Goal: Information Seeking & Learning: Learn about a topic

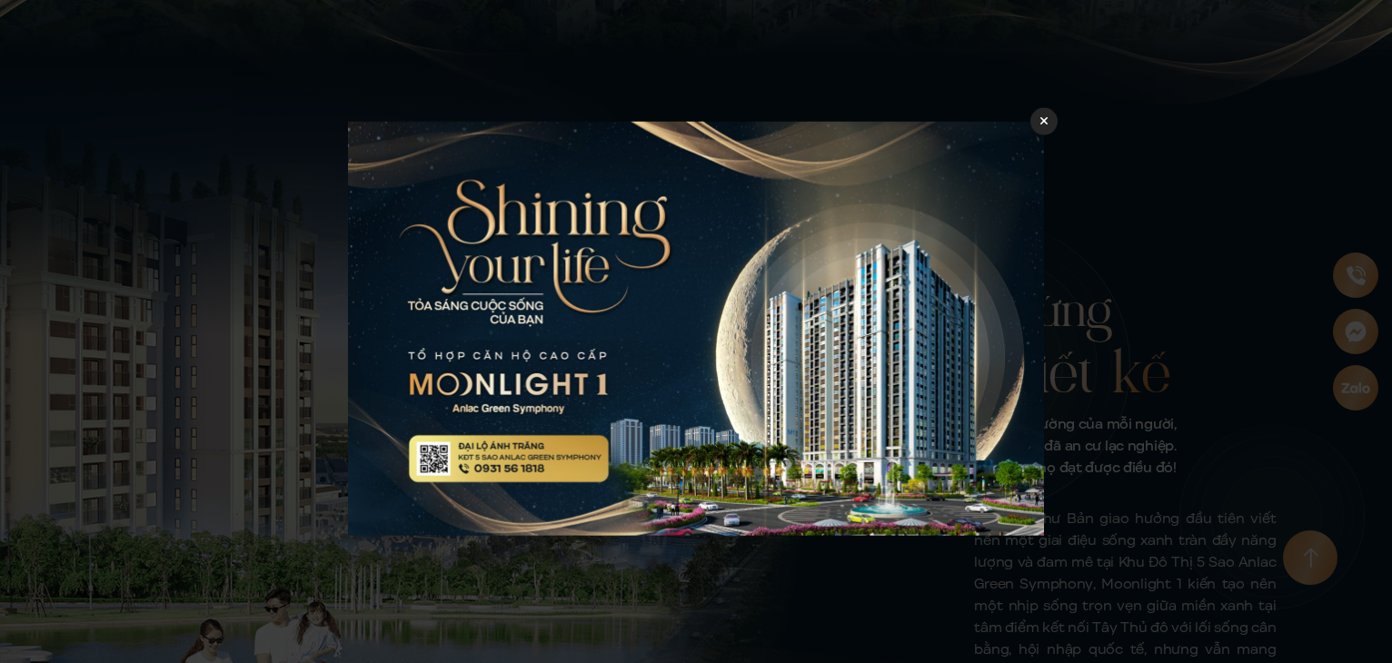
scroll to position [727, 0]
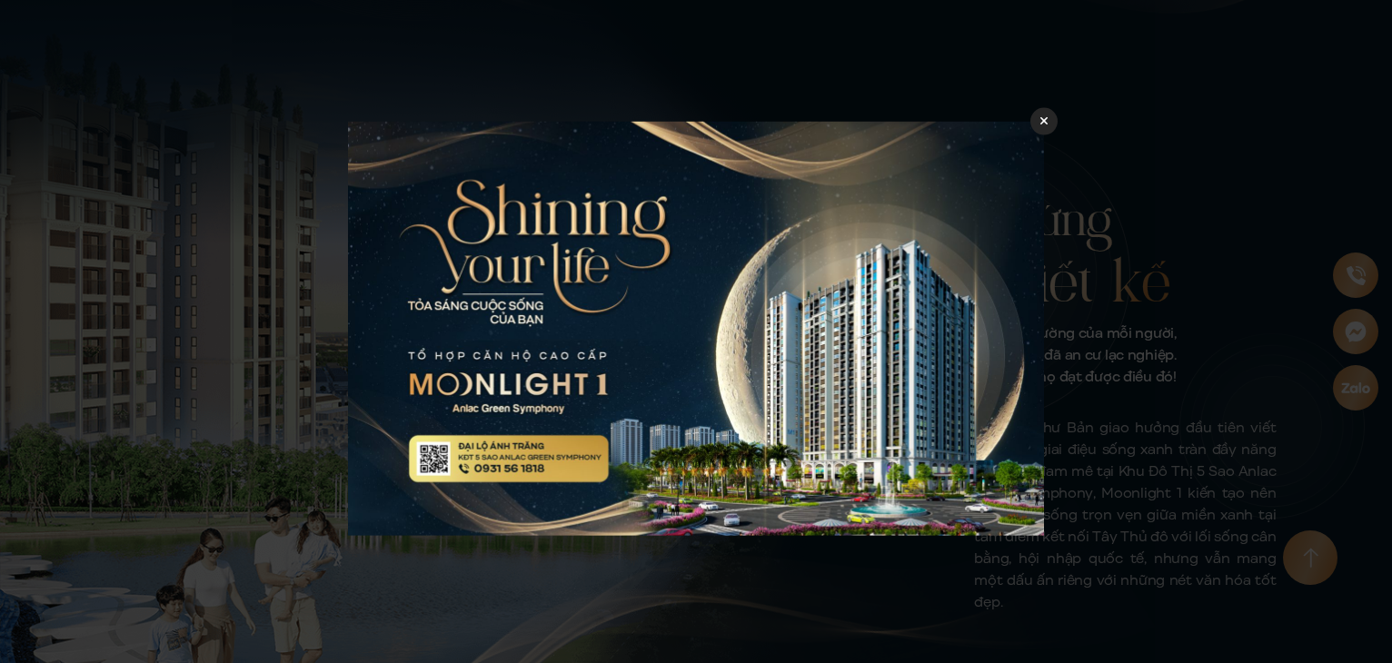
click at [1040, 121] on icon at bounding box center [1044, 121] width 8 height 13
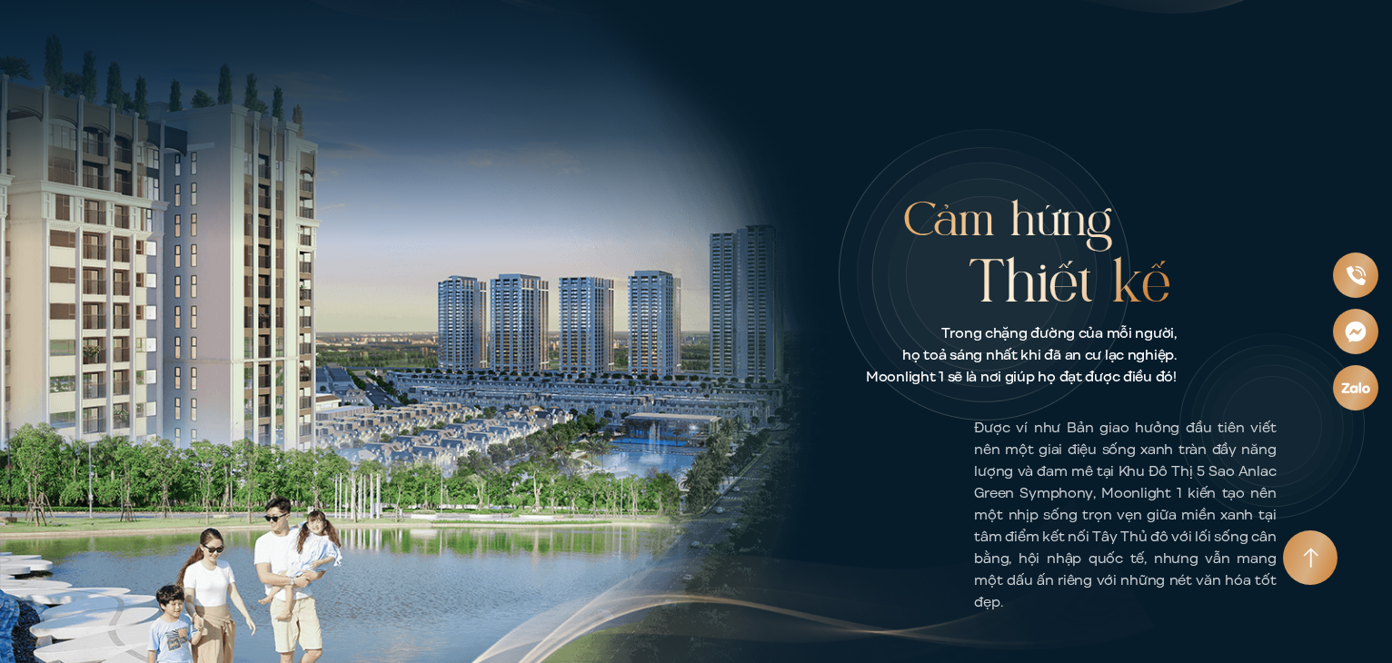
click at [1045, 117] on icon at bounding box center [1044, 121] width 8 height 13
click at [1104, 97] on div at bounding box center [696, 331] width 1392 height 663
click at [1038, 120] on div at bounding box center [1043, 121] width 27 height 27
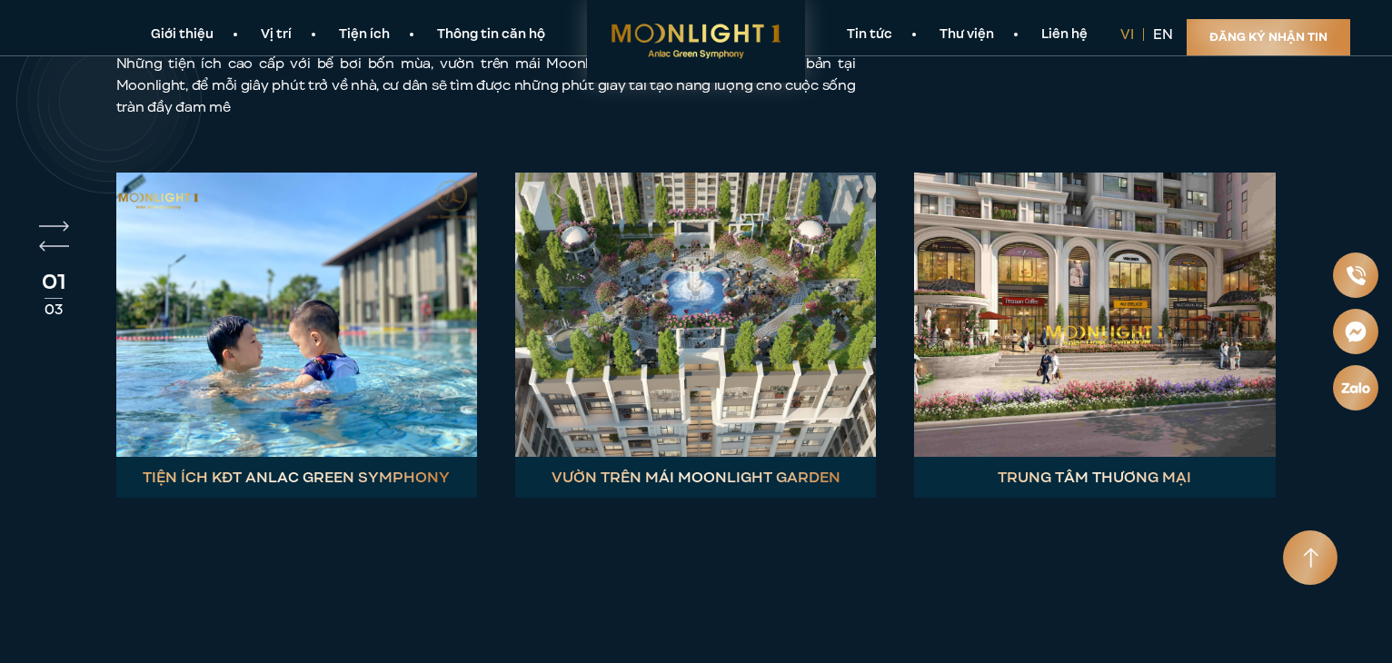
scroll to position [5451, 0]
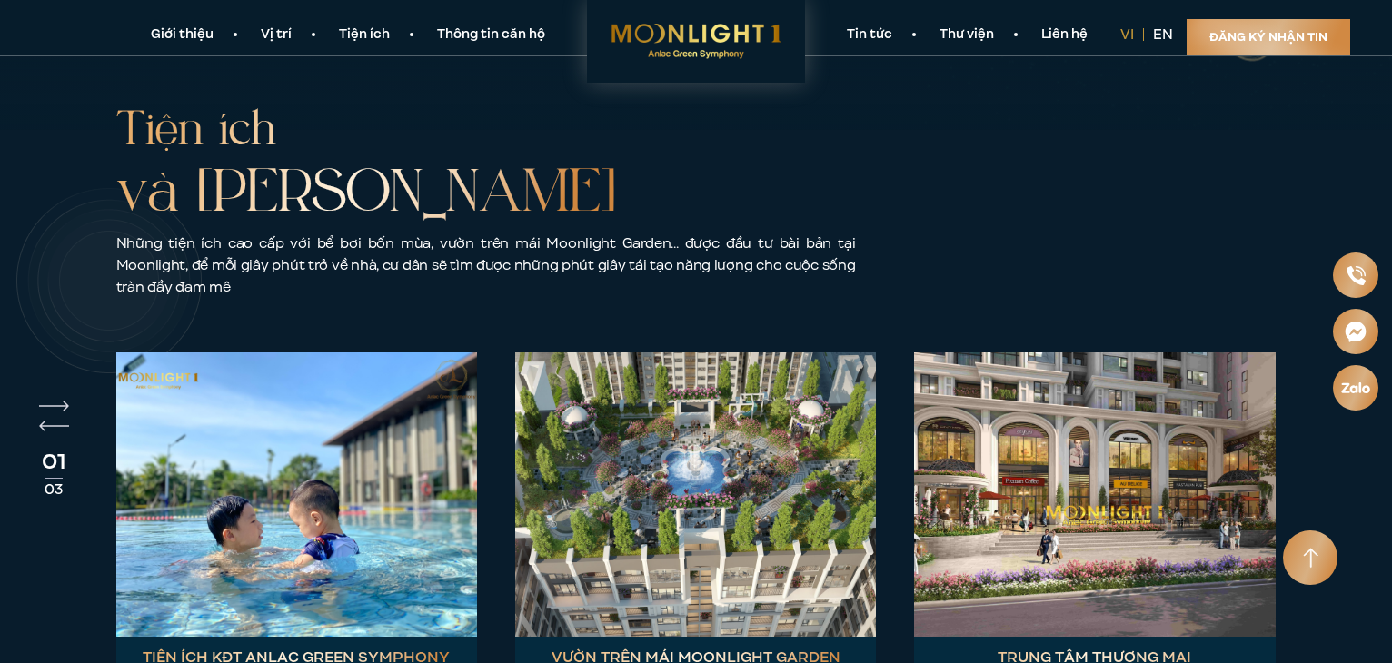
click at [291, 353] on img at bounding box center [296, 495] width 361 height 284
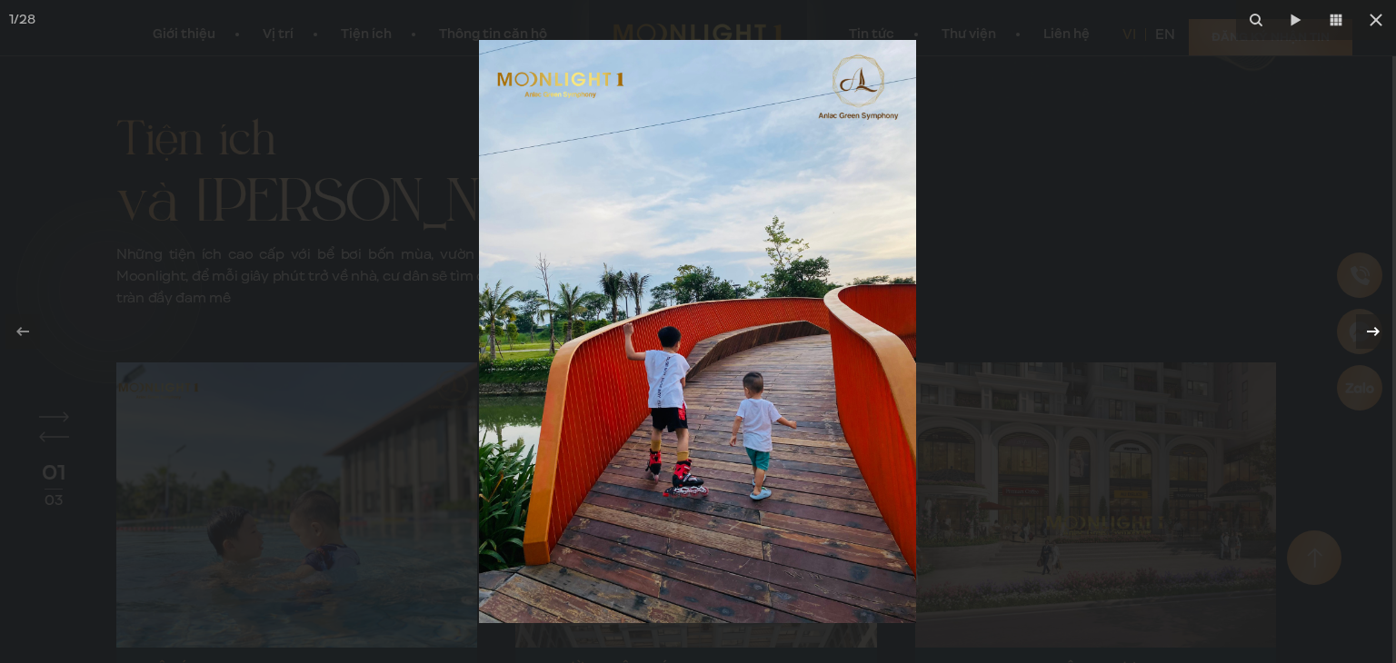
click at [1366, 335] on icon at bounding box center [1373, 332] width 22 height 22
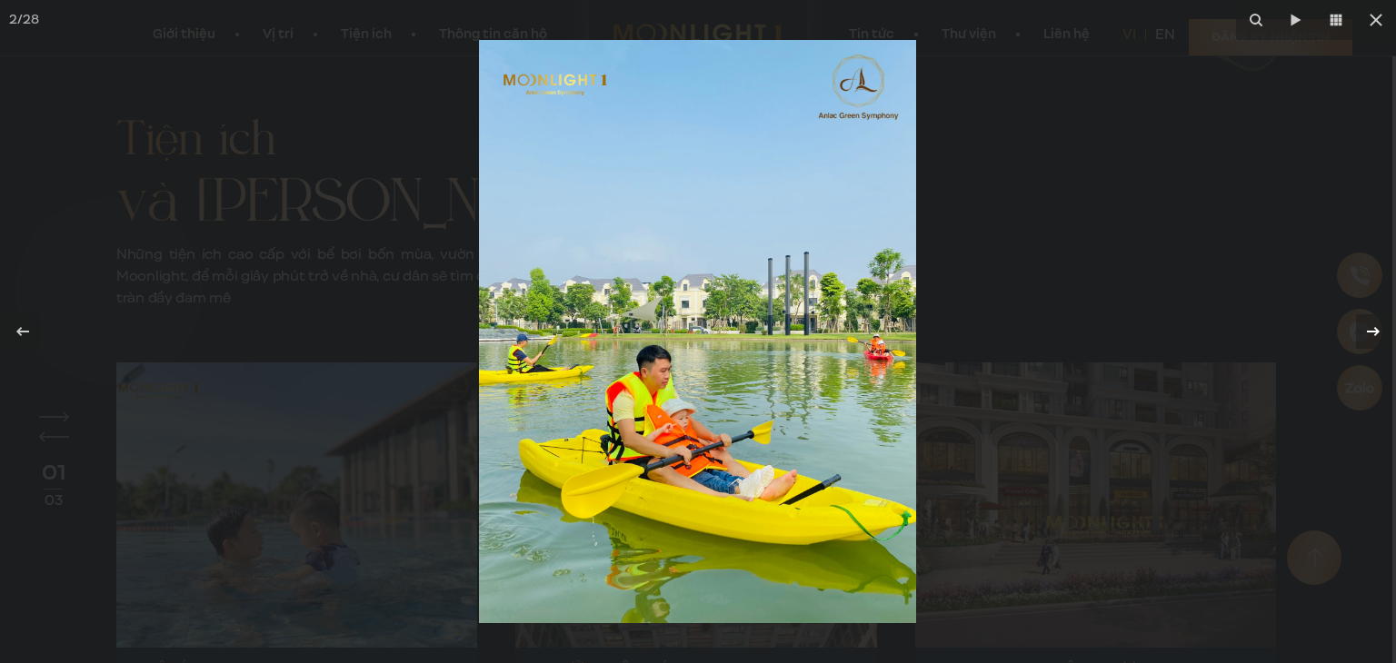
click at [1366, 335] on icon at bounding box center [1373, 332] width 22 height 22
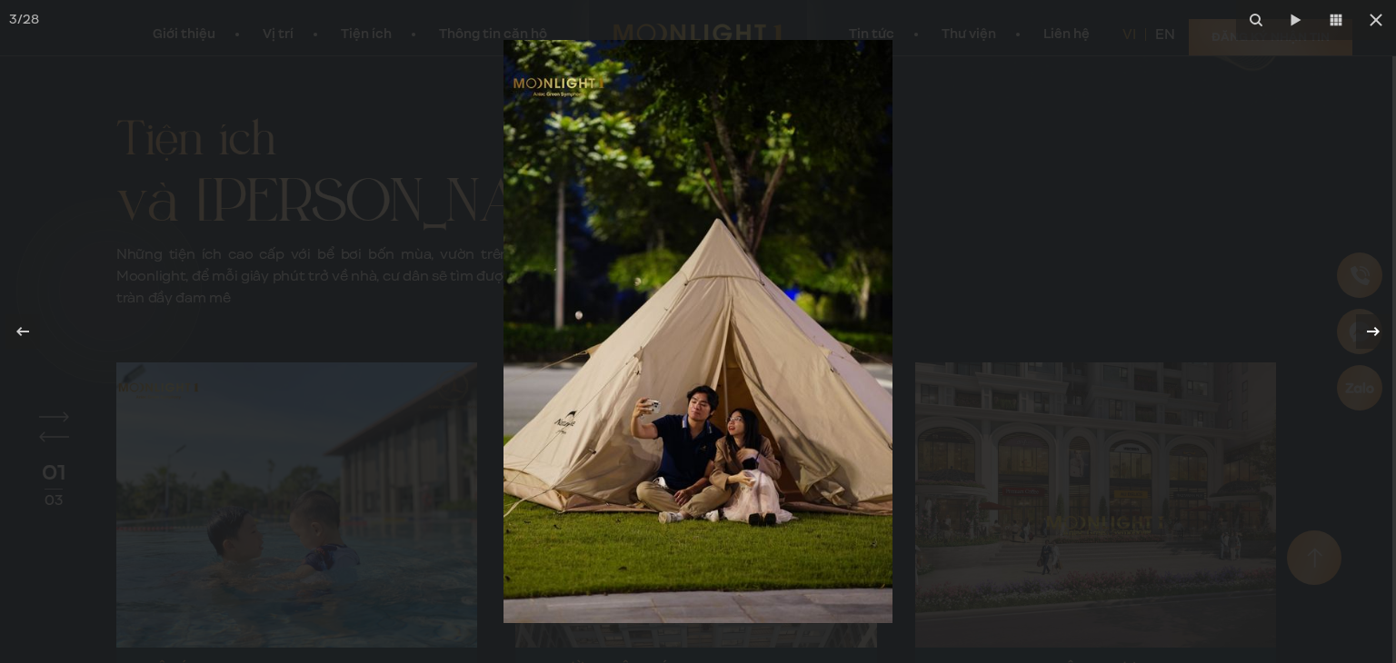
click at [1366, 335] on icon at bounding box center [1373, 332] width 22 height 22
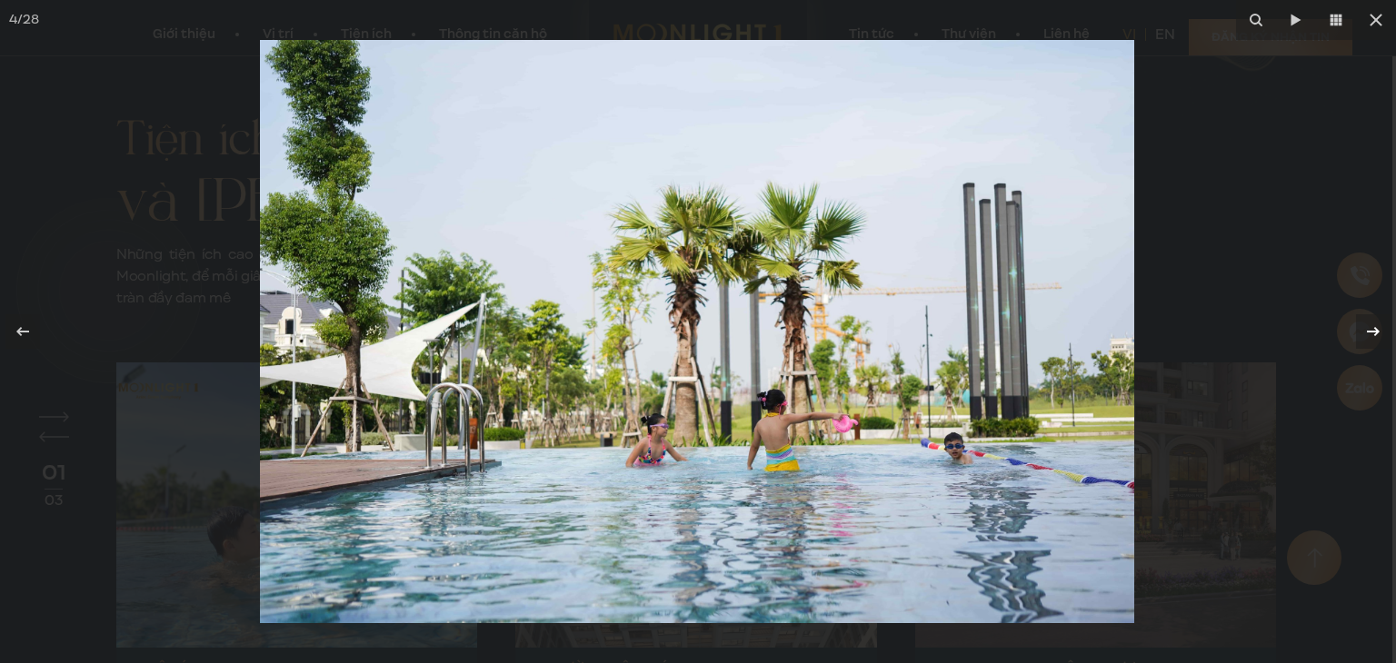
click at [1368, 333] on icon at bounding box center [1373, 332] width 22 height 22
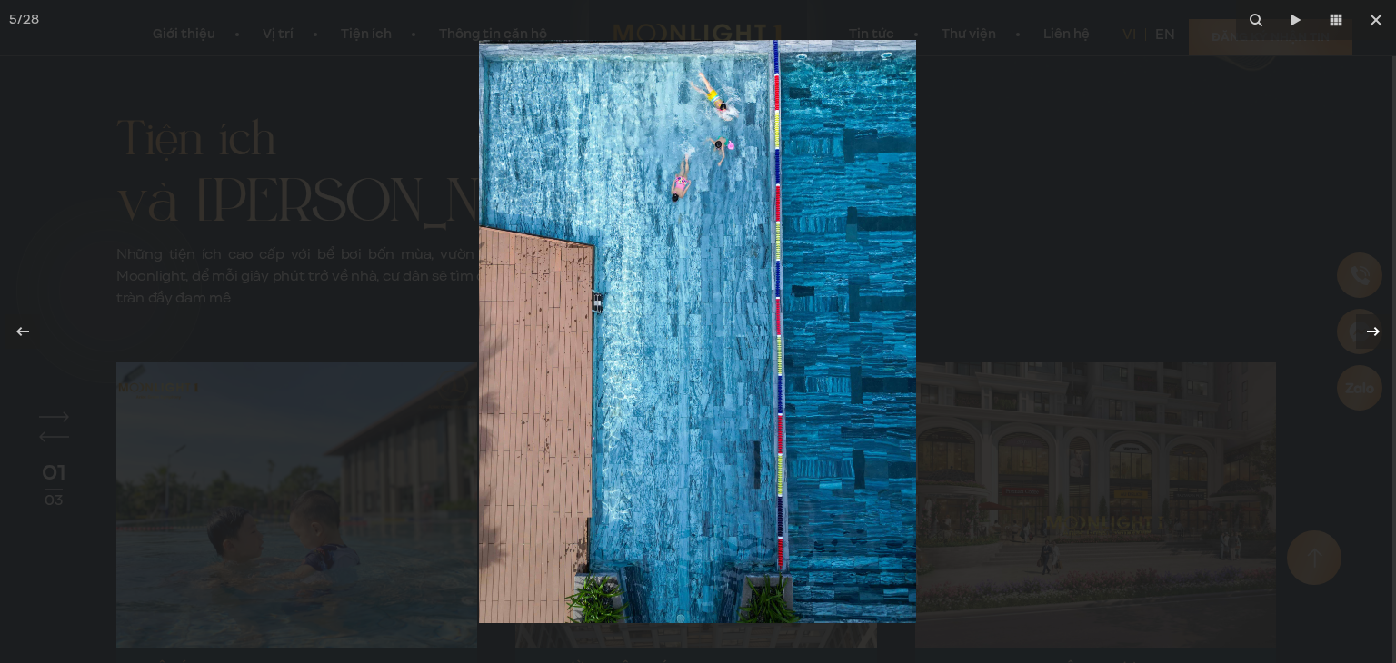
click at [1368, 333] on icon at bounding box center [1373, 332] width 22 height 22
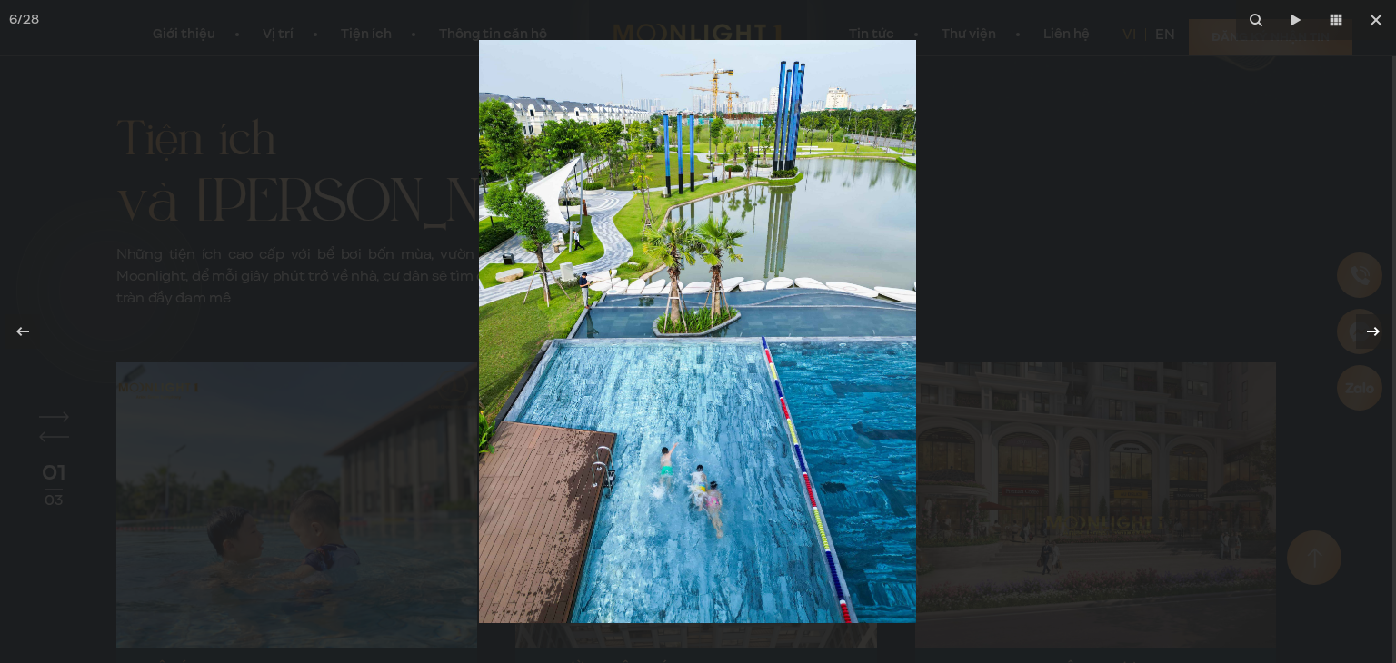
click at [1368, 333] on icon at bounding box center [1373, 332] width 22 height 22
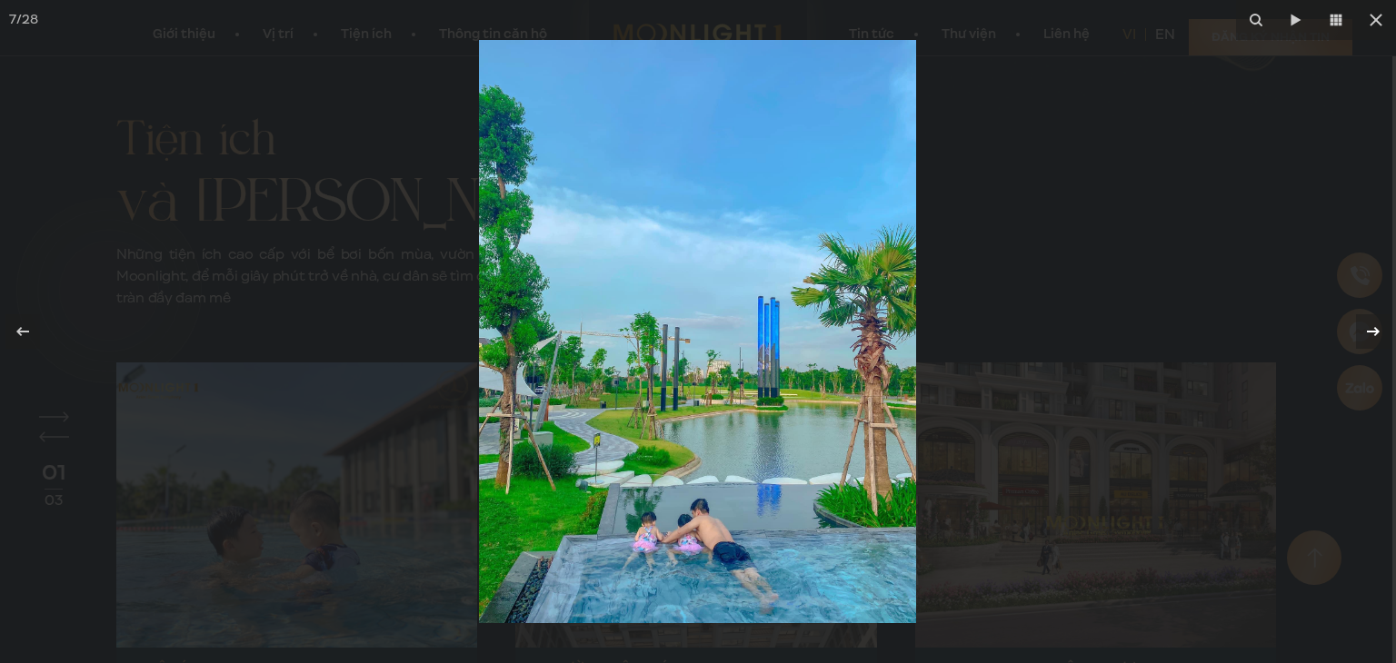
click at [1368, 333] on icon at bounding box center [1373, 332] width 22 height 22
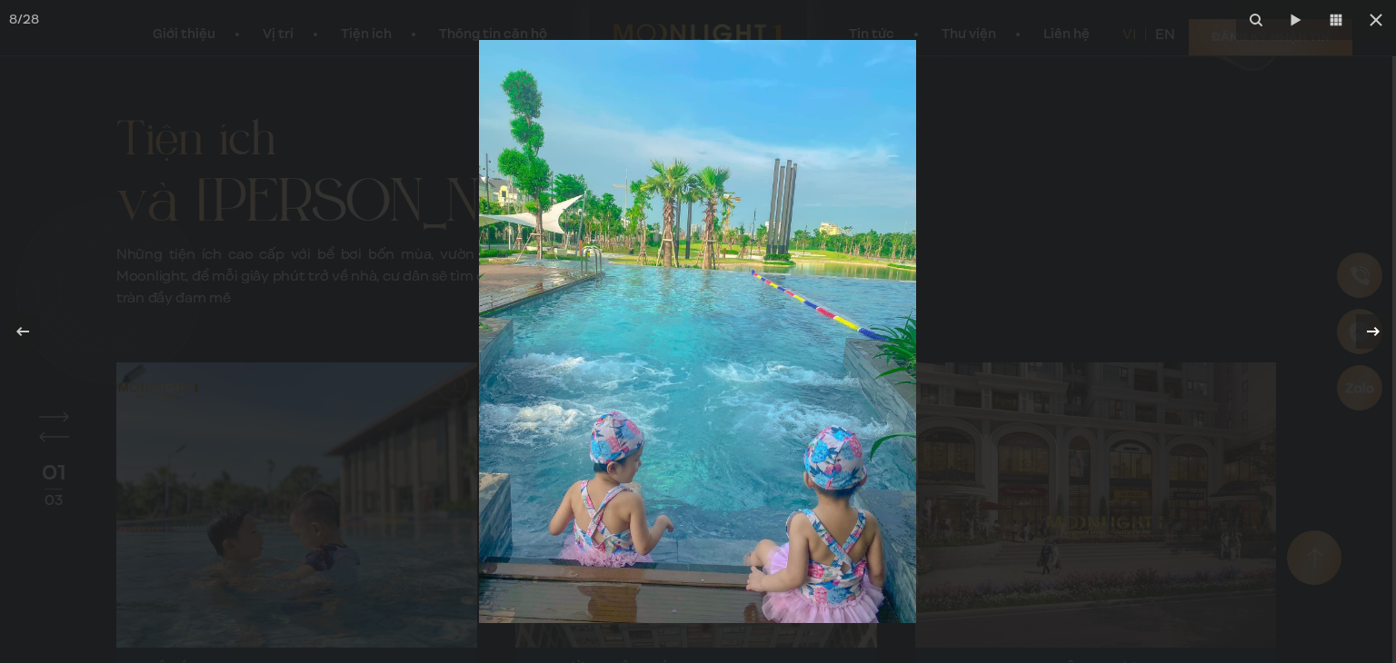
click at [1368, 333] on icon at bounding box center [1373, 332] width 22 height 22
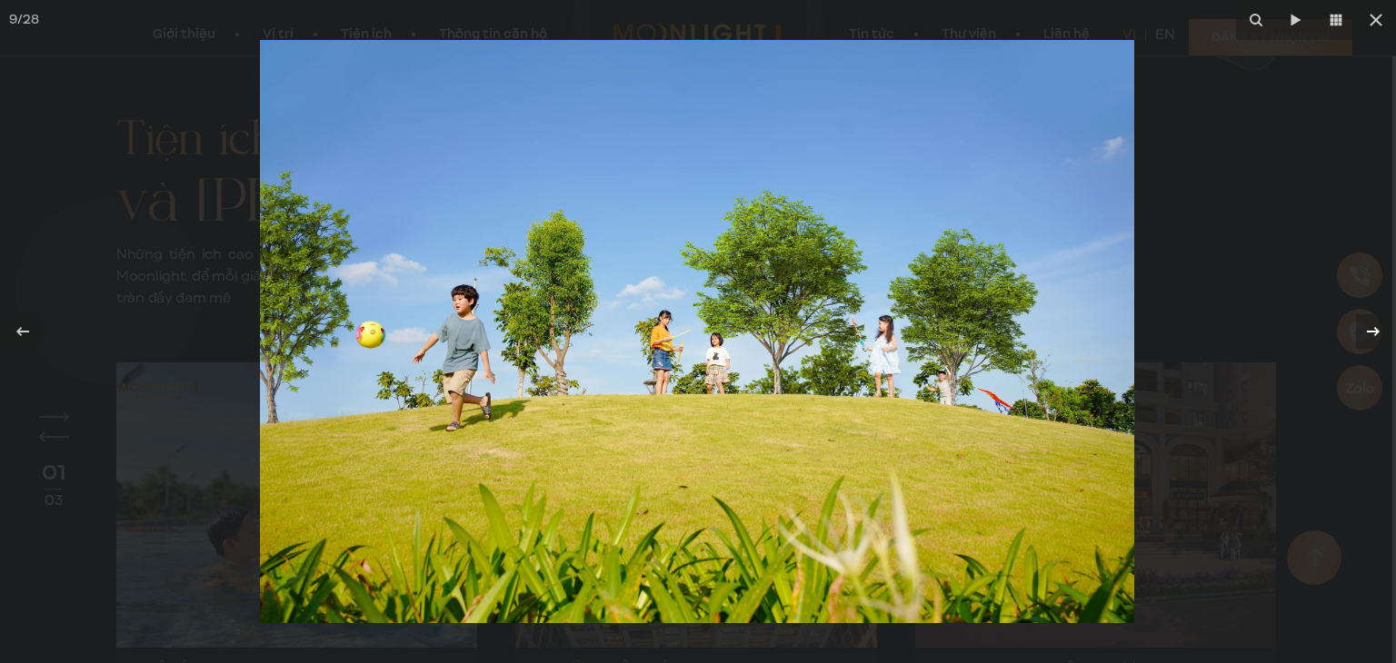
click at [1368, 333] on icon at bounding box center [1373, 332] width 22 height 22
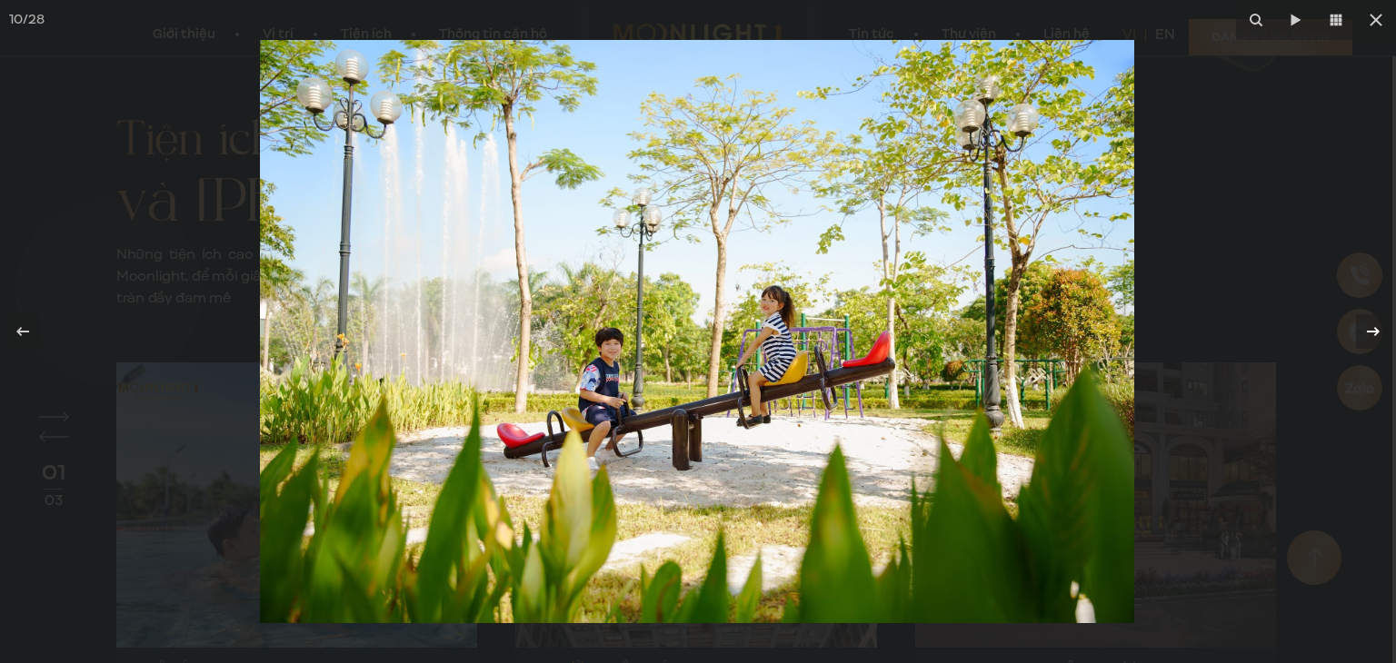
click at [1368, 333] on icon at bounding box center [1373, 332] width 22 height 22
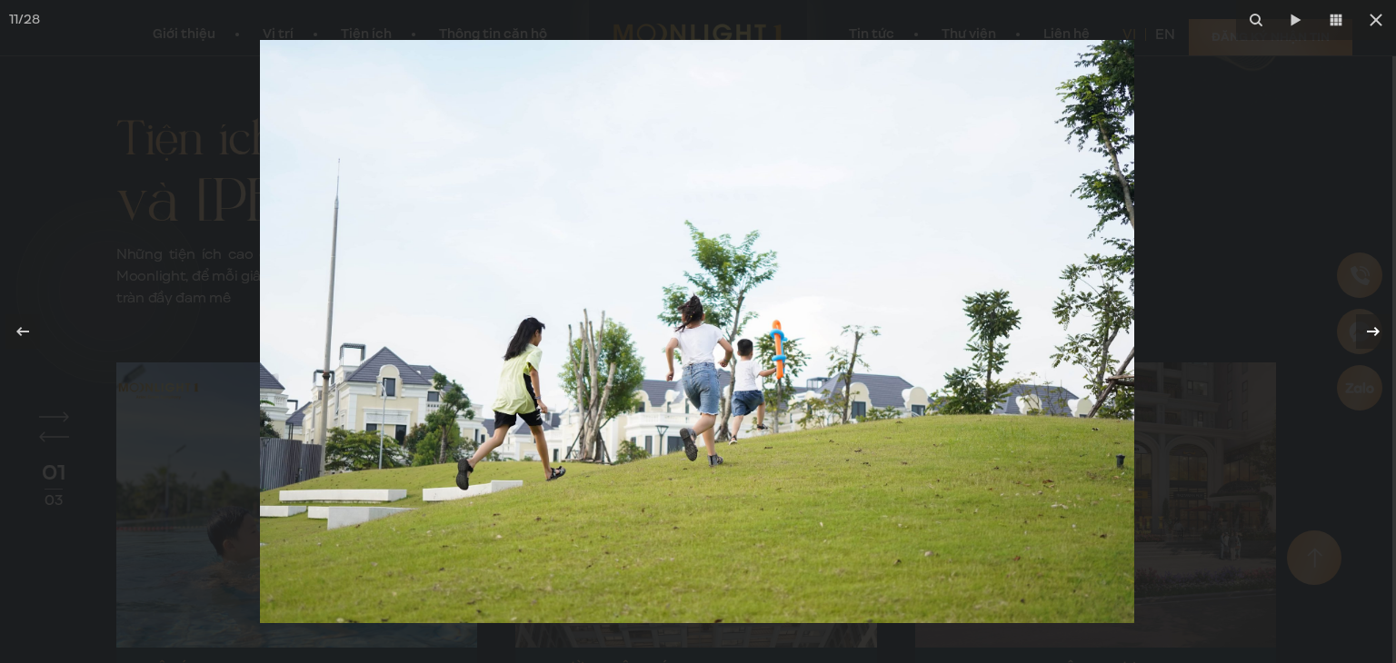
click at [1368, 333] on icon at bounding box center [1373, 332] width 22 height 22
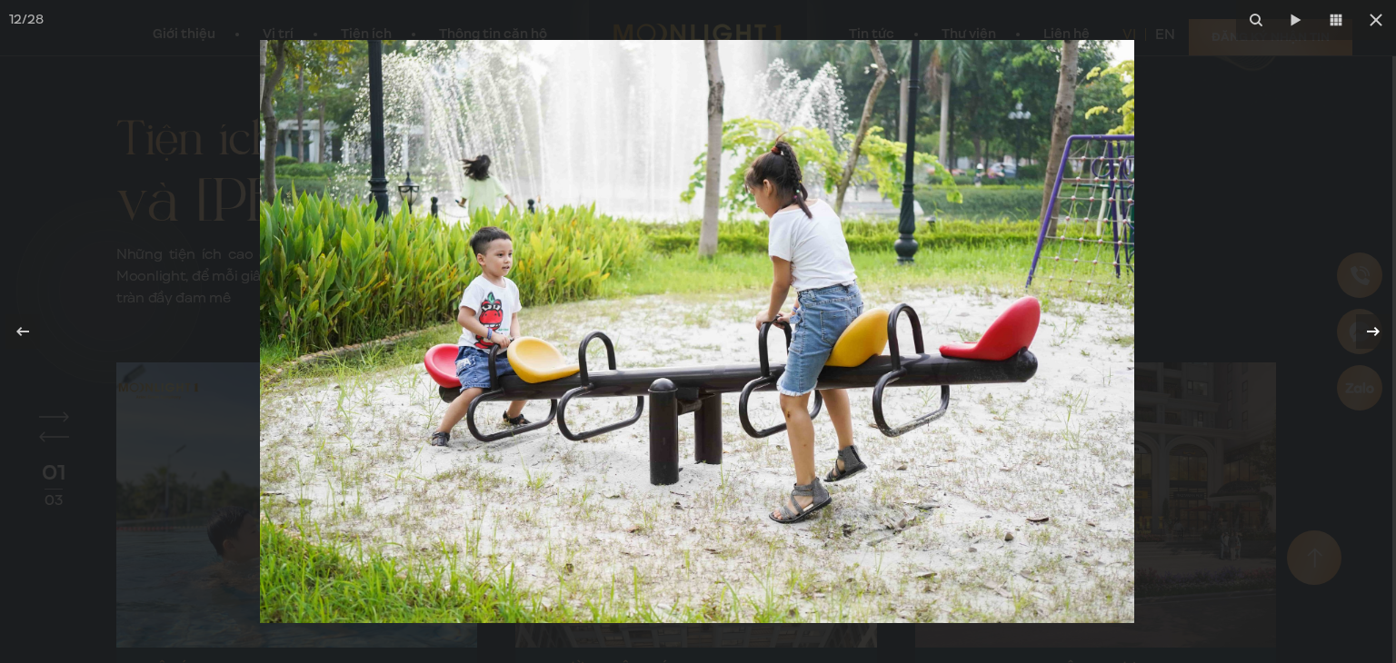
click at [1368, 333] on icon at bounding box center [1373, 332] width 22 height 22
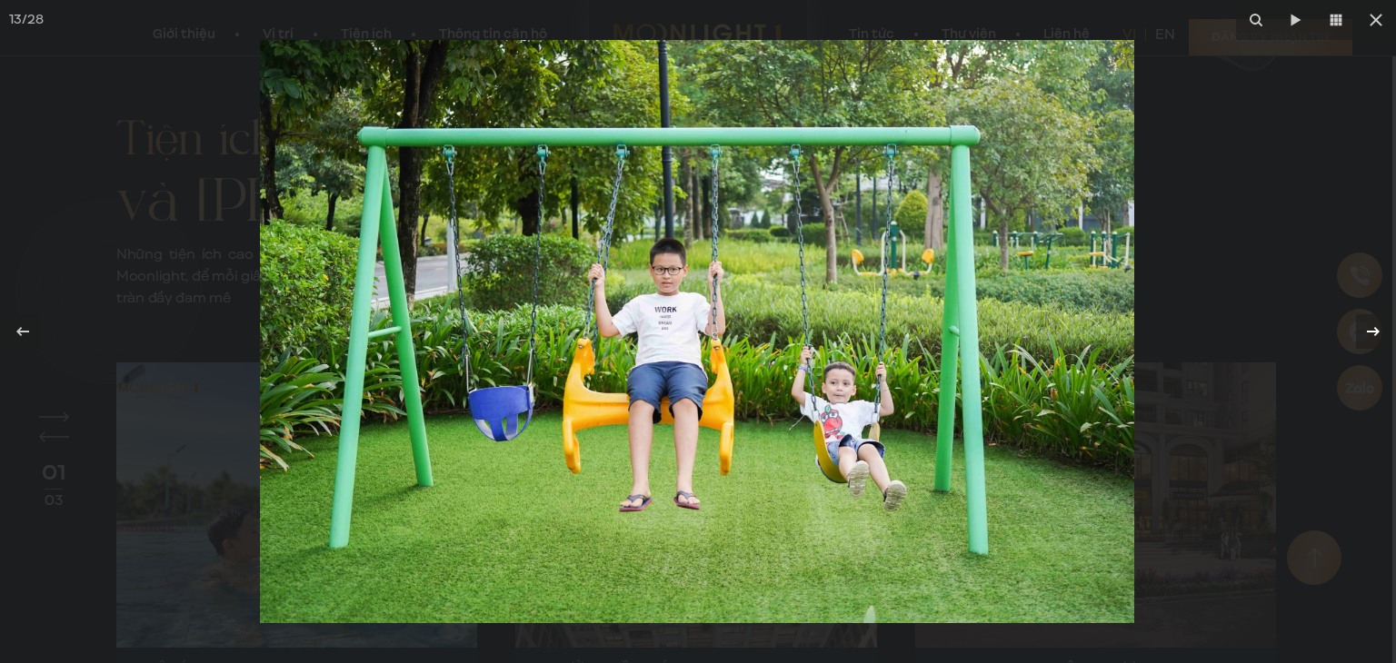
click at [1369, 333] on icon at bounding box center [1373, 332] width 22 height 22
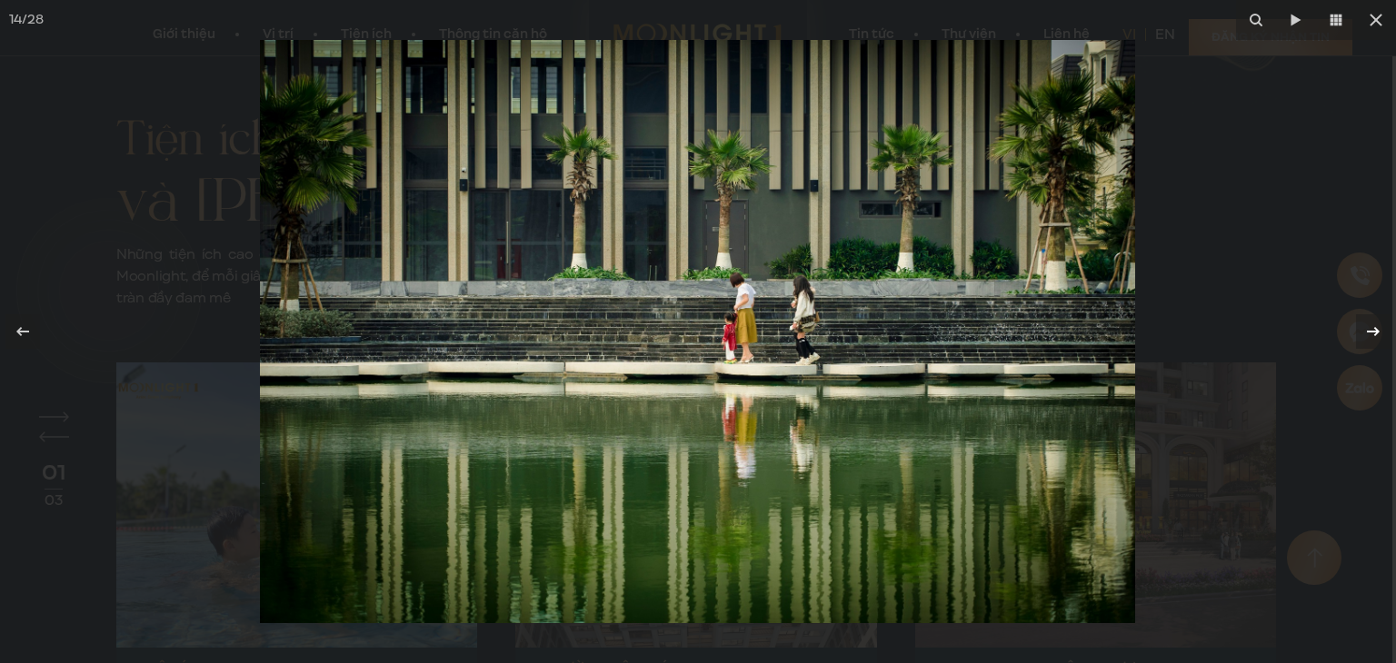
click at [1369, 333] on icon at bounding box center [1373, 332] width 22 height 22
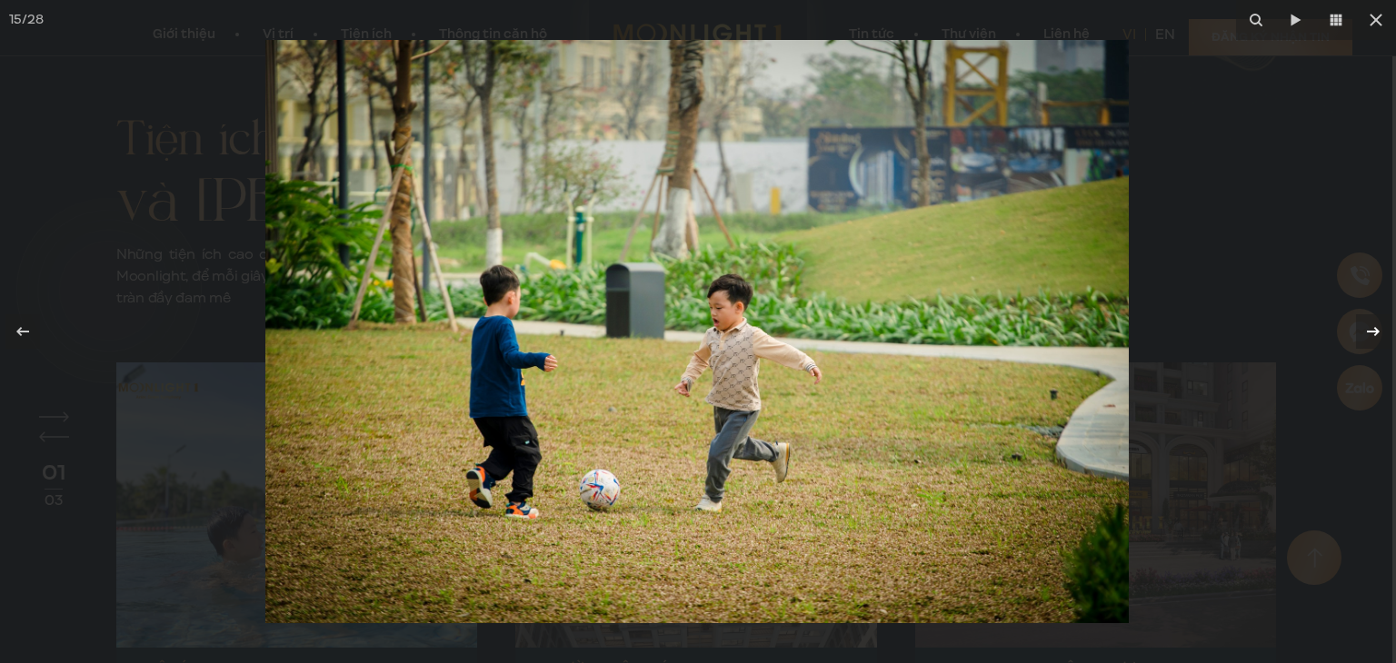
click at [1369, 333] on icon at bounding box center [1373, 332] width 22 height 22
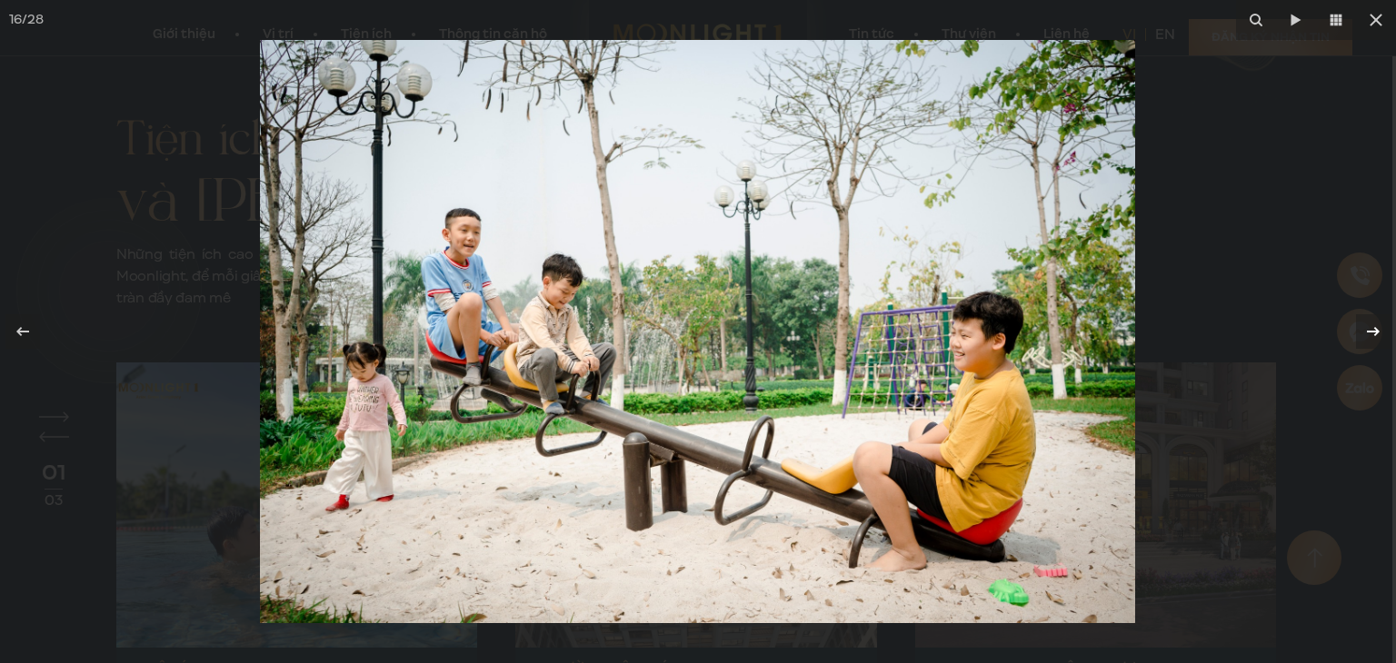
click at [1366, 335] on icon at bounding box center [1373, 332] width 22 height 22
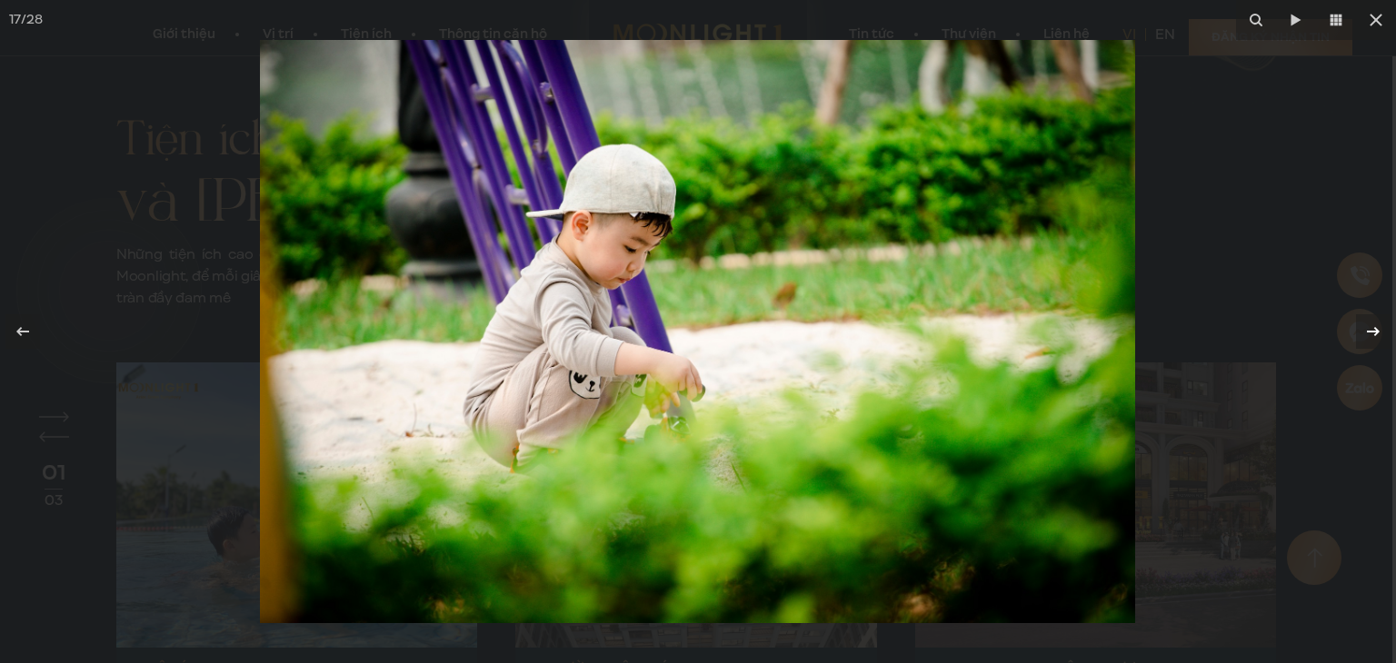
click at [1366, 335] on icon at bounding box center [1373, 332] width 22 height 22
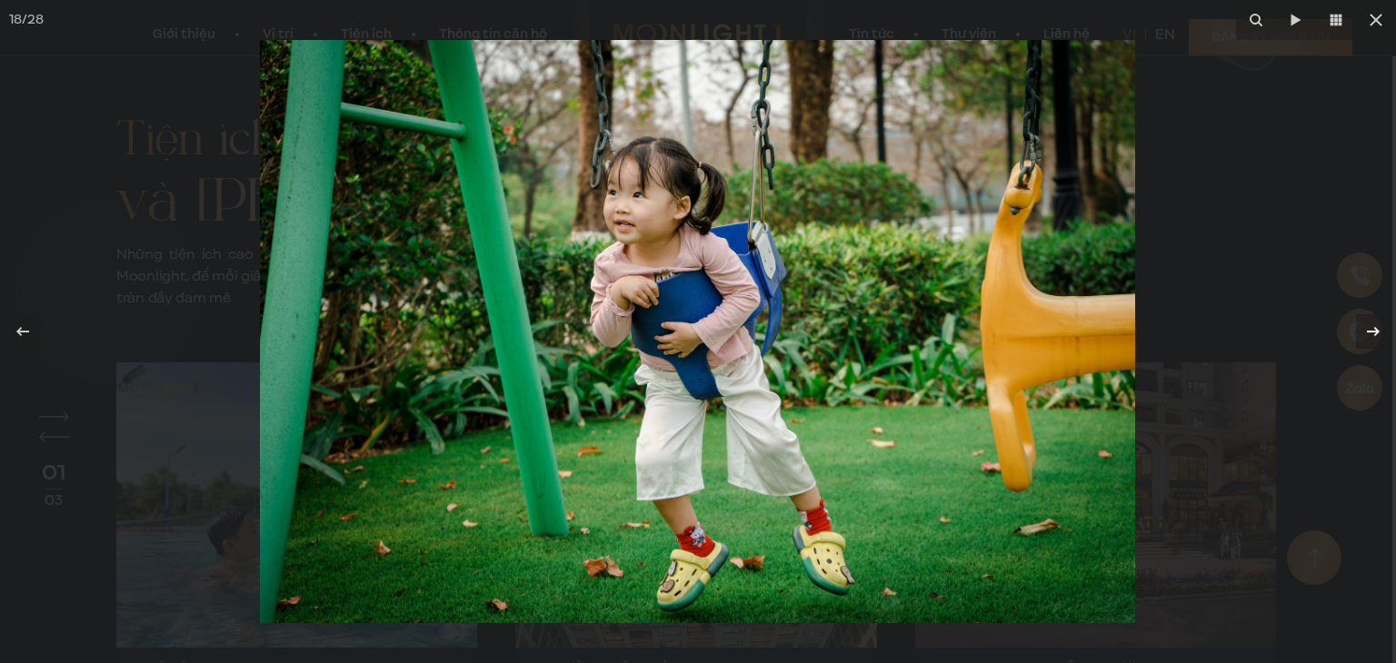
click at [1365, 335] on icon at bounding box center [1373, 332] width 22 height 22
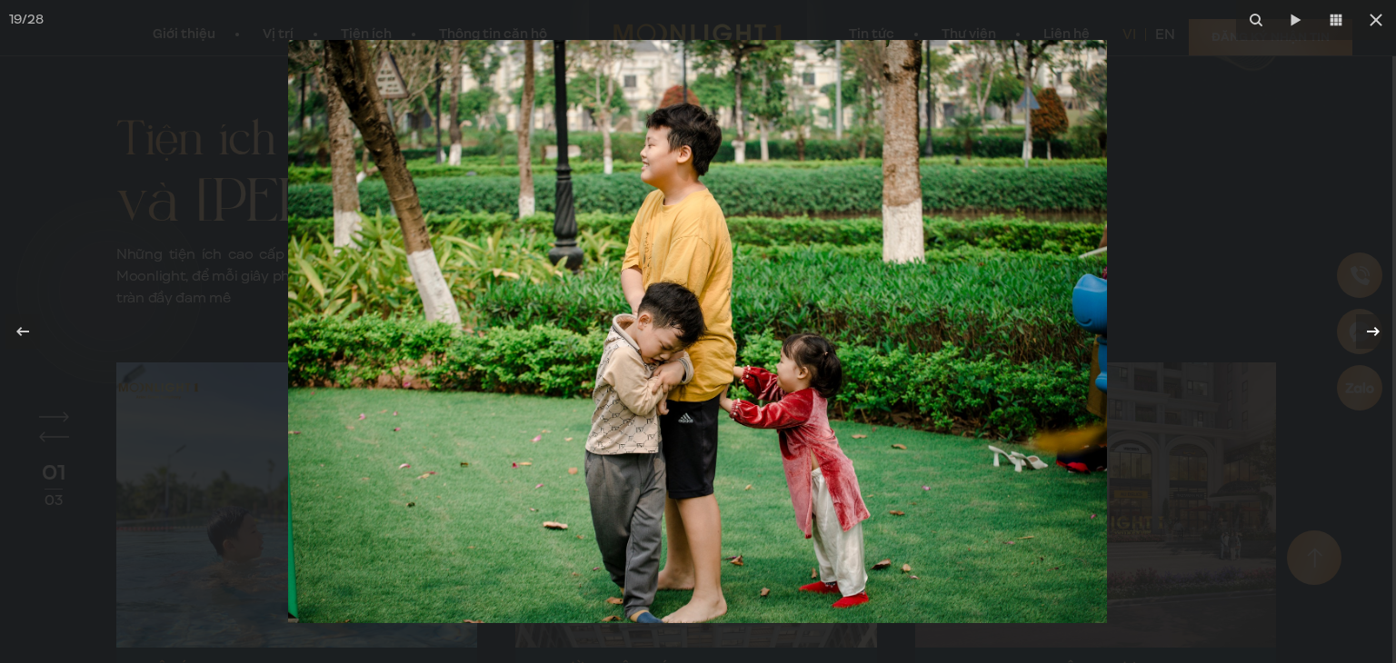
click at [1365, 335] on icon at bounding box center [1373, 332] width 22 height 22
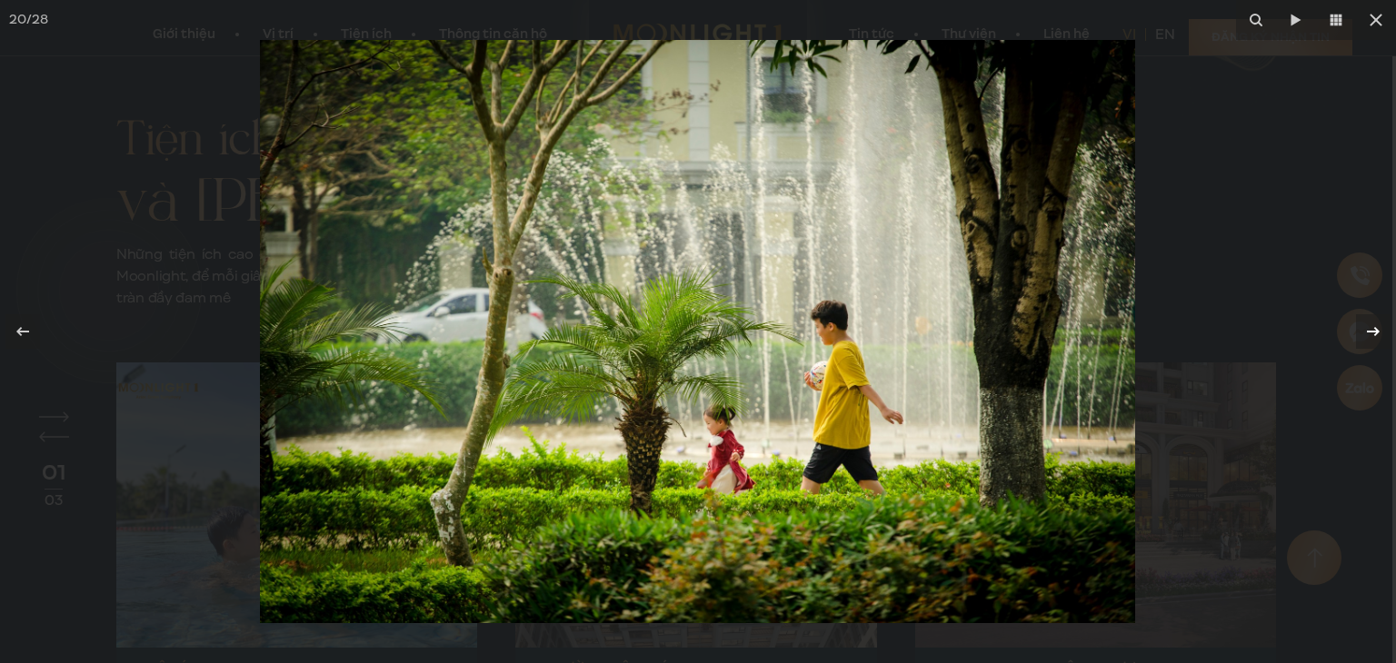
click at [1365, 335] on icon at bounding box center [1373, 332] width 22 height 22
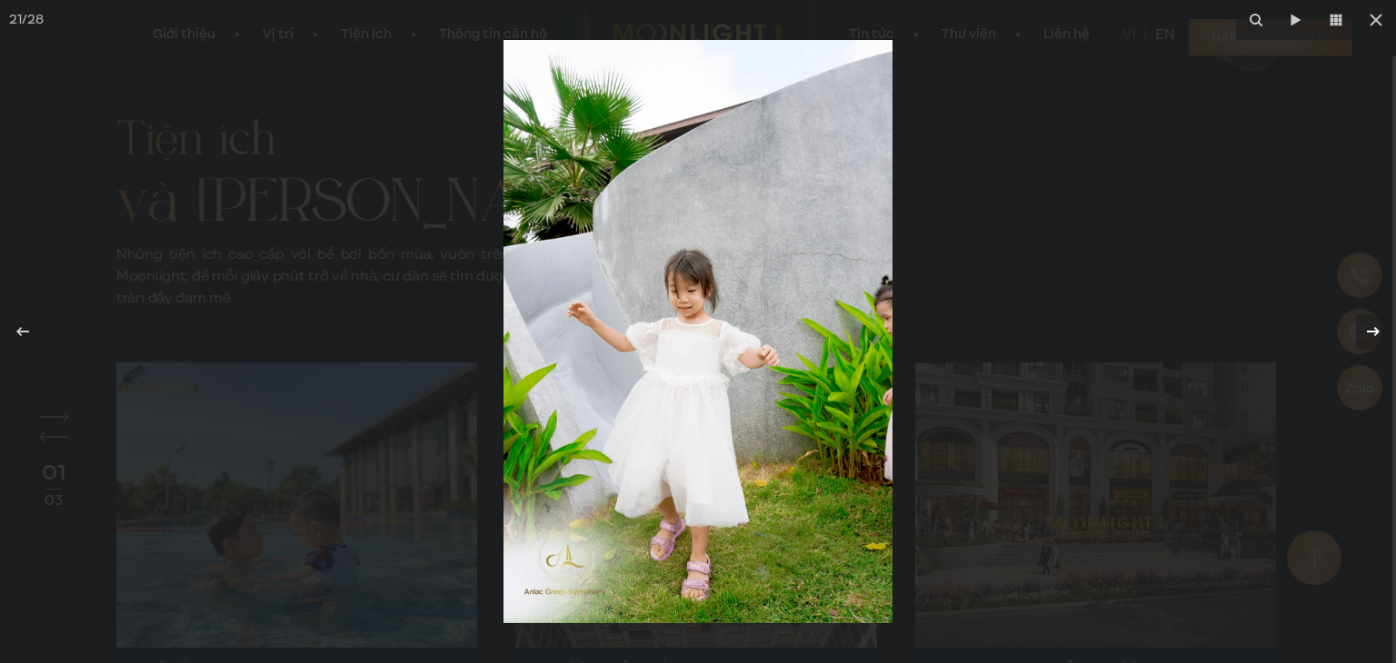
click at [1365, 335] on icon at bounding box center [1373, 332] width 22 height 22
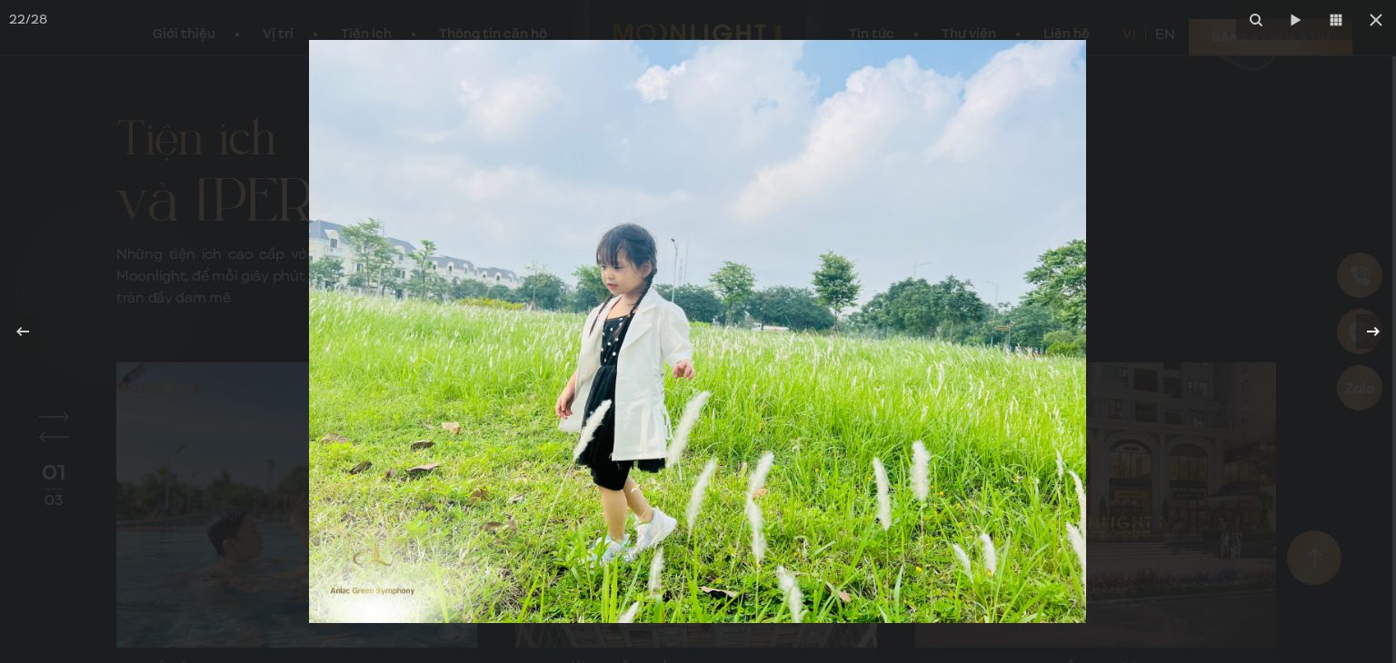
click at [1360, 333] on div at bounding box center [1373, 331] width 35 height 35
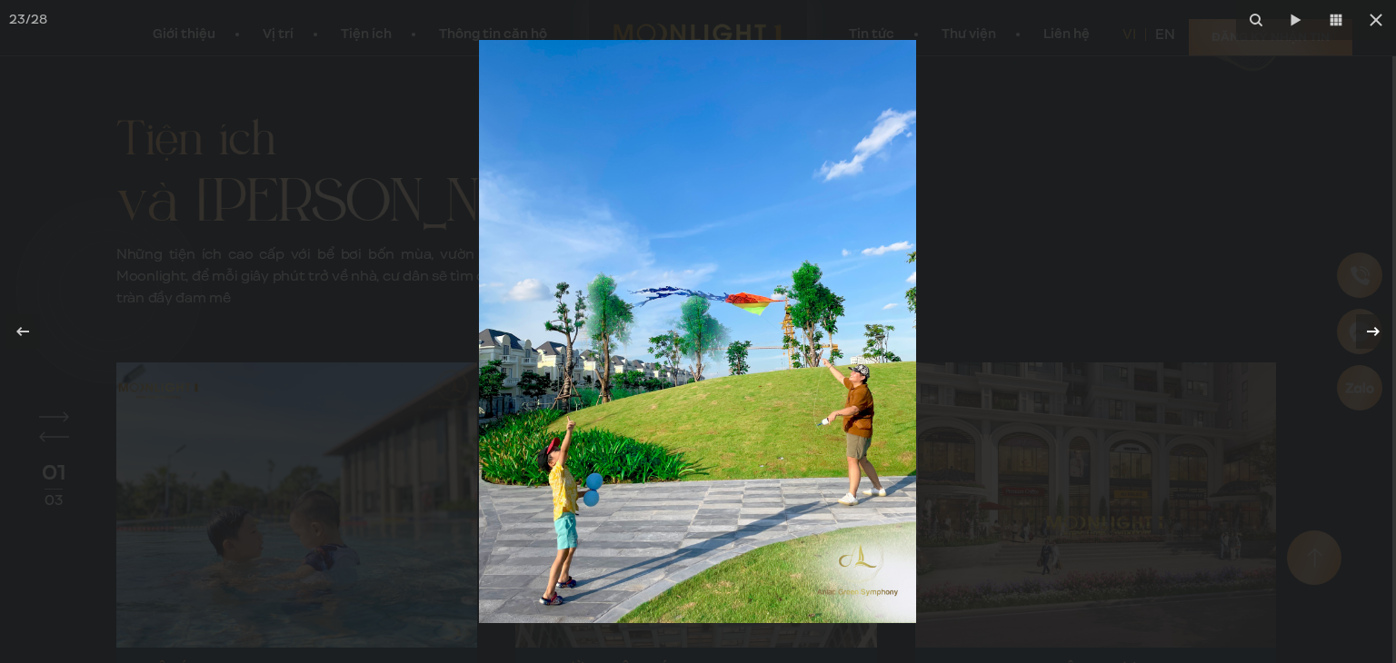
click at [1372, 343] on div at bounding box center [1373, 331] width 35 height 35
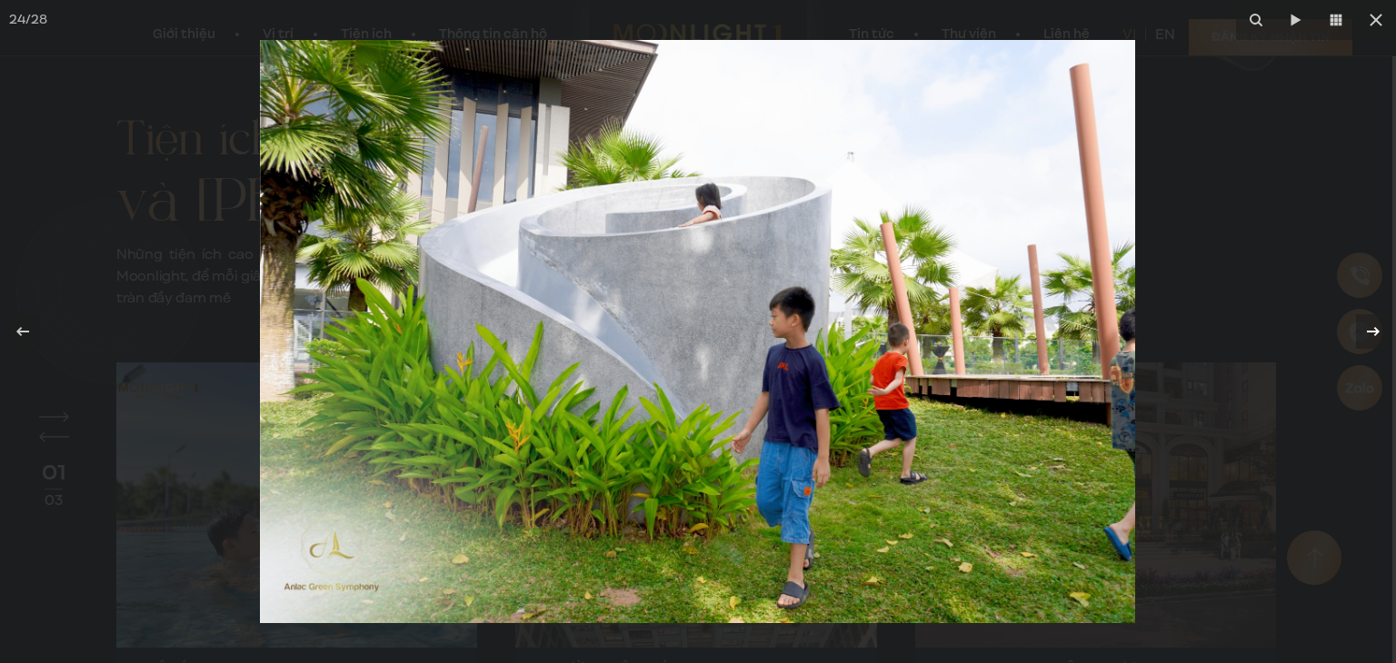
click at [1372, 343] on div at bounding box center [1373, 331] width 35 height 35
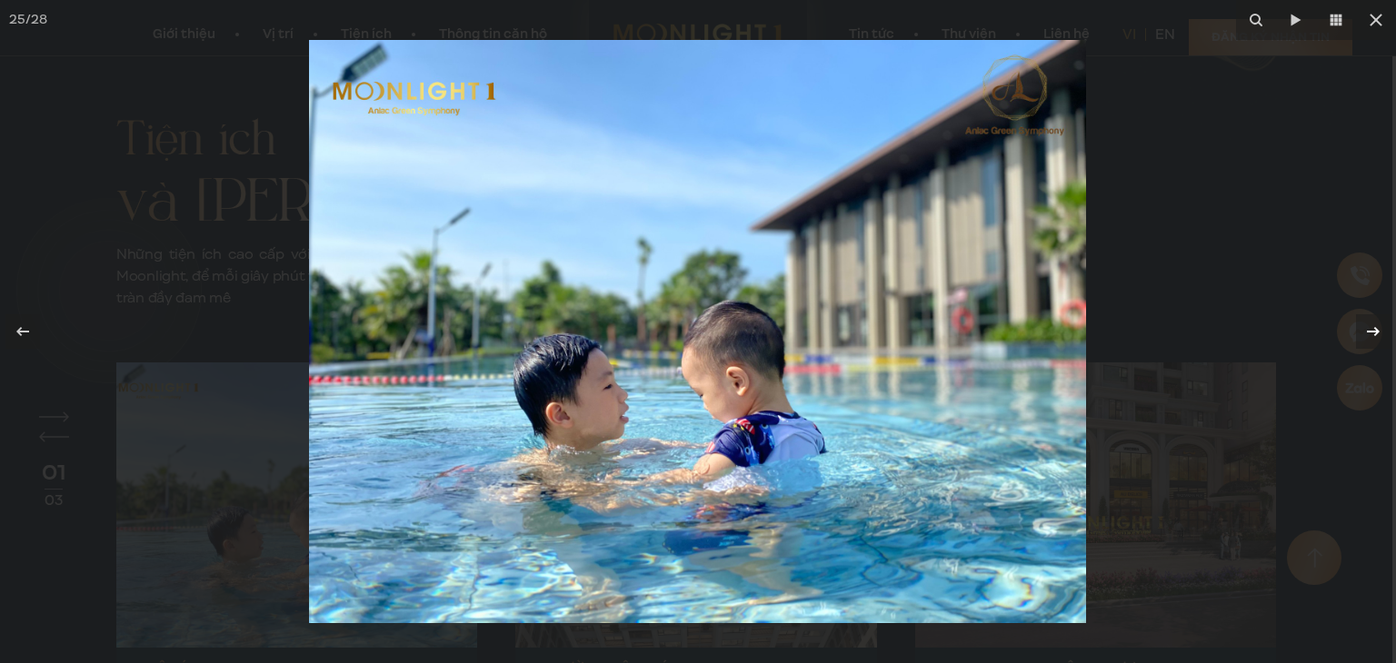
click at [1372, 343] on div at bounding box center [1373, 331] width 35 height 35
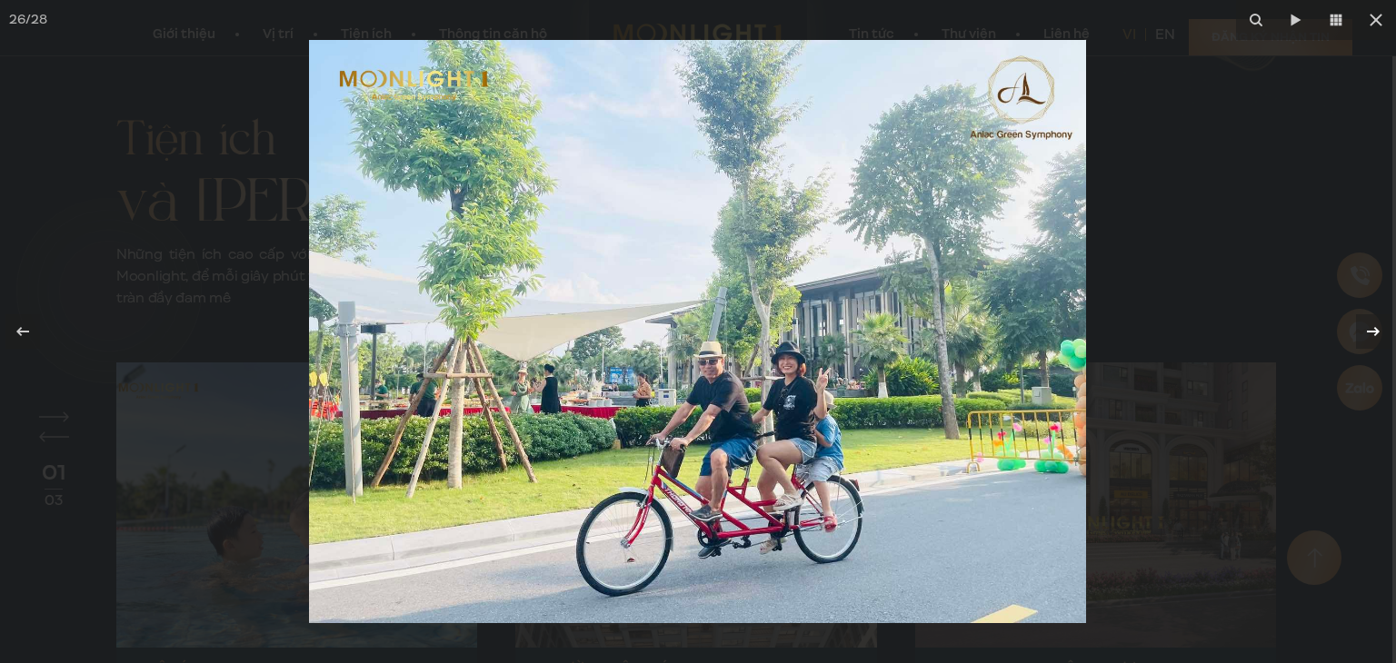
click at [1364, 342] on icon at bounding box center [1373, 332] width 22 height 22
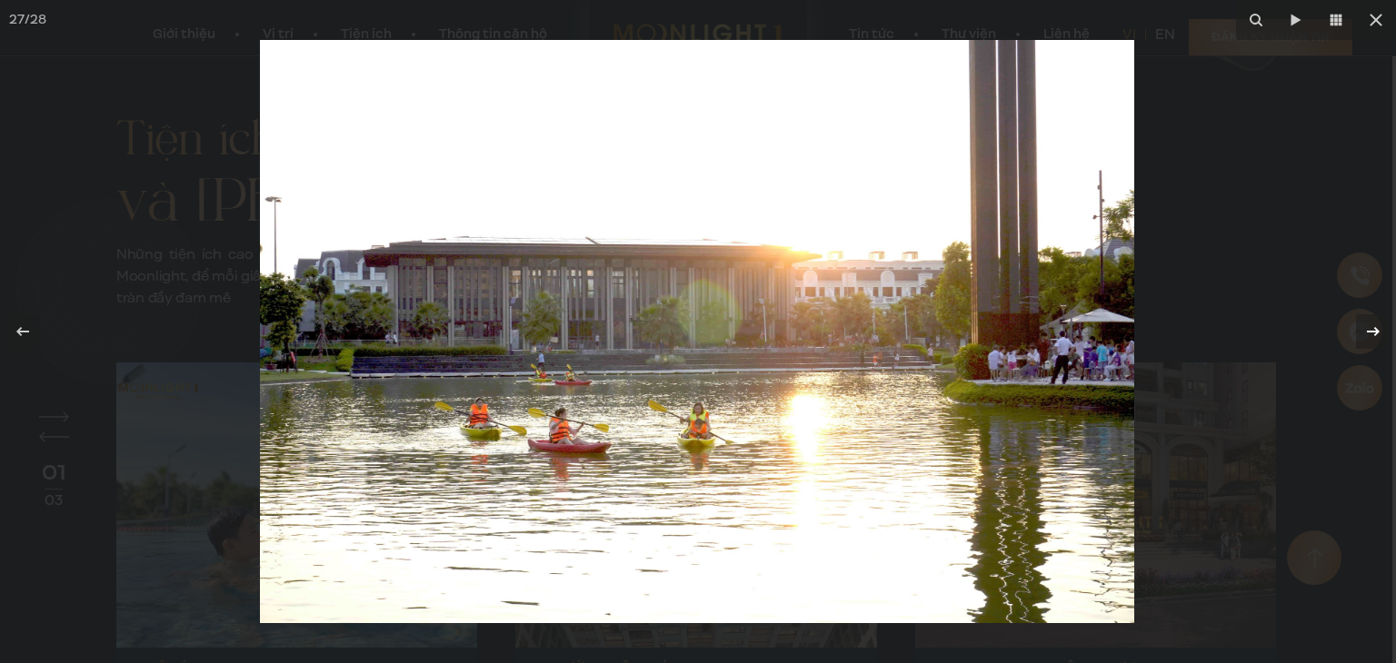
click at [1364, 342] on icon at bounding box center [1373, 332] width 22 height 22
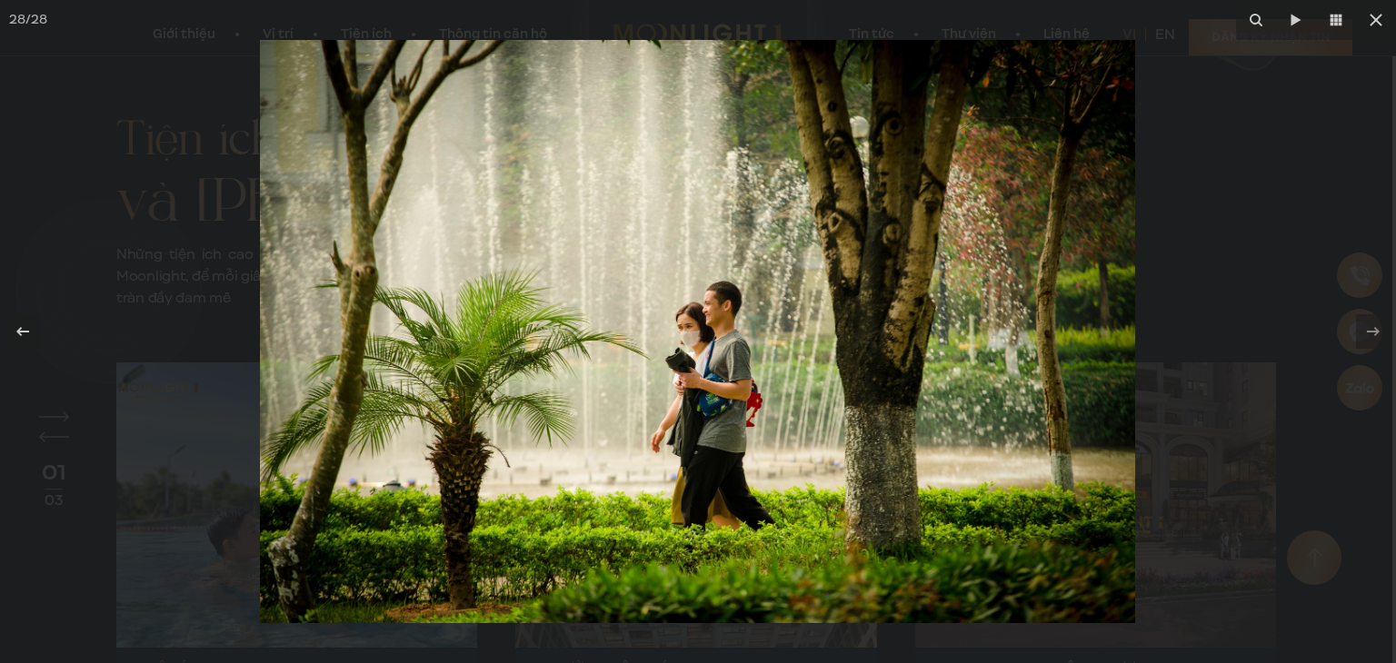
click at [1286, 166] on div at bounding box center [698, 331] width 1396 height 663
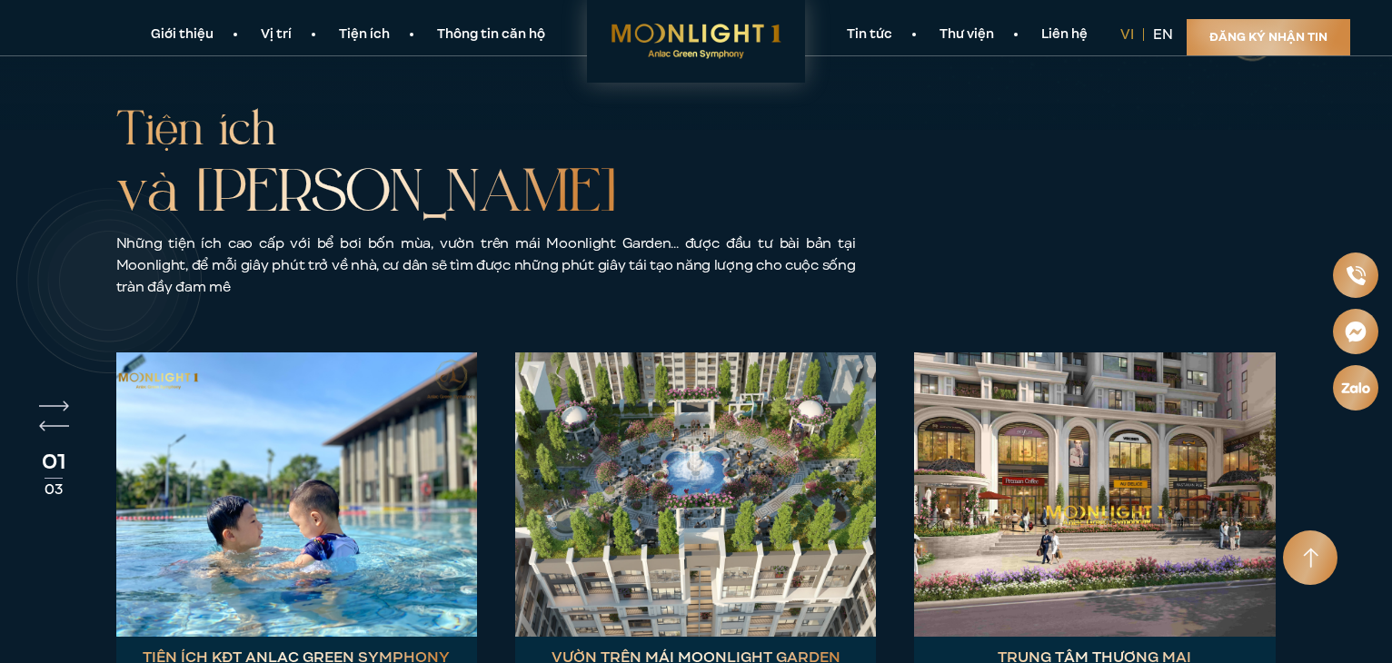
click at [1108, 361] on img at bounding box center [1094, 495] width 361 height 284
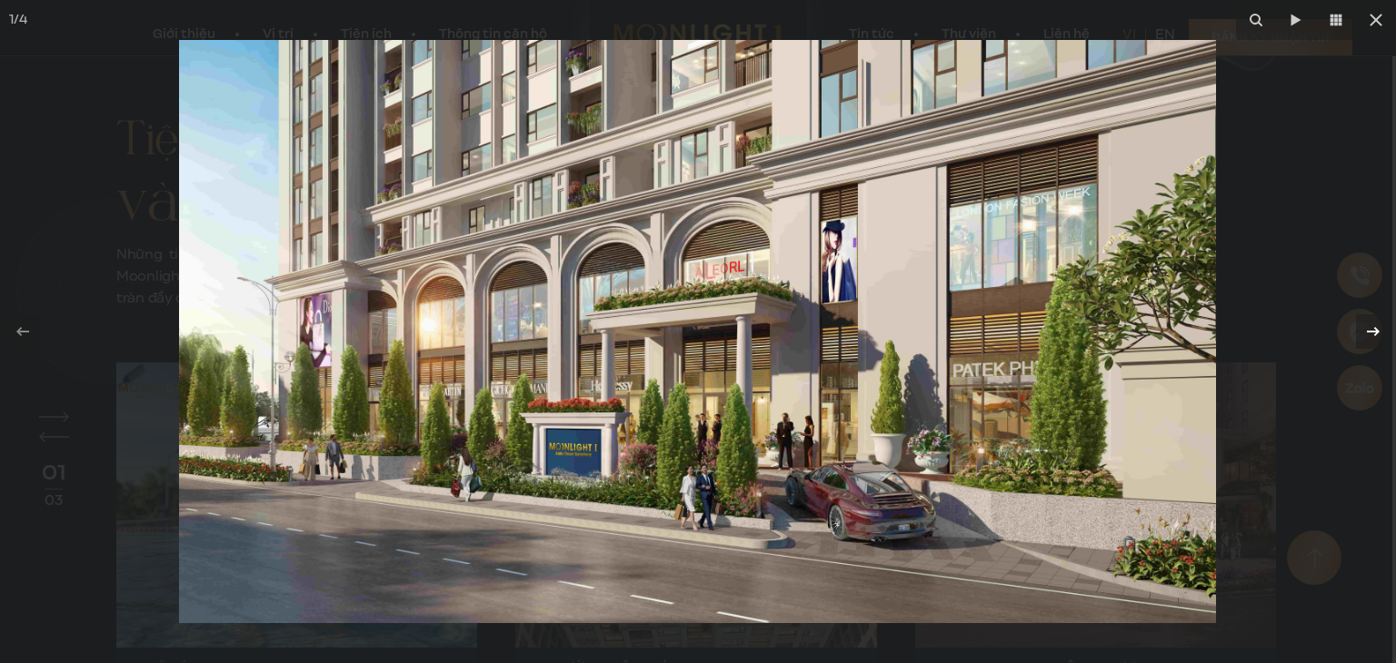
click at [1366, 341] on icon at bounding box center [1373, 332] width 22 height 22
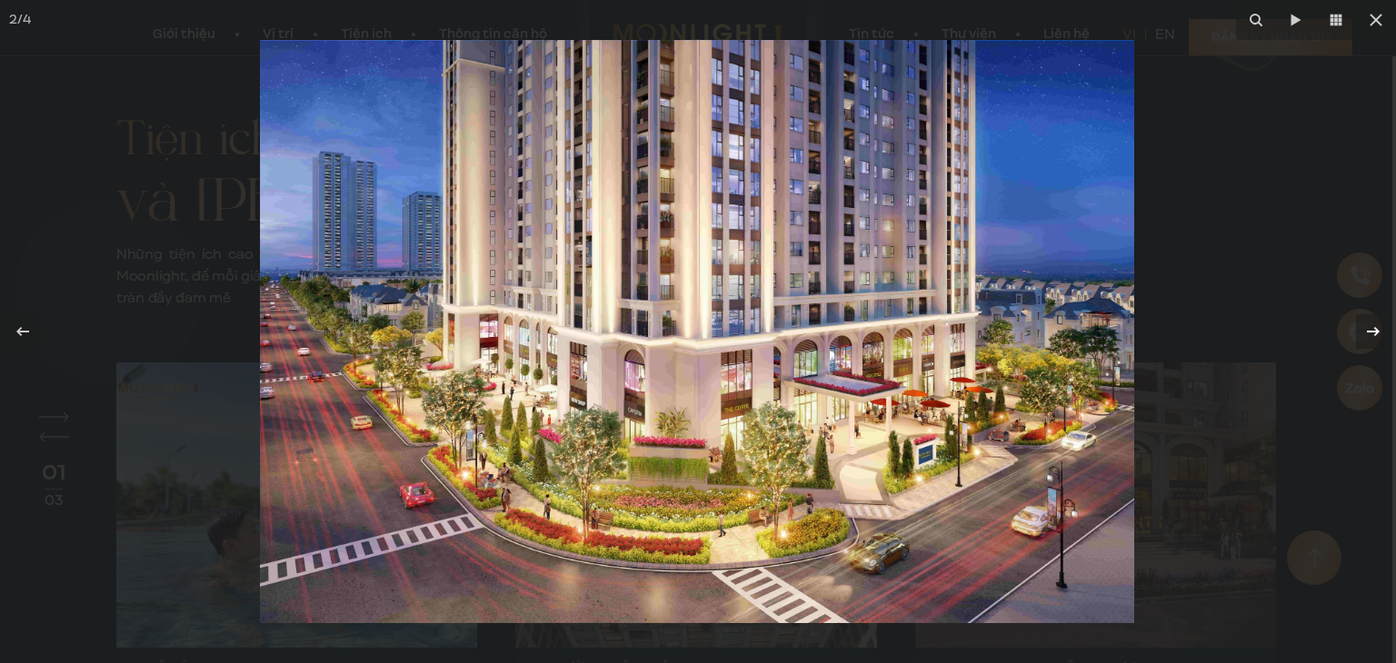
click at [1366, 341] on icon at bounding box center [1373, 332] width 22 height 22
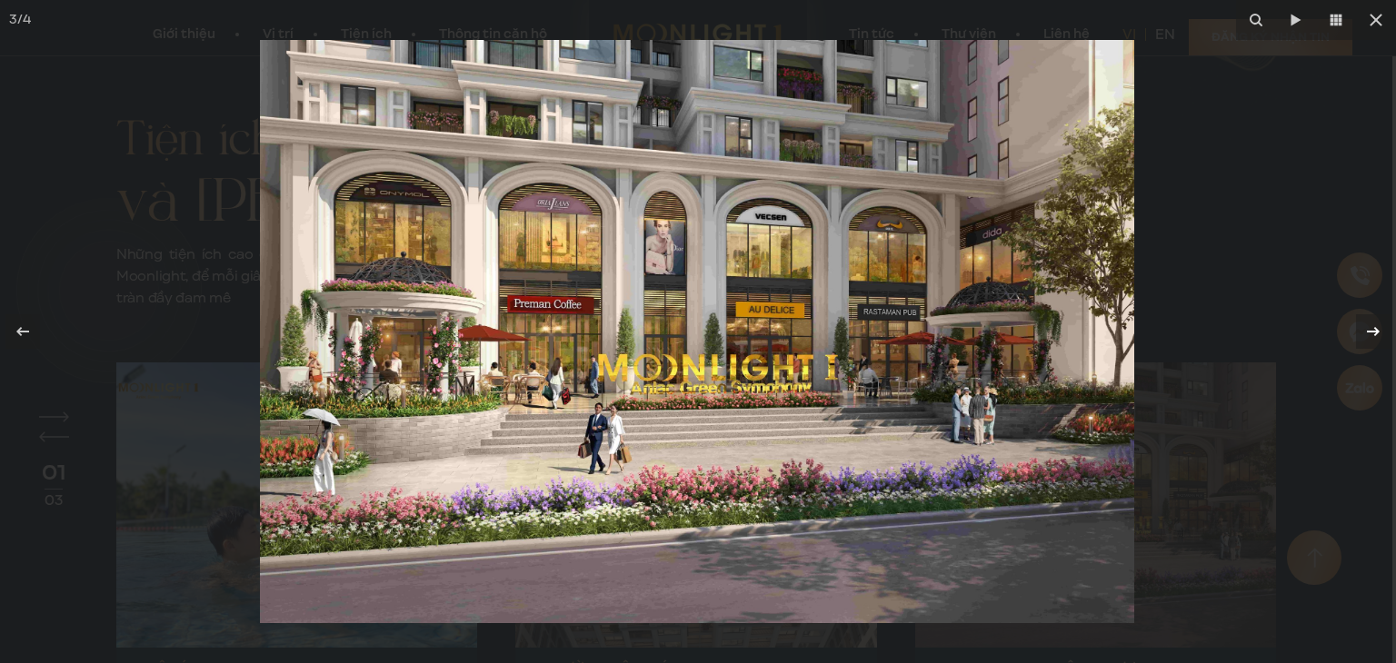
click at [1366, 341] on icon at bounding box center [1373, 332] width 22 height 22
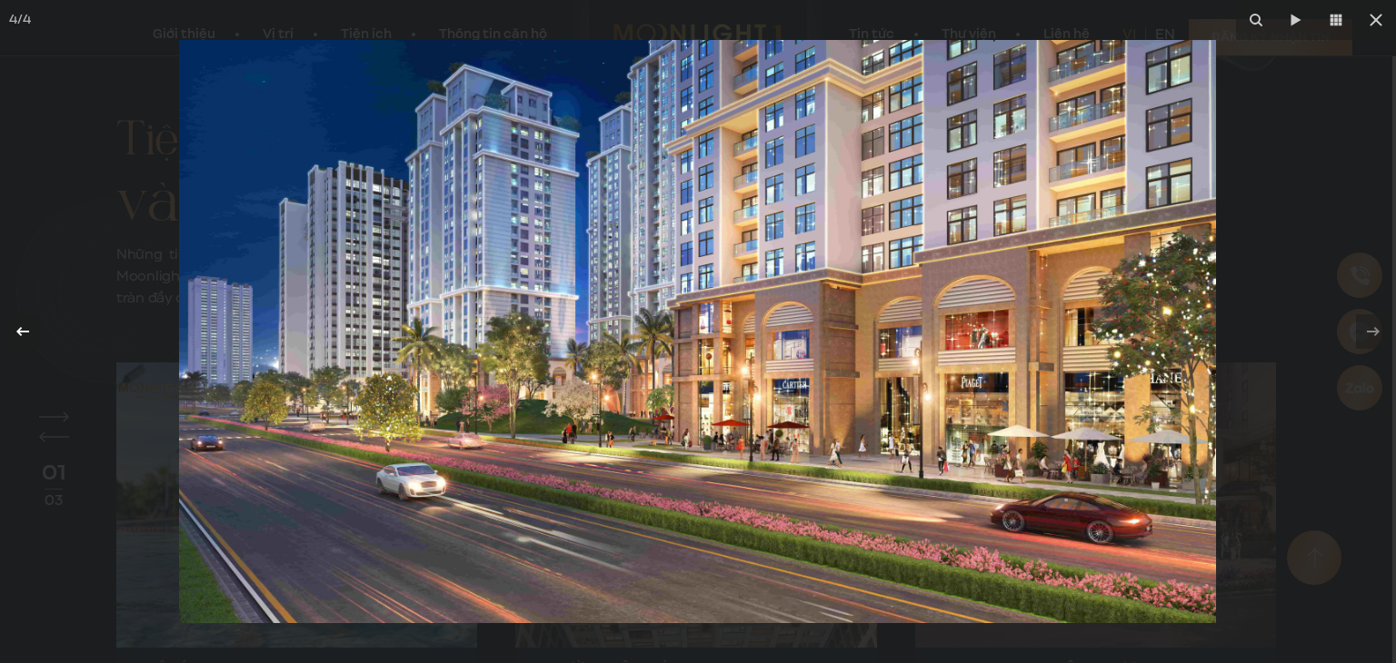
click at [19, 339] on icon at bounding box center [23, 332] width 22 height 22
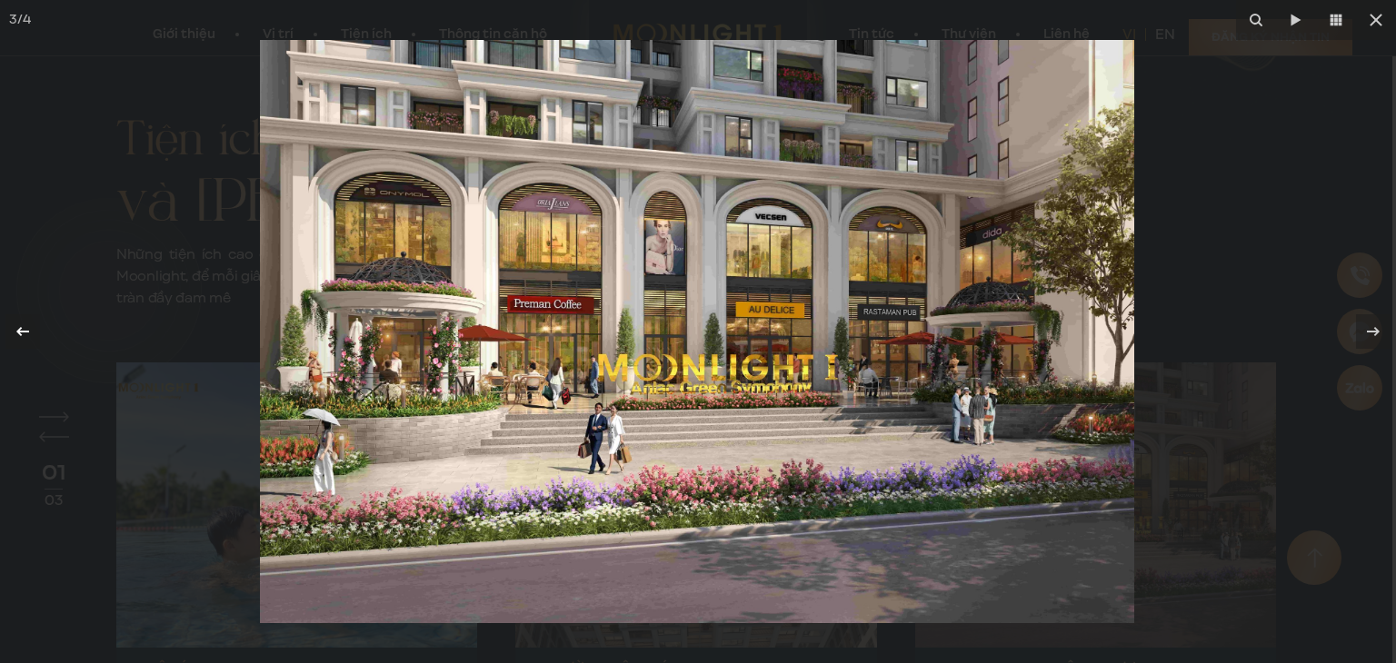
click at [19, 339] on icon at bounding box center [23, 332] width 22 height 22
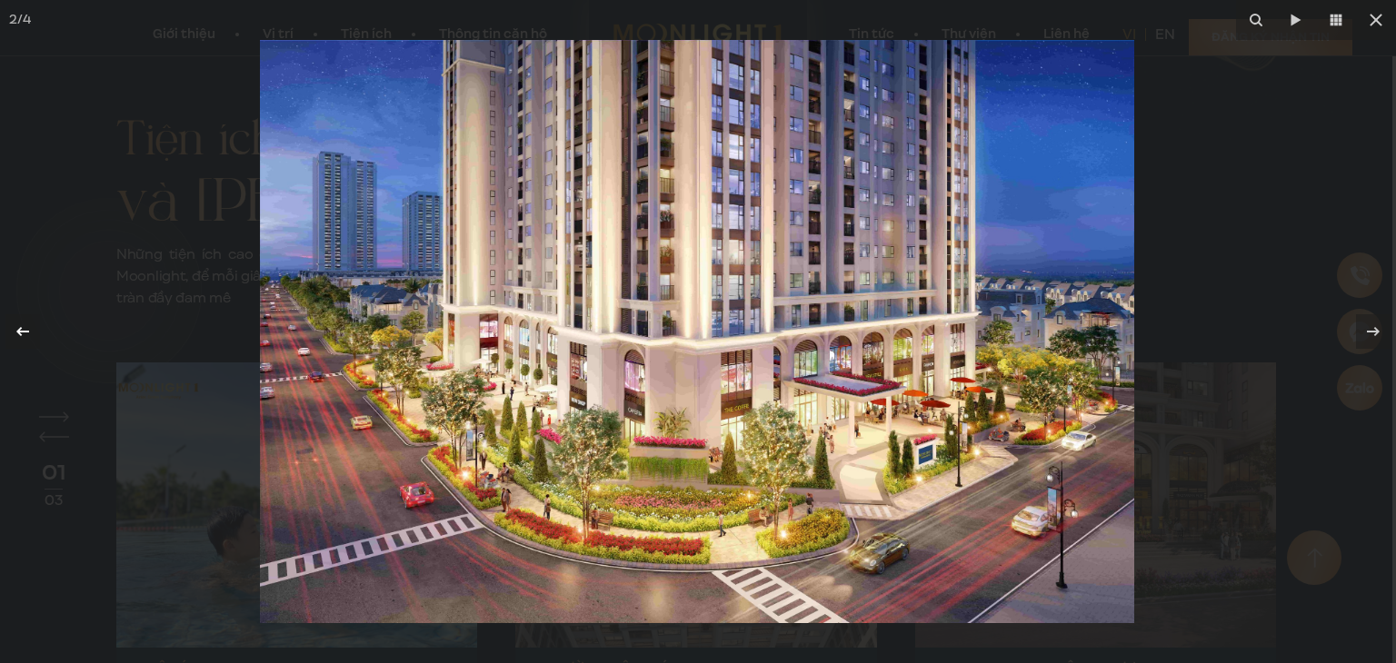
click at [2, 346] on button at bounding box center [32, 331] width 64 height 91
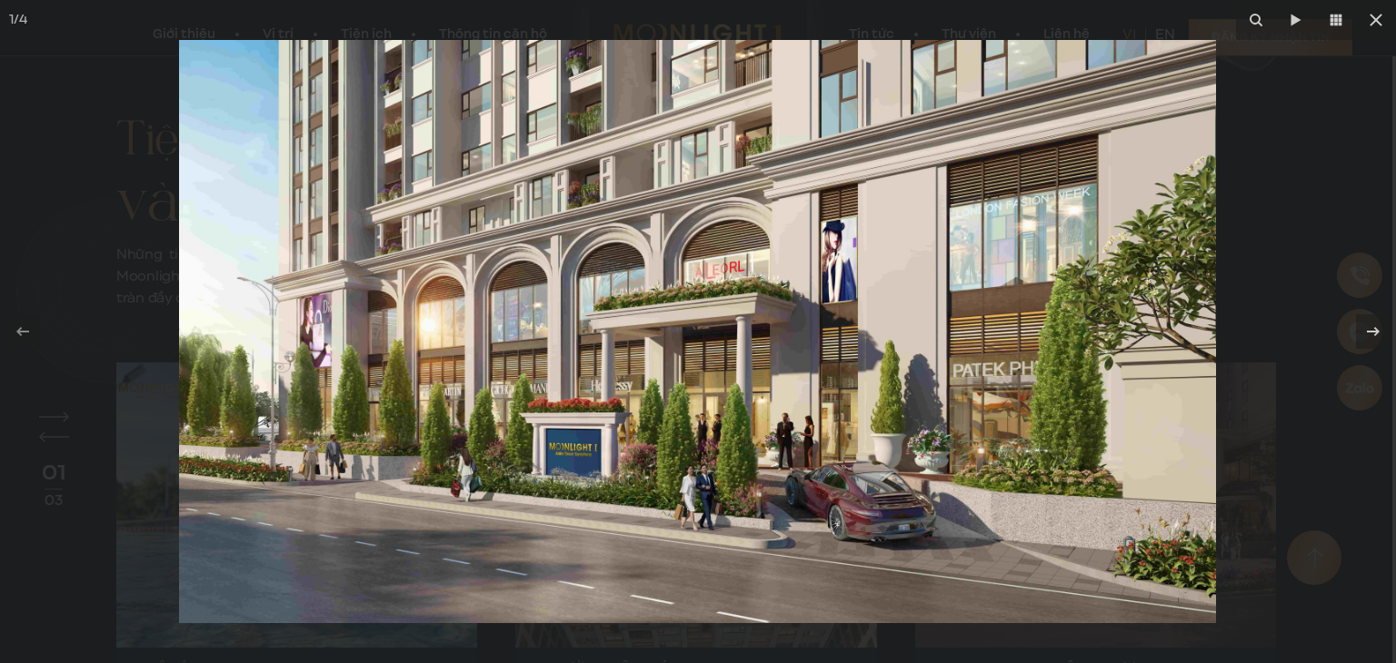
click at [15, 232] on div at bounding box center [698, 331] width 1396 height 663
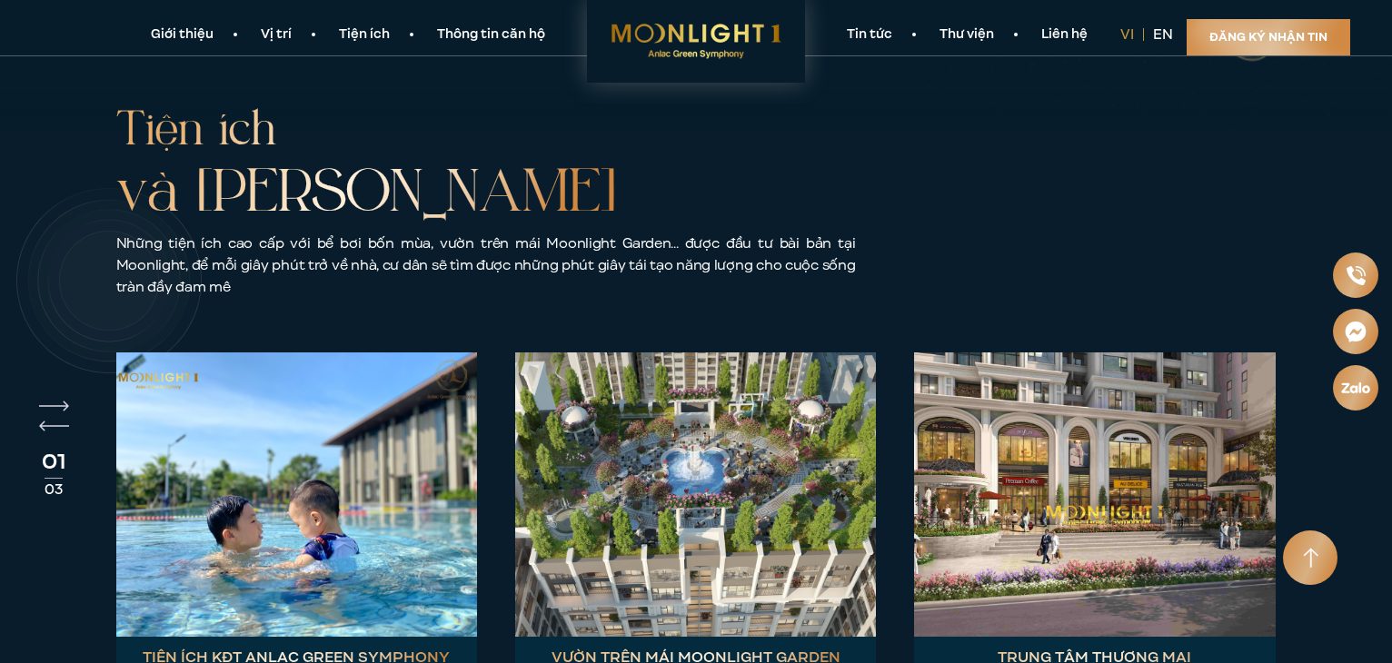
click at [641, 452] on img at bounding box center [695, 495] width 361 height 284
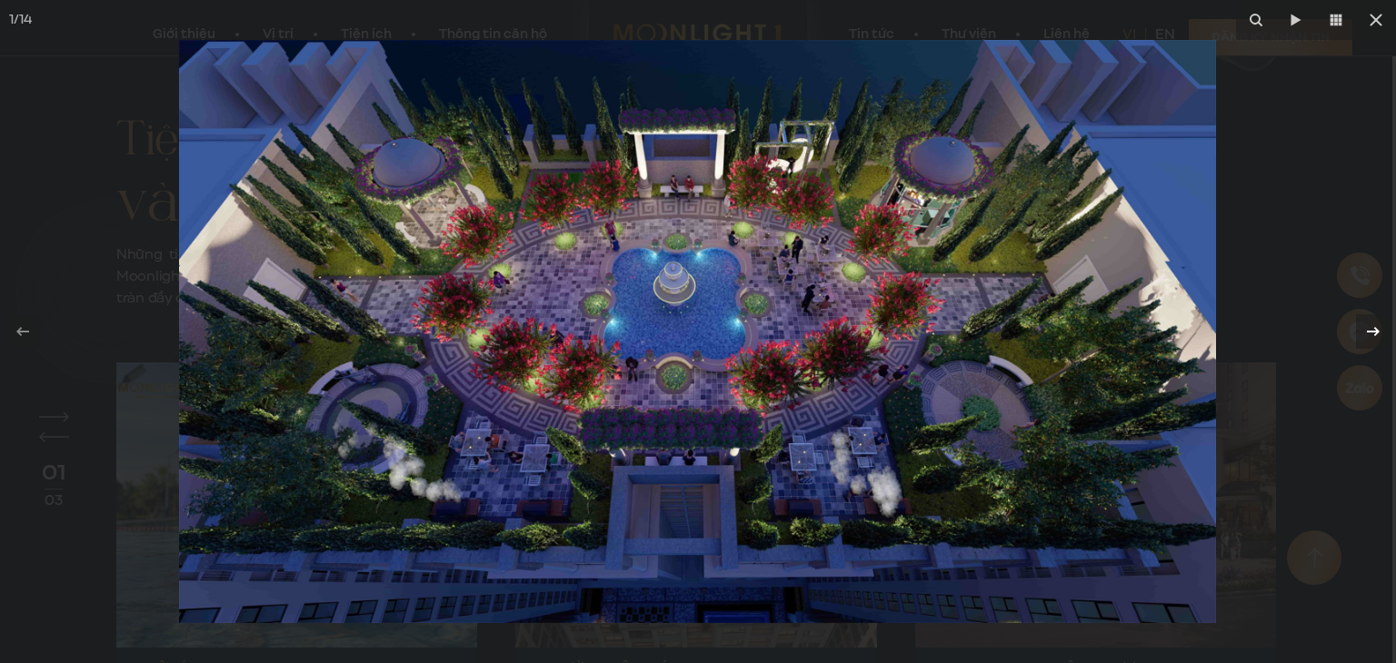
click at [1372, 333] on icon at bounding box center [1373, 332] width 22 height 22
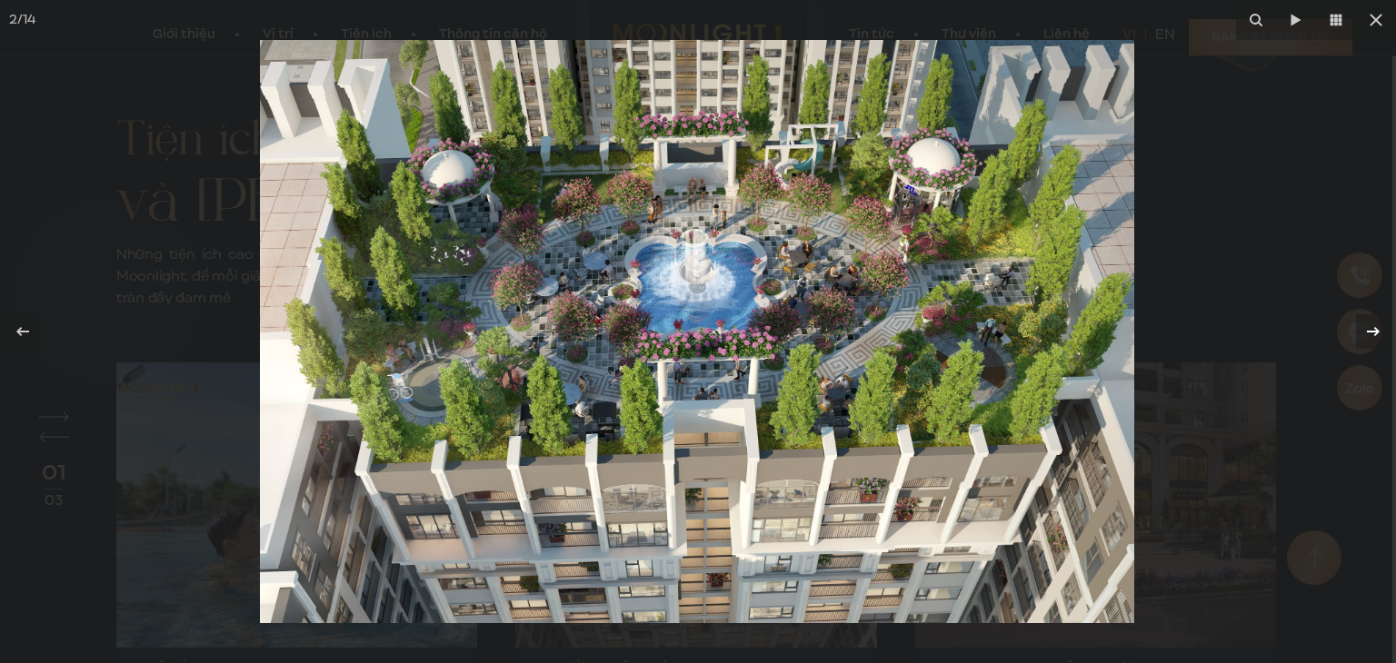
click at [1372, 333] on icon at bounding box center [1373, 332] width 22 height 22
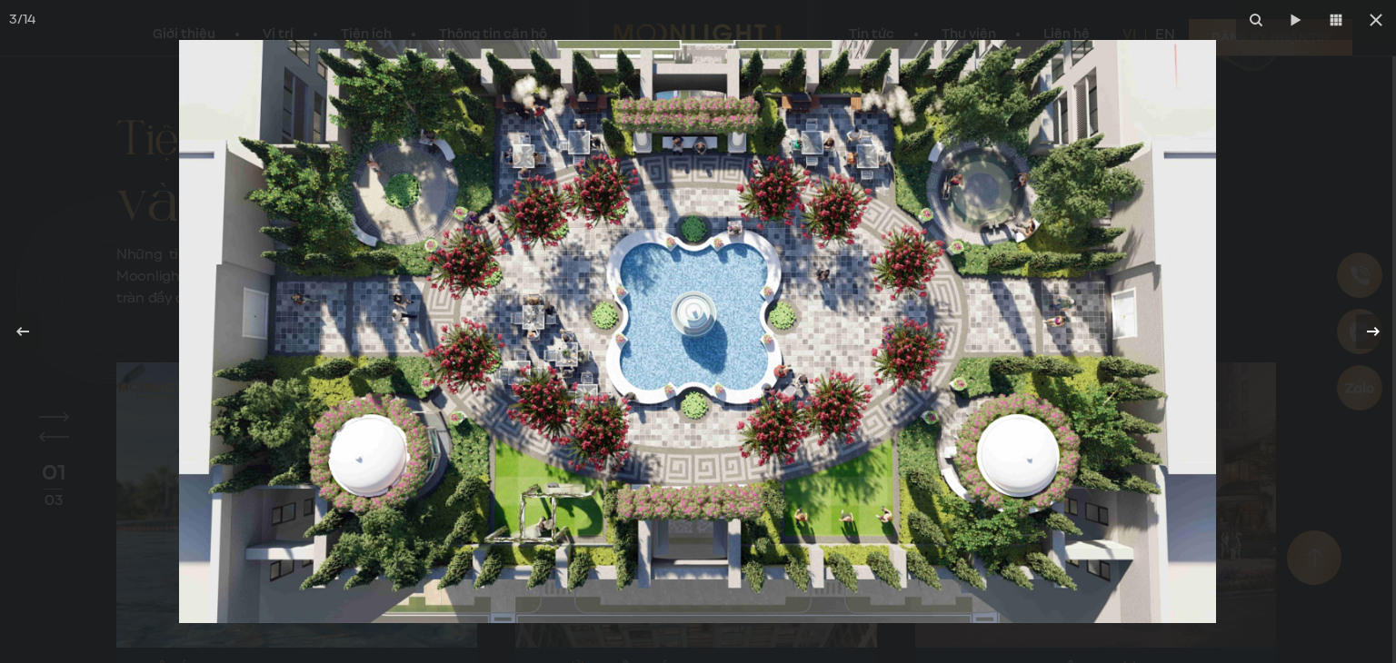
click at [1372, 333] on icon at bounding box center [1373, 332] width 22 height 22
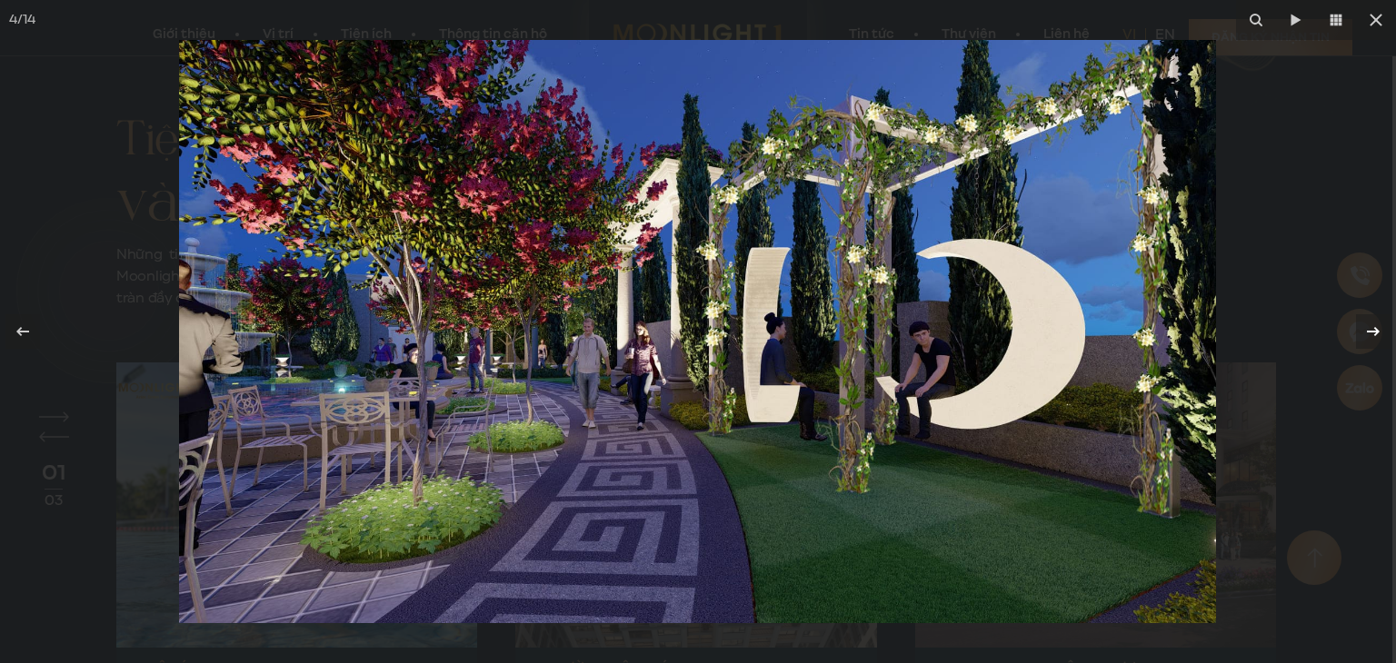
click at [1372, 333] on icon at bounding box center [1373, 332] width 22 height 22
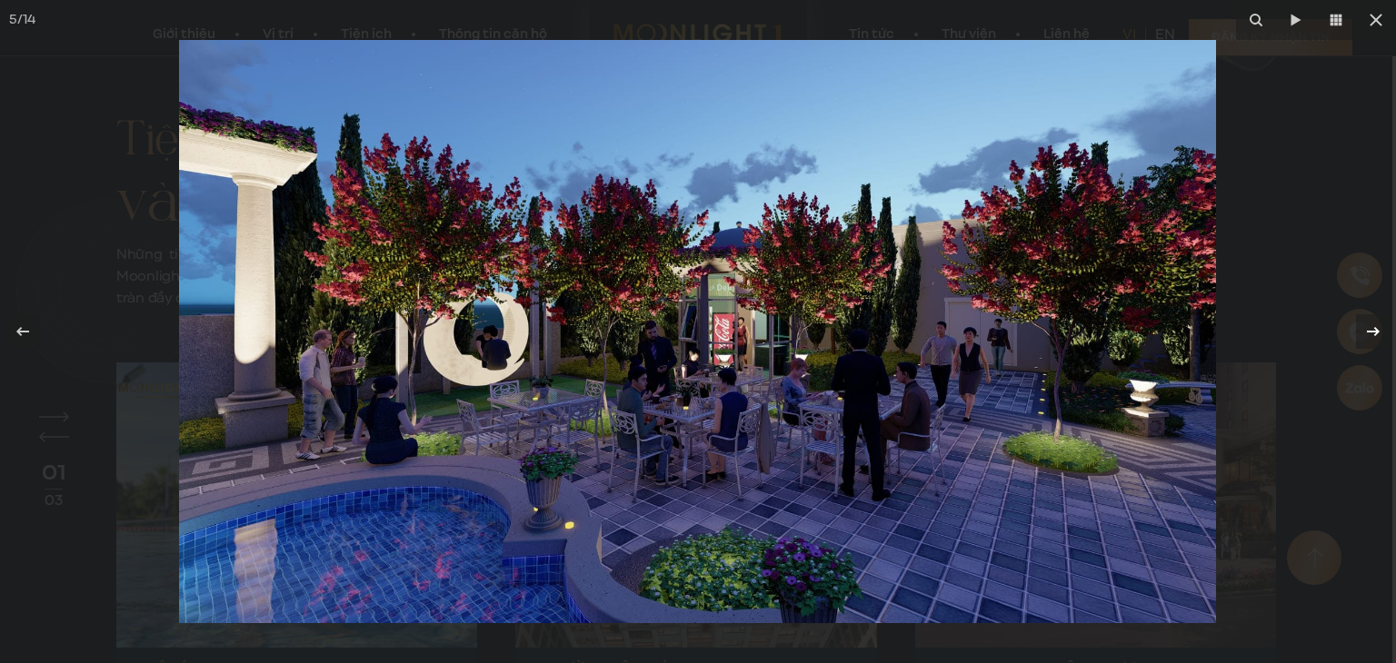
click at [1372, 333] on icon at bounding box center [1373, 332] width 22 height 22
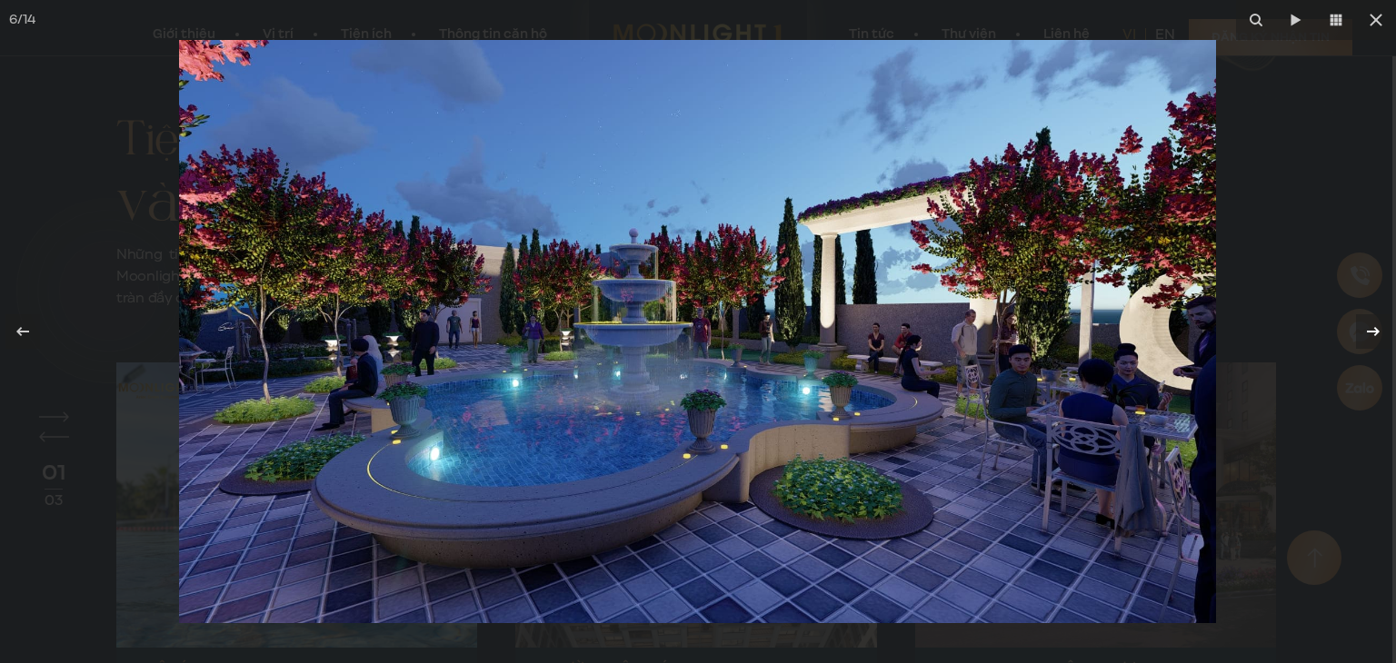
click at [1372, 333] on icon at bounding box center [1373, 332] width 22 height 22
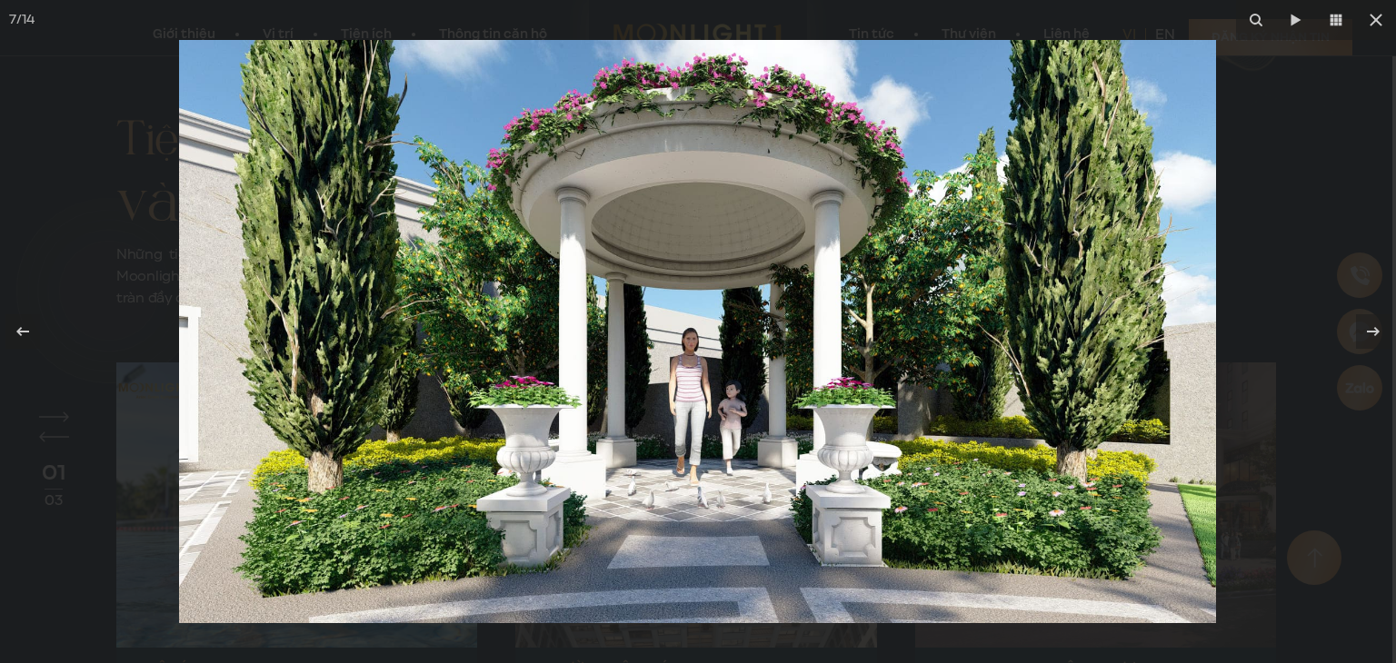
click at [1347, 175] on div at bounding box center [698, 331] width 1396 height 663
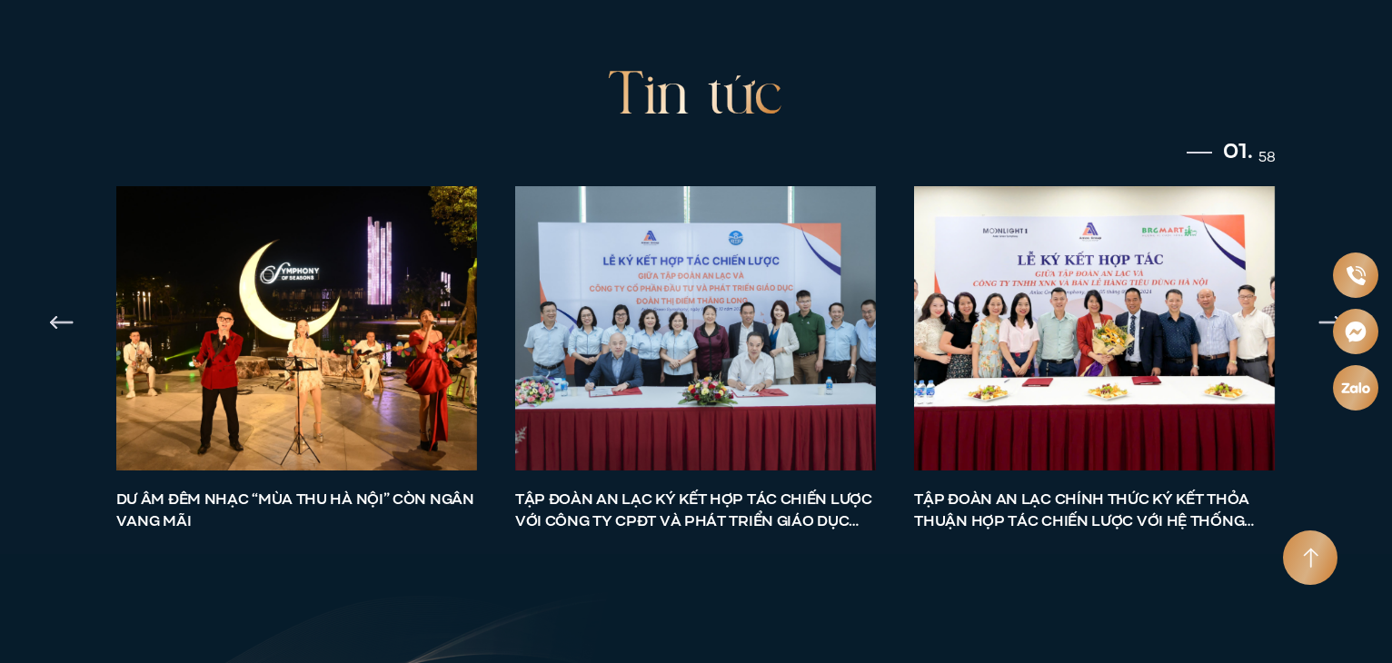
scroll to position [6178, 0]
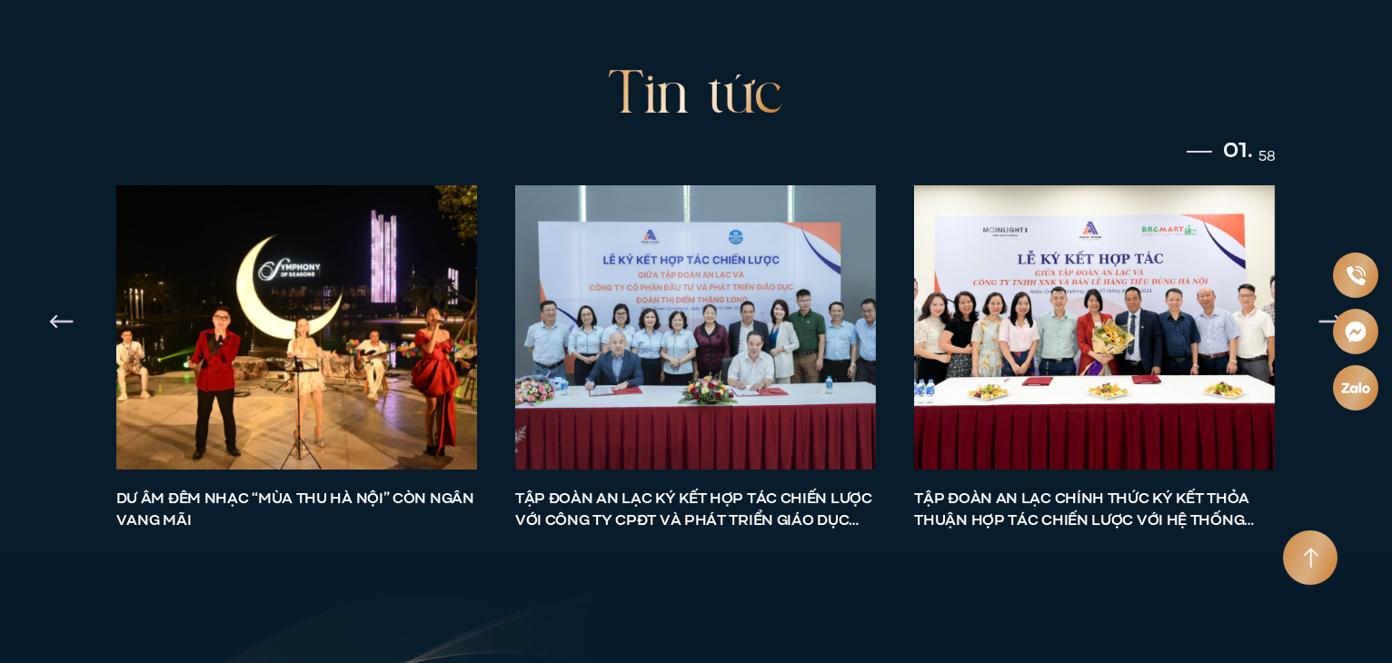
click at [371, 277] on img at bounding box center [296, 327] width 379 height 298
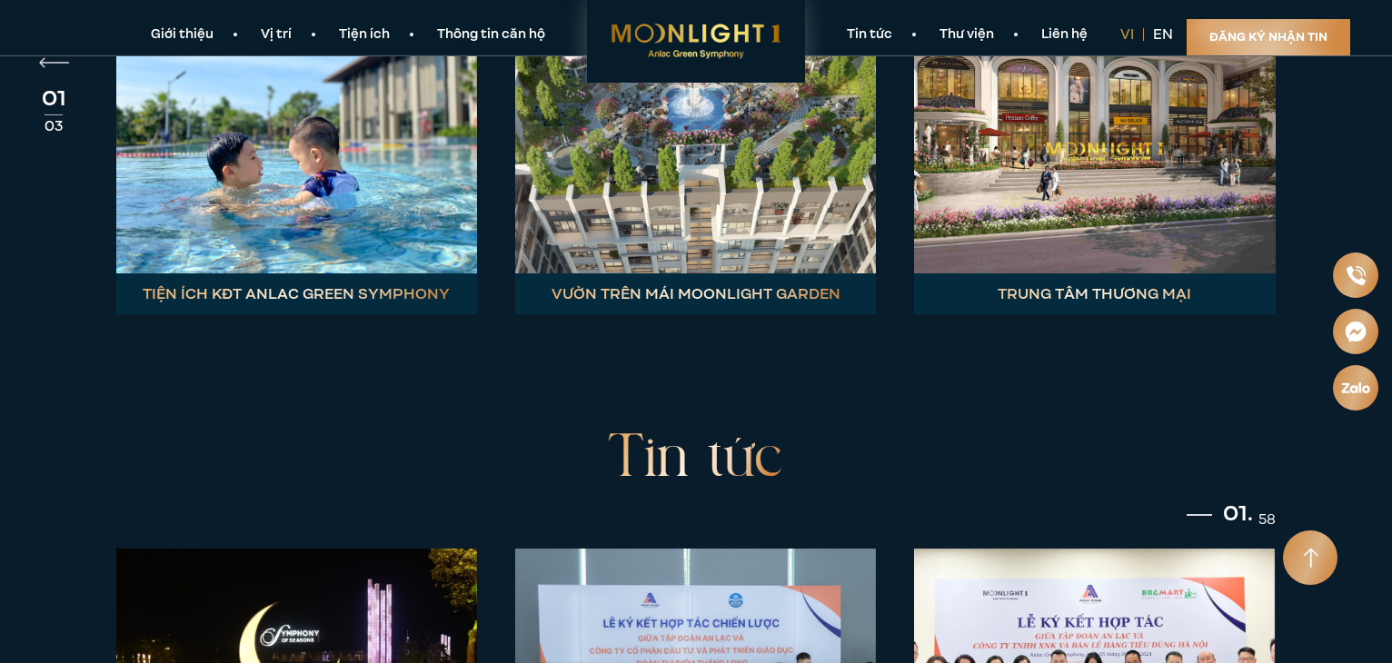
scroll to position [5451, 0]
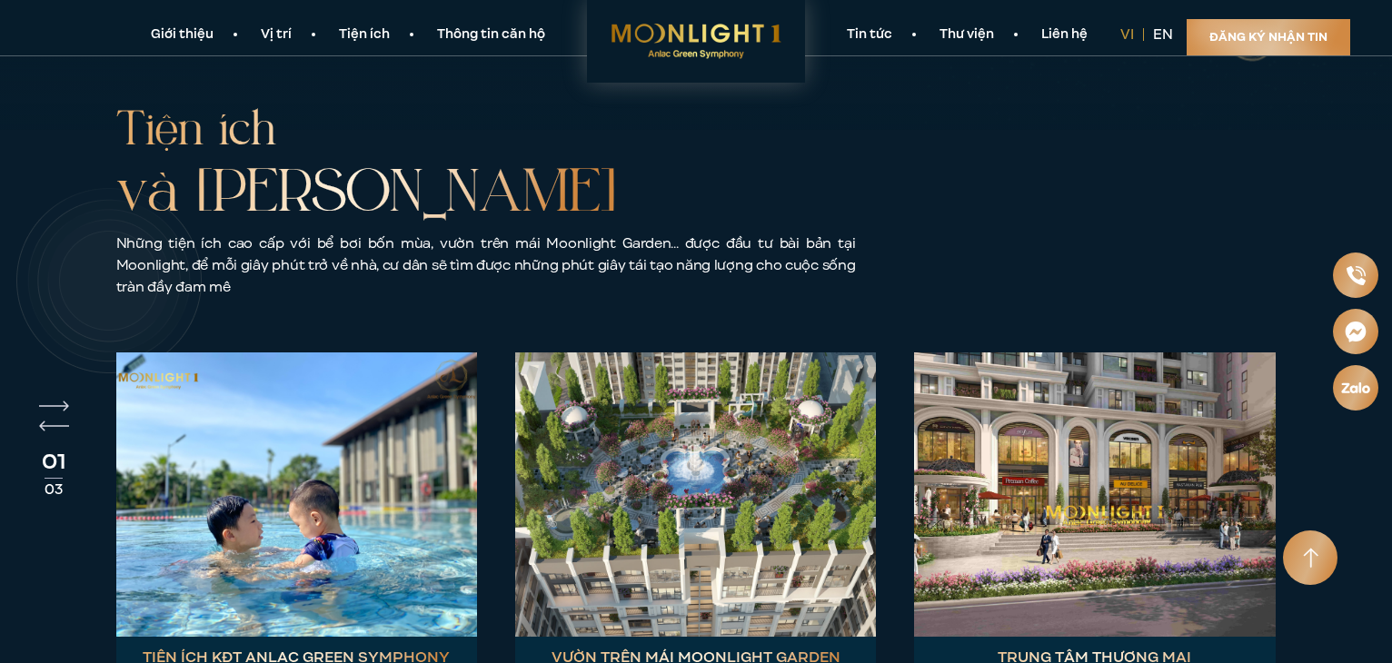
click at [346, 353] on img at bounding box center [296, 495] width 361 height 284
click at [323, 637] on h3 "Tiện ích KĐT Anlac Green Symphony" at bounding box center [296, 657] width 361 height 41
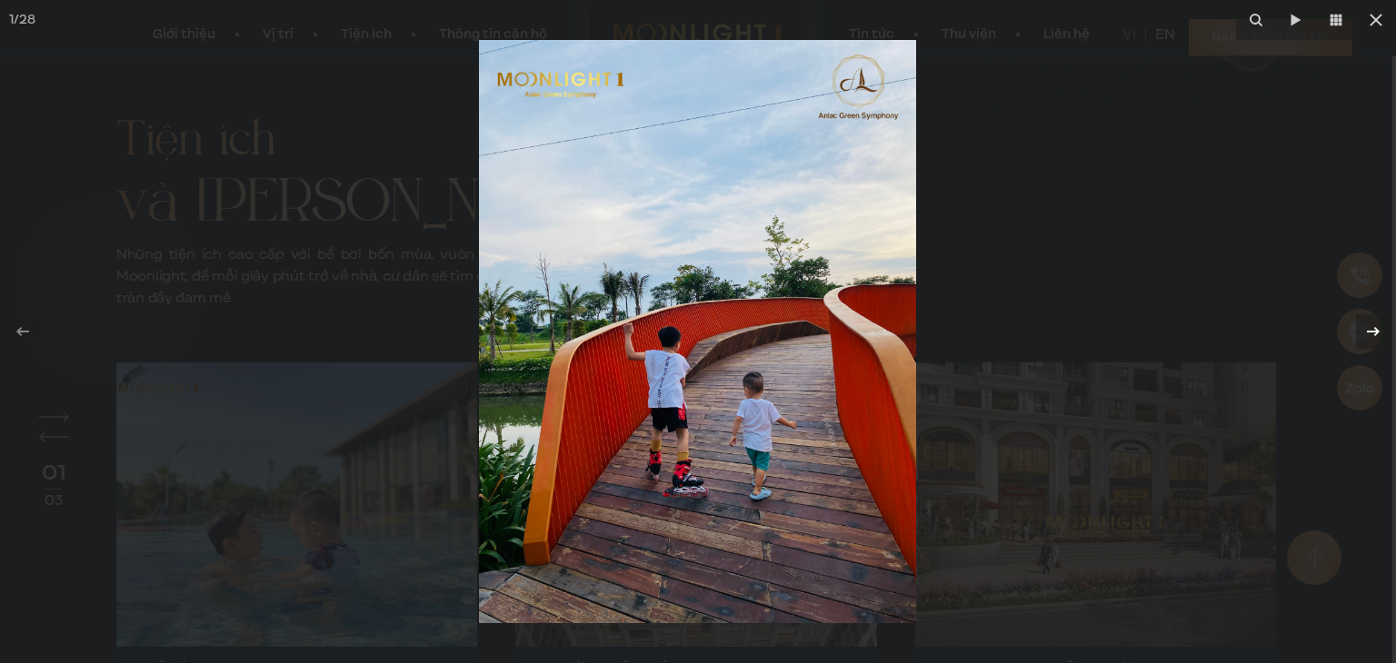
click at [1368, 330] on icon at bounding box center [1373, 332] width 22 height 22
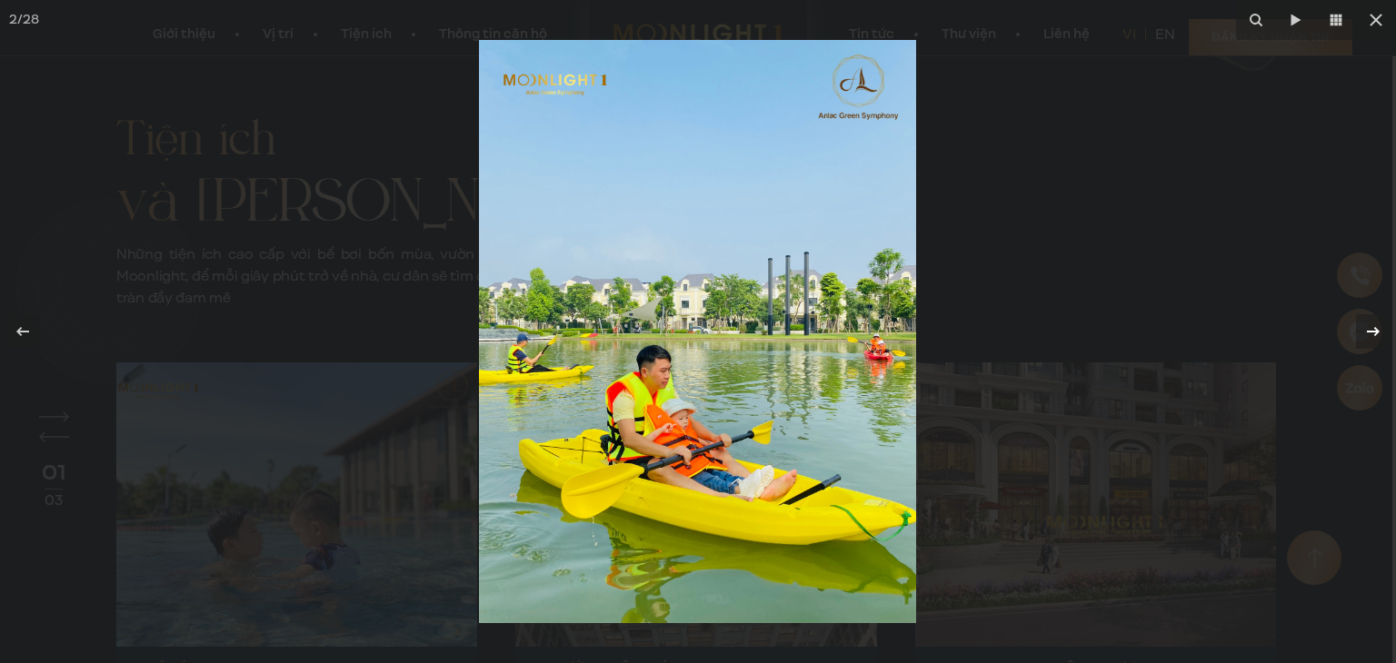
click at [1368, 330] on icon at bounding box center [1373, 332] width 22 height 22
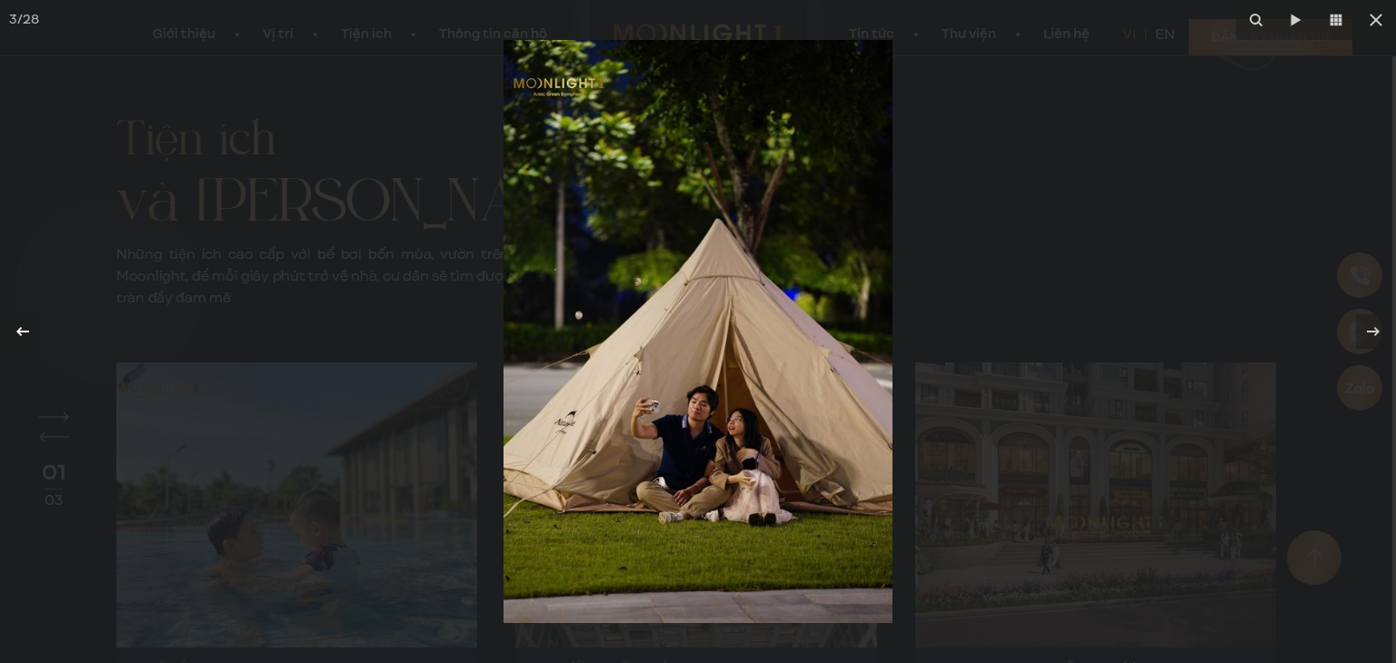
click at [13, 340] on icon at bounding box center [23, 332] width 22 height 22
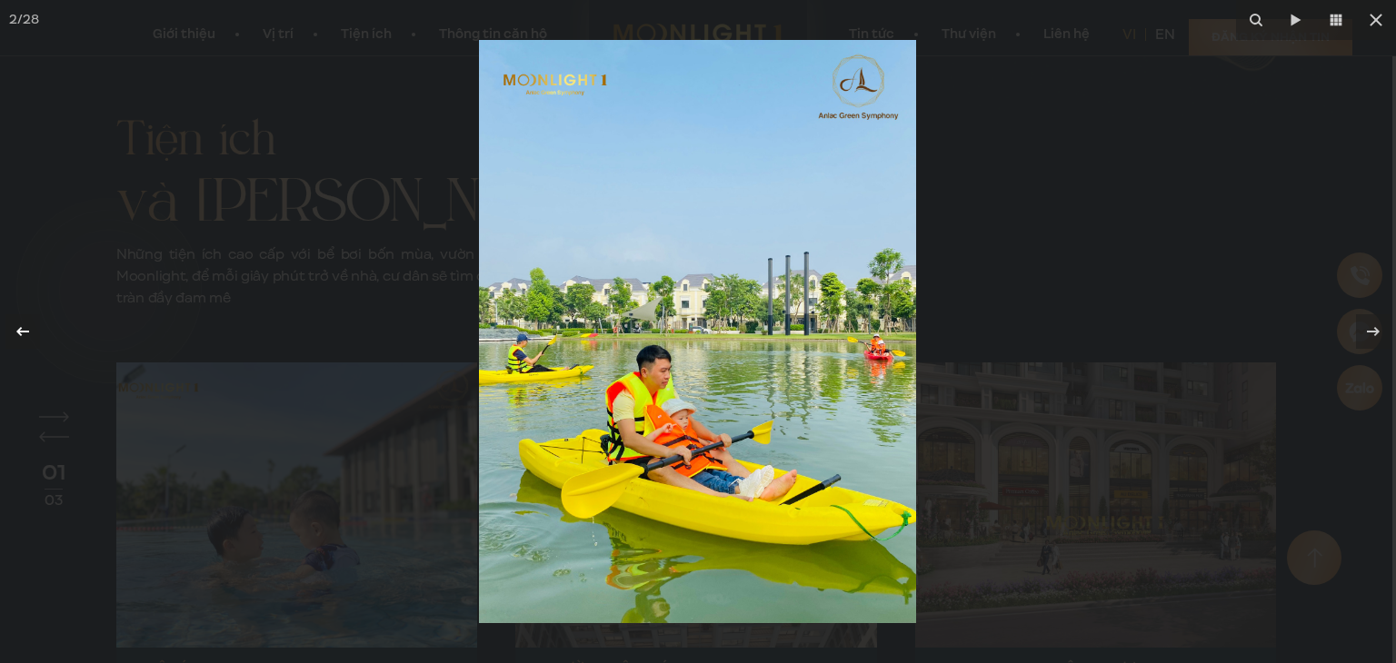
click at [13, 340] on icon at bounding box center [23, 332] width 22 height 22
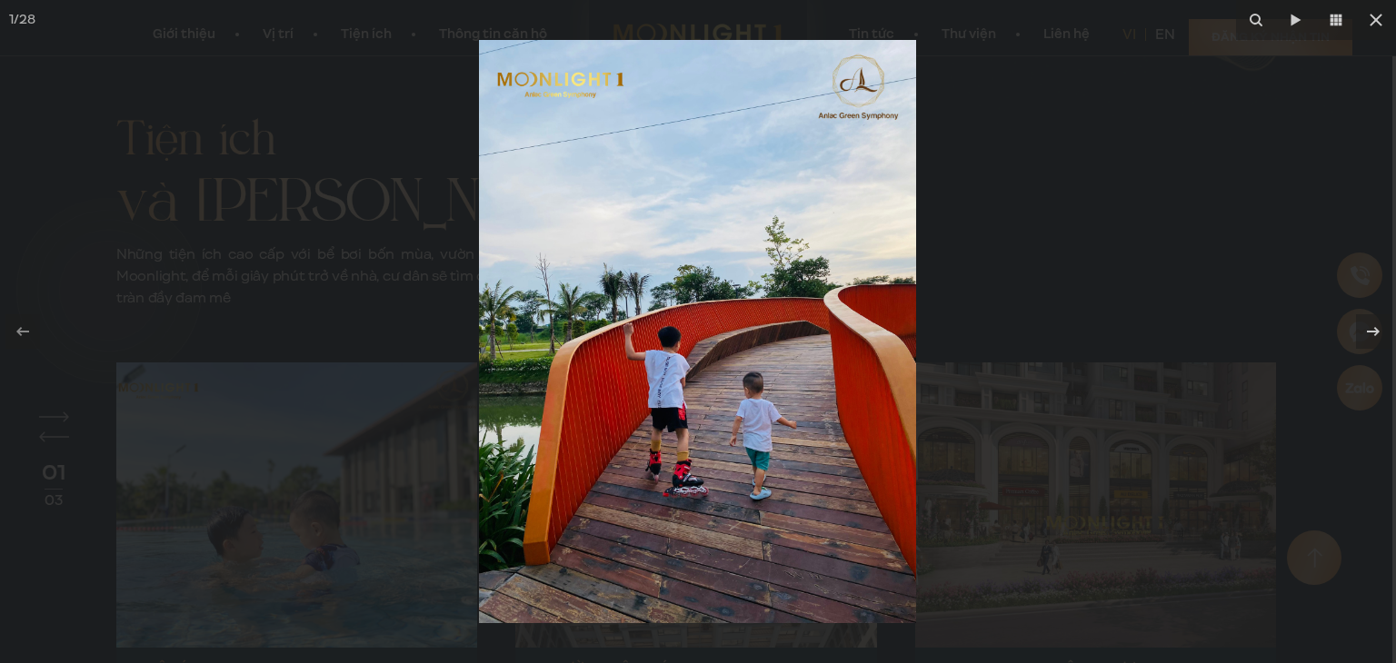
drag, startPoint x: 583, startPoint y: 353, endPoint x: 591, endPoint y: 322, distance: 31.7
click at [591, 322] on img at bounding box center [697, 331] width 437 height 583
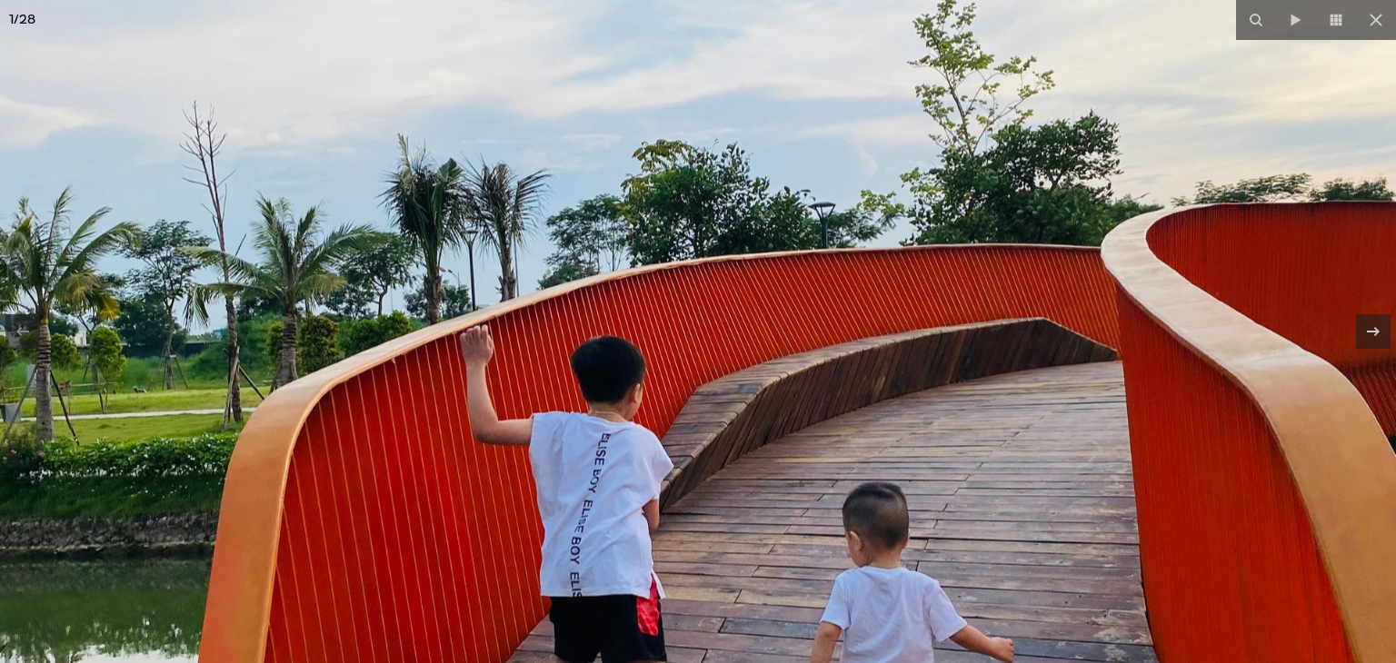
click at [866, 334] on img at bounding box center [698, 352] width 1396 height 1861
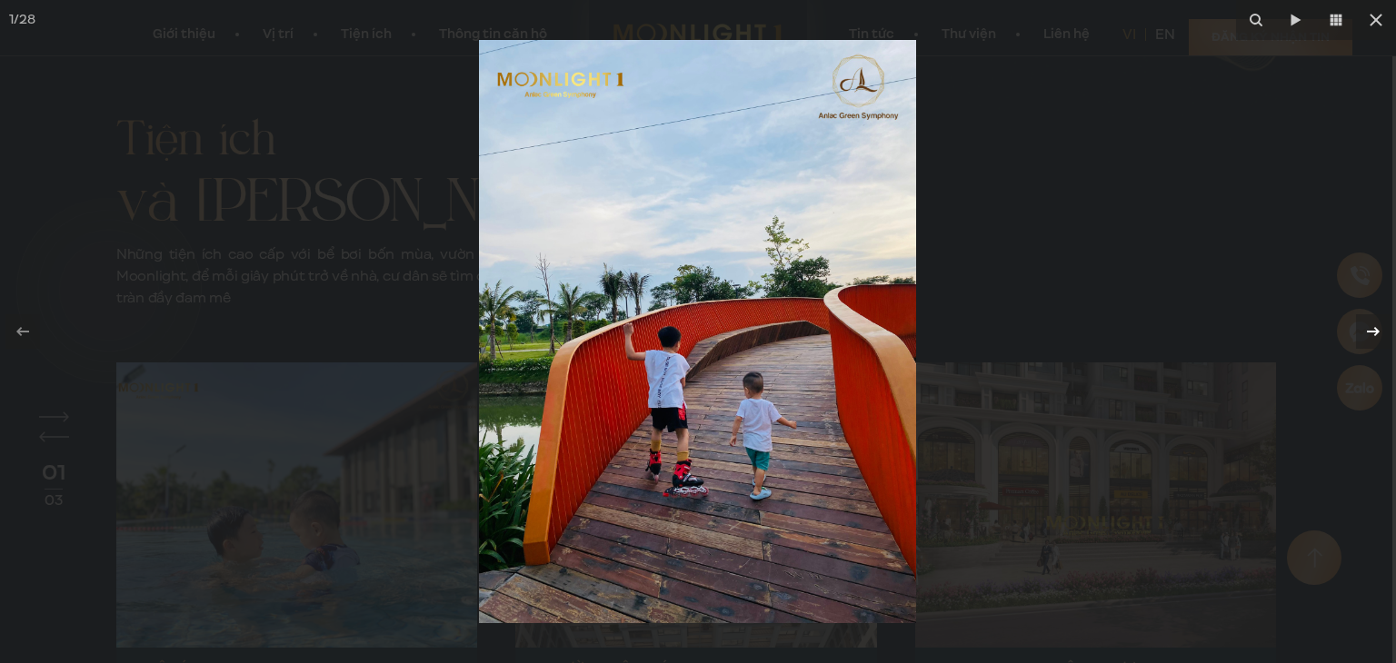
click at [1372, 330] on icon at bounding box center [1373, 332] width 22 height 22
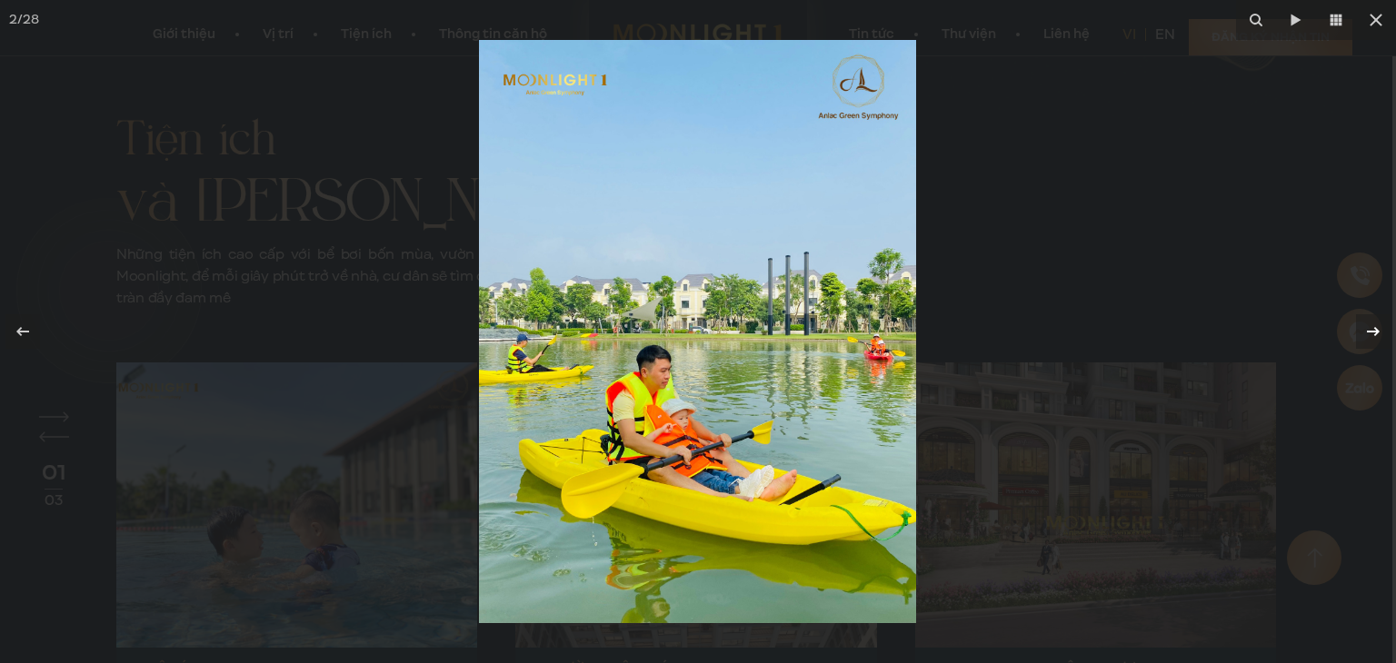
click at [1380, 339] on icon at bounding box center [1373, 332] width 22 height 22
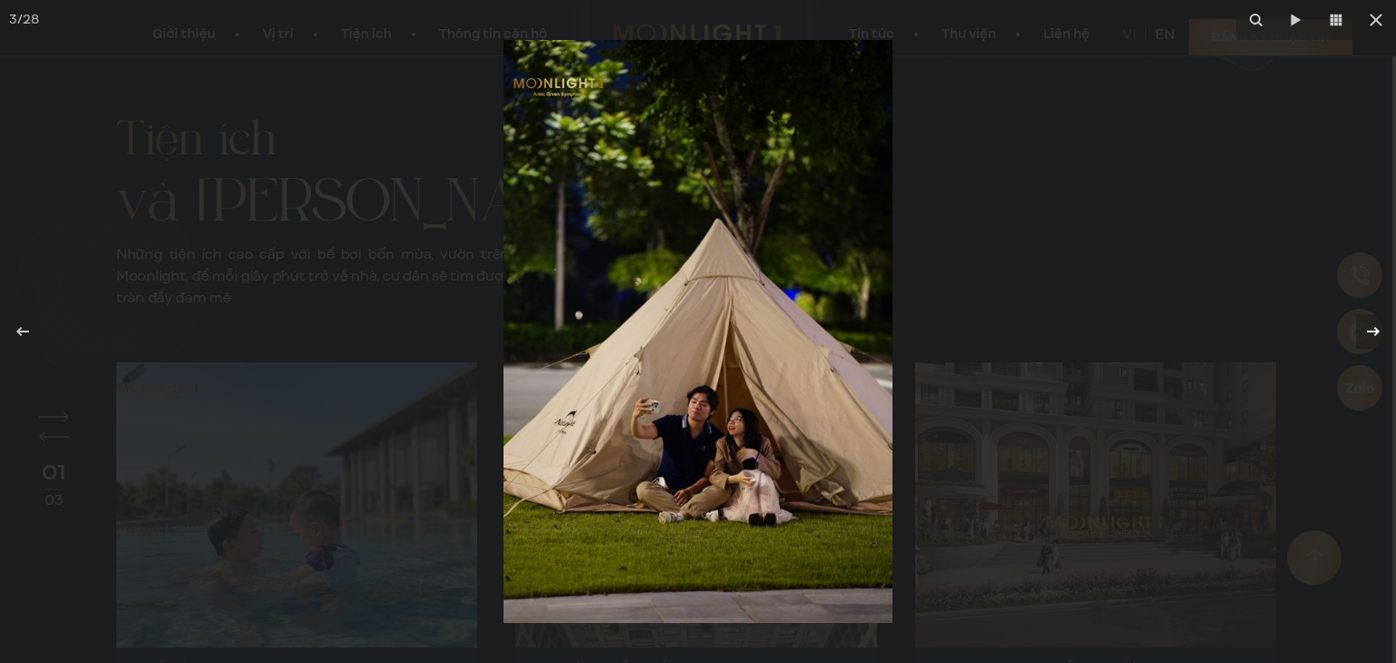
click at [1366, 327] on icon at bounding box center [1373, 332] width 22 height 22
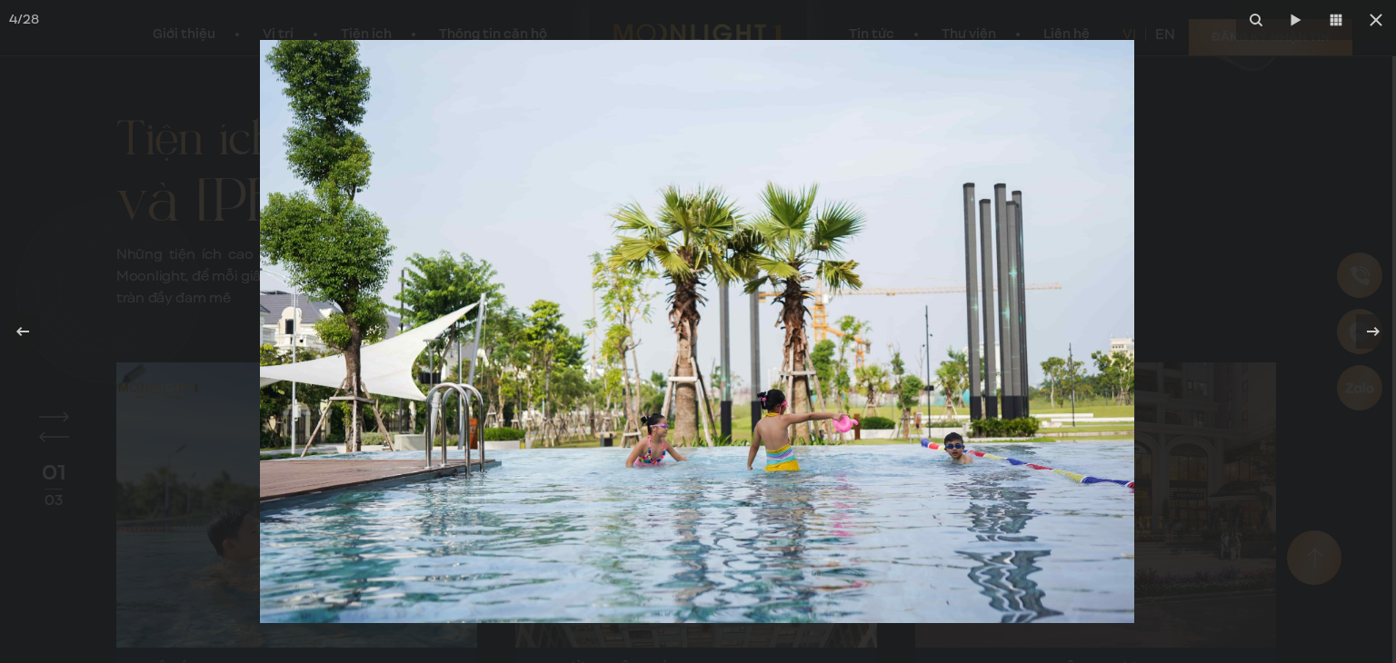
click at [1264, 473] on div at bounding box center [698, 331] width 1396 height 663
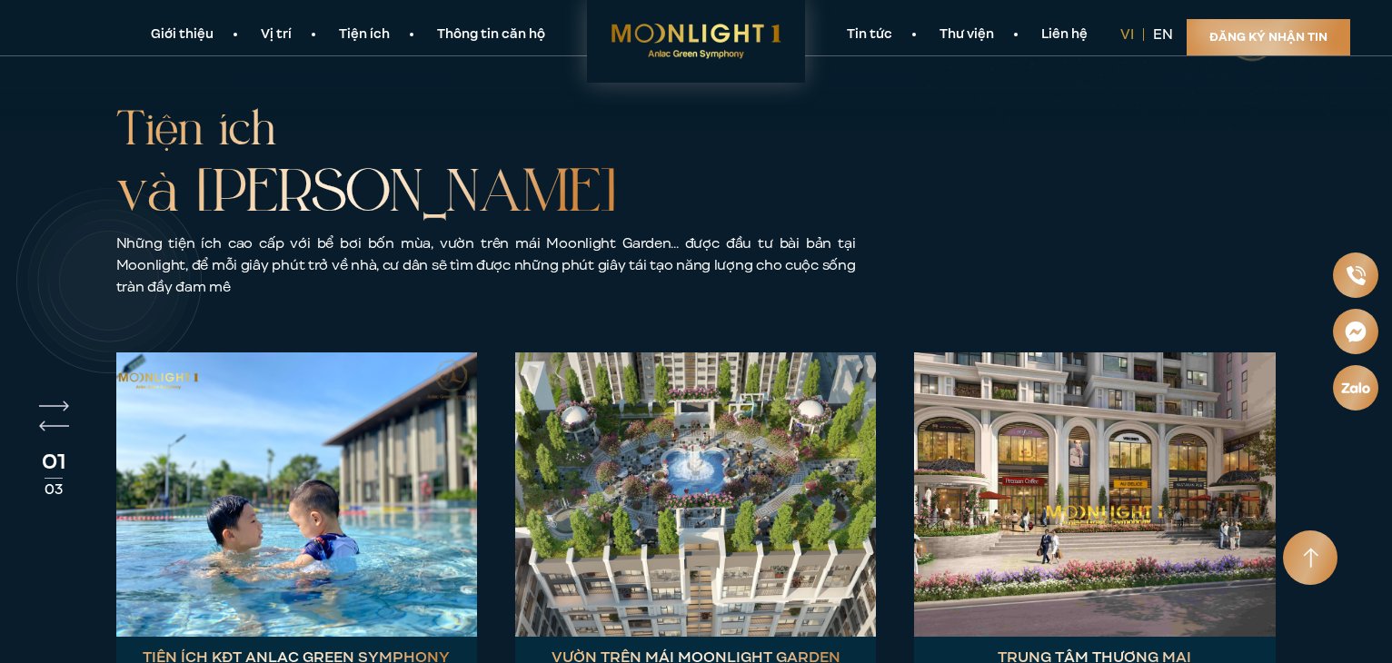
click at [369, 393] on img at bounding box center [296, 495] width 361 height 284
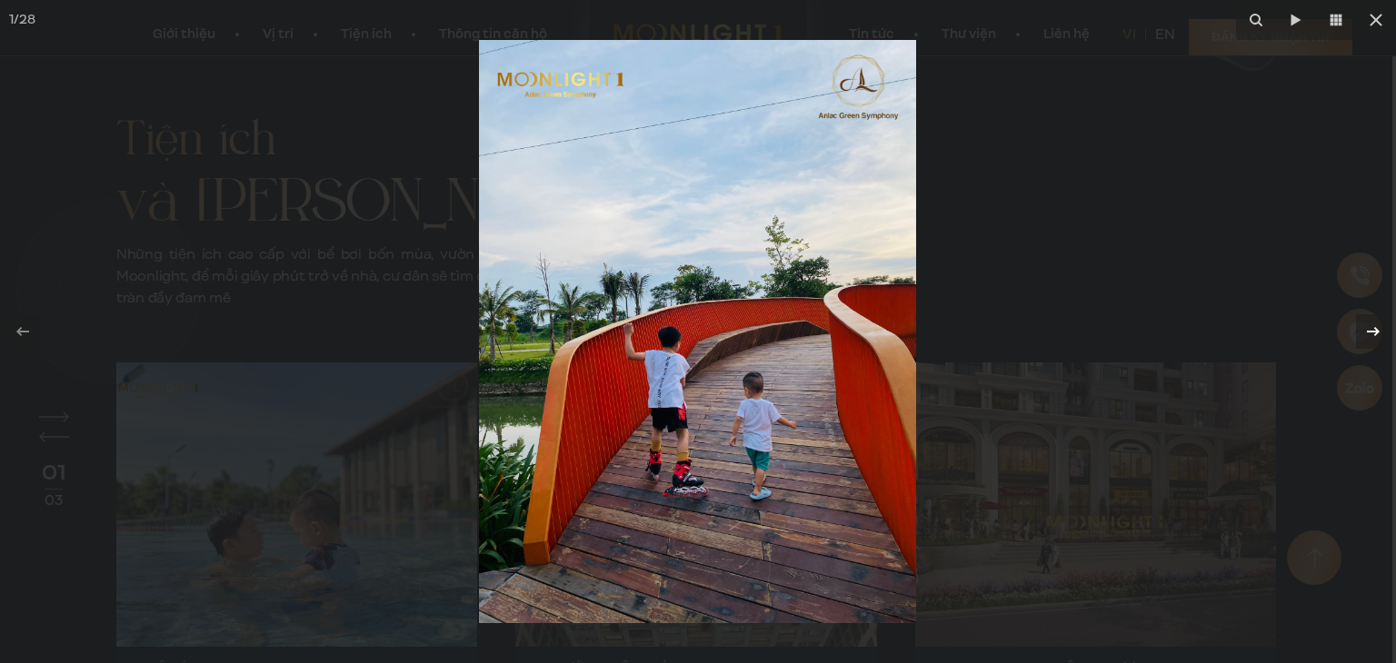
click at [1370, 332] on icon at bounding box center [1373, 332] width 22 height 22
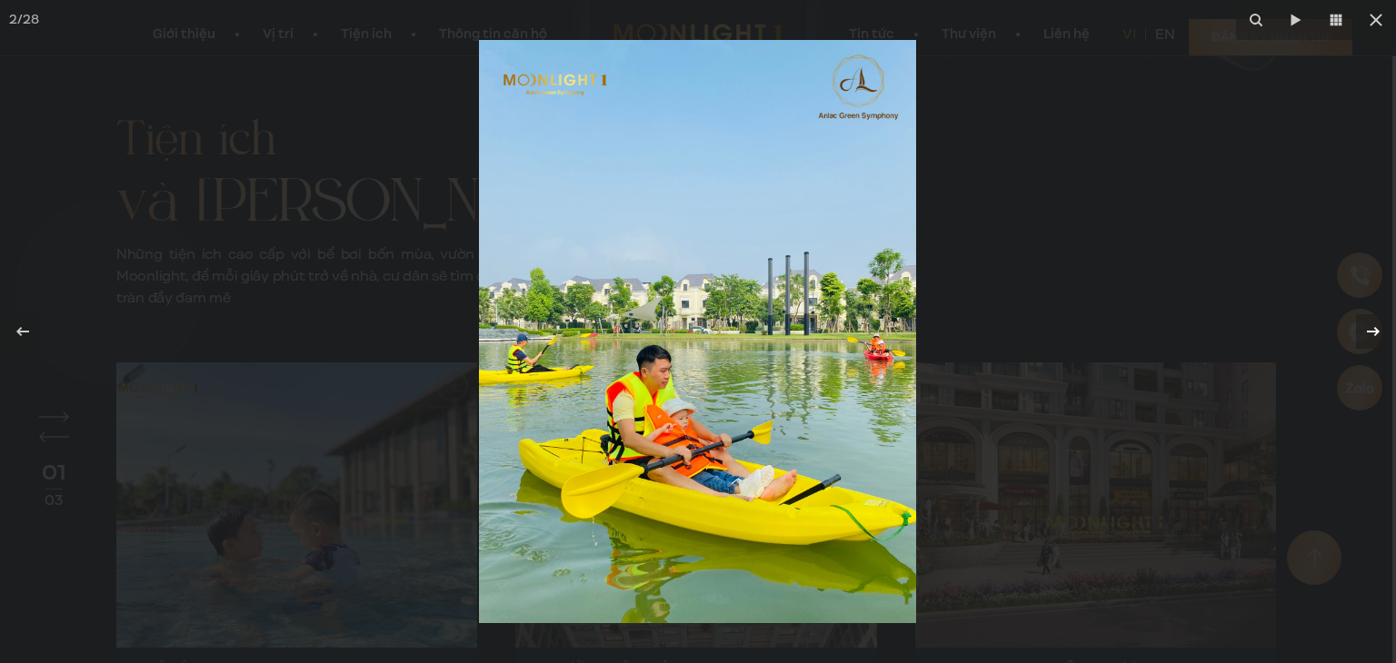
click at [1371, 332] on icon at bounding box center [1372, 331] width 13 height 9
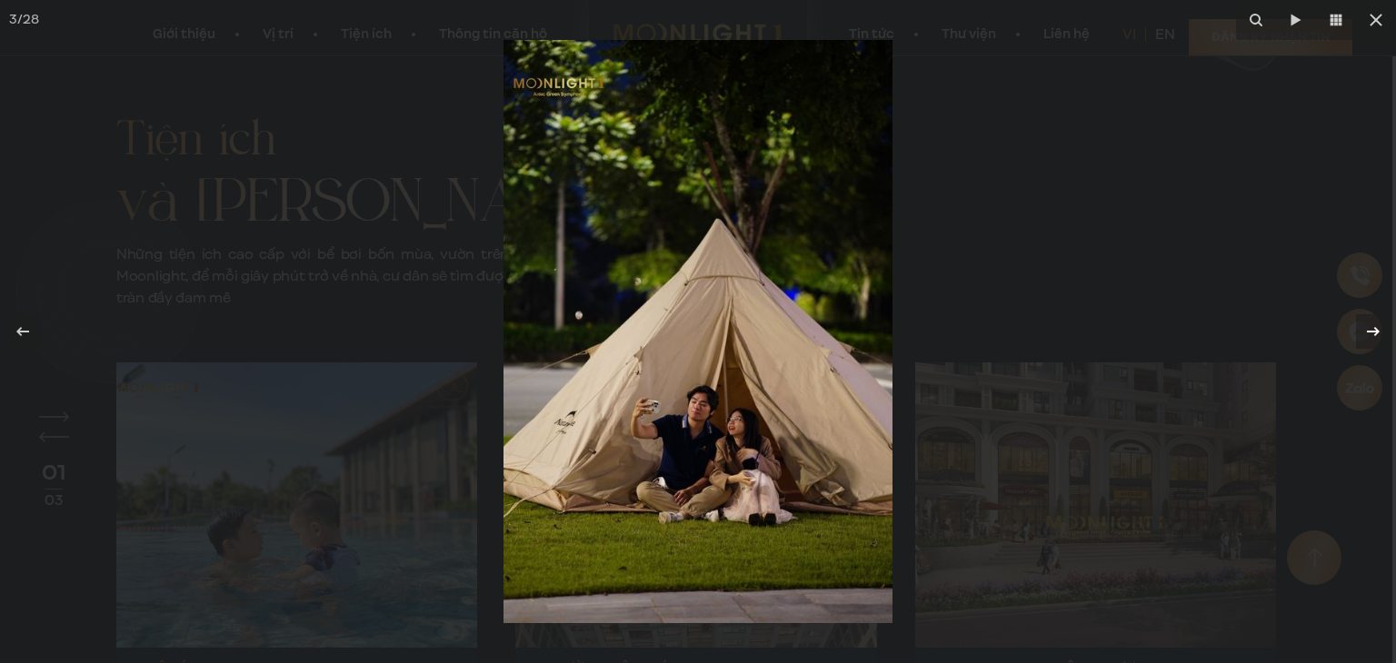
click at [1371, 332] on icon at bounding box center [1372, 331] width 13 height 9
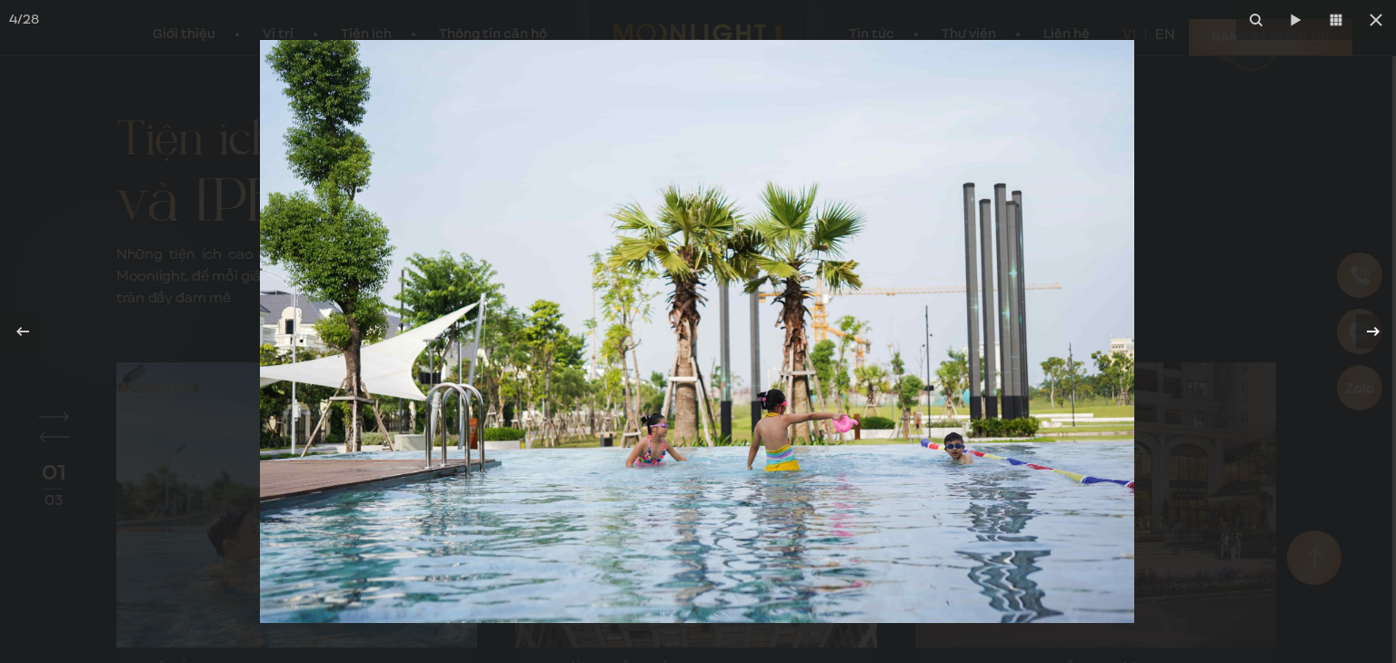
click at [1371, 332] on icon at bounding box center [1372, 331] width 13 height 9
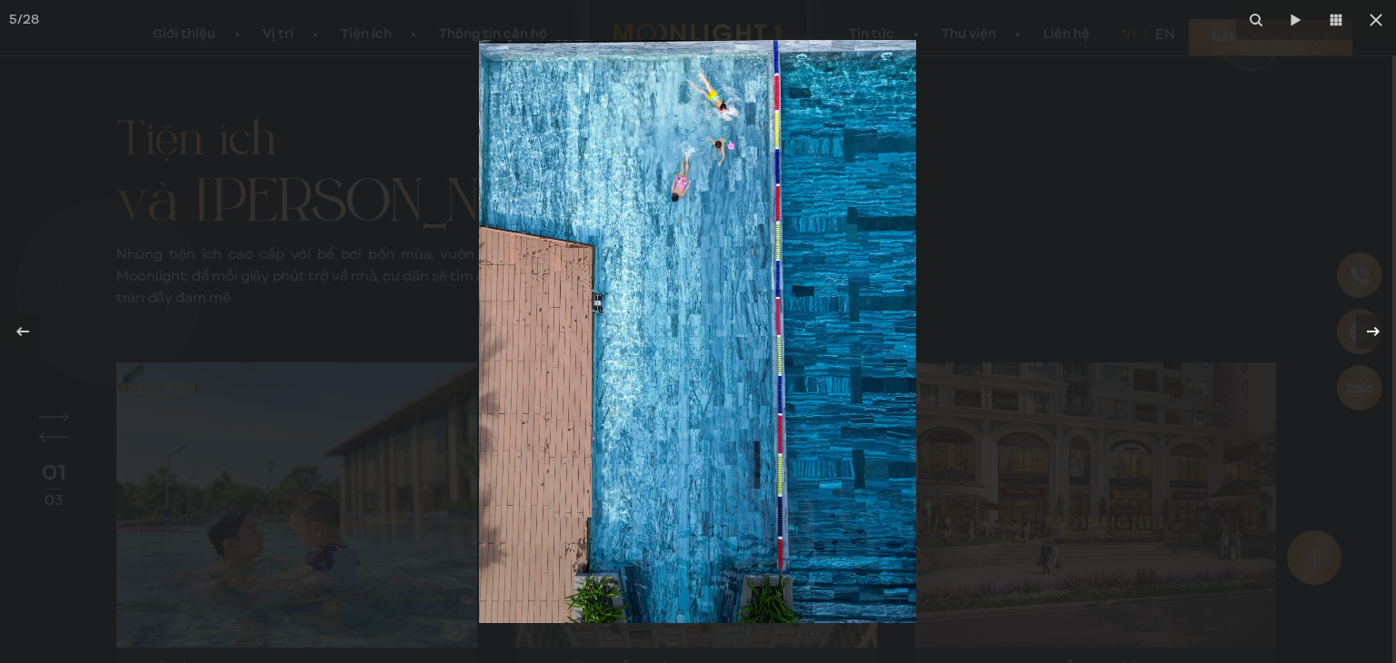
click at [1371, 332] on icon at bounding box center [1372, 331] width 13 height 9
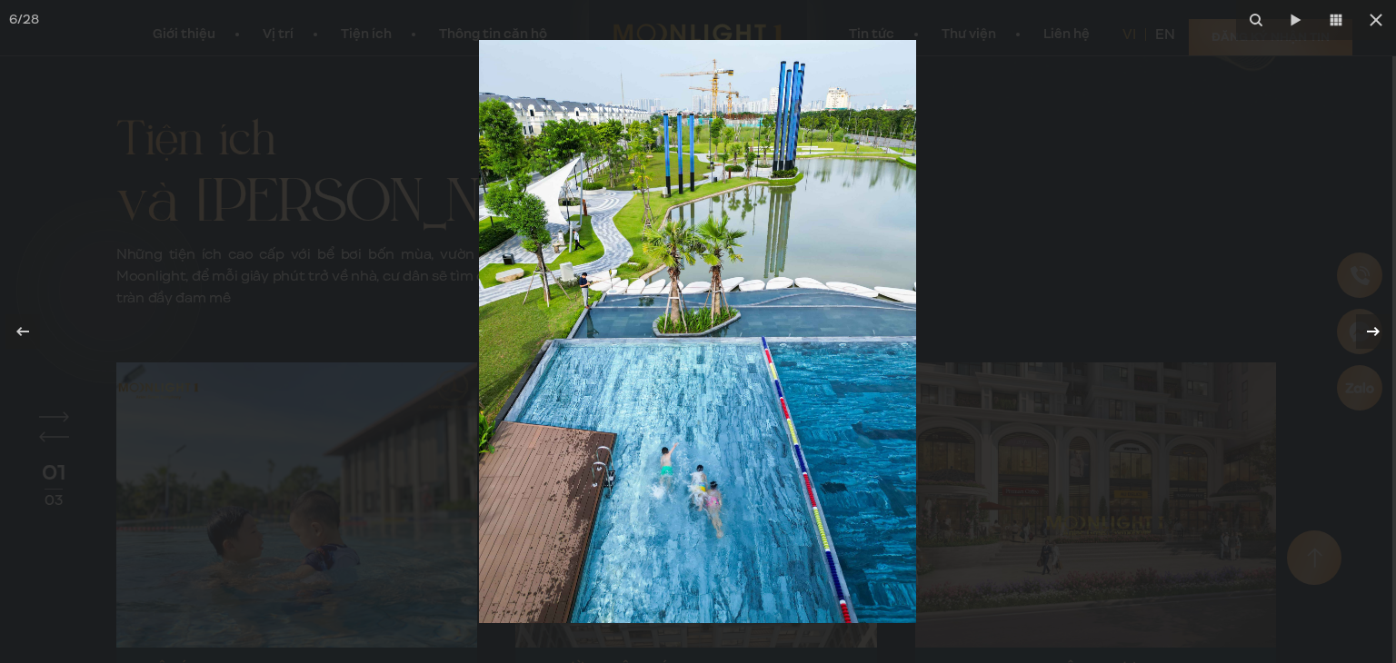
click at [1371, 332] on icon at bounding box center [1372, 331] width 13 height 9
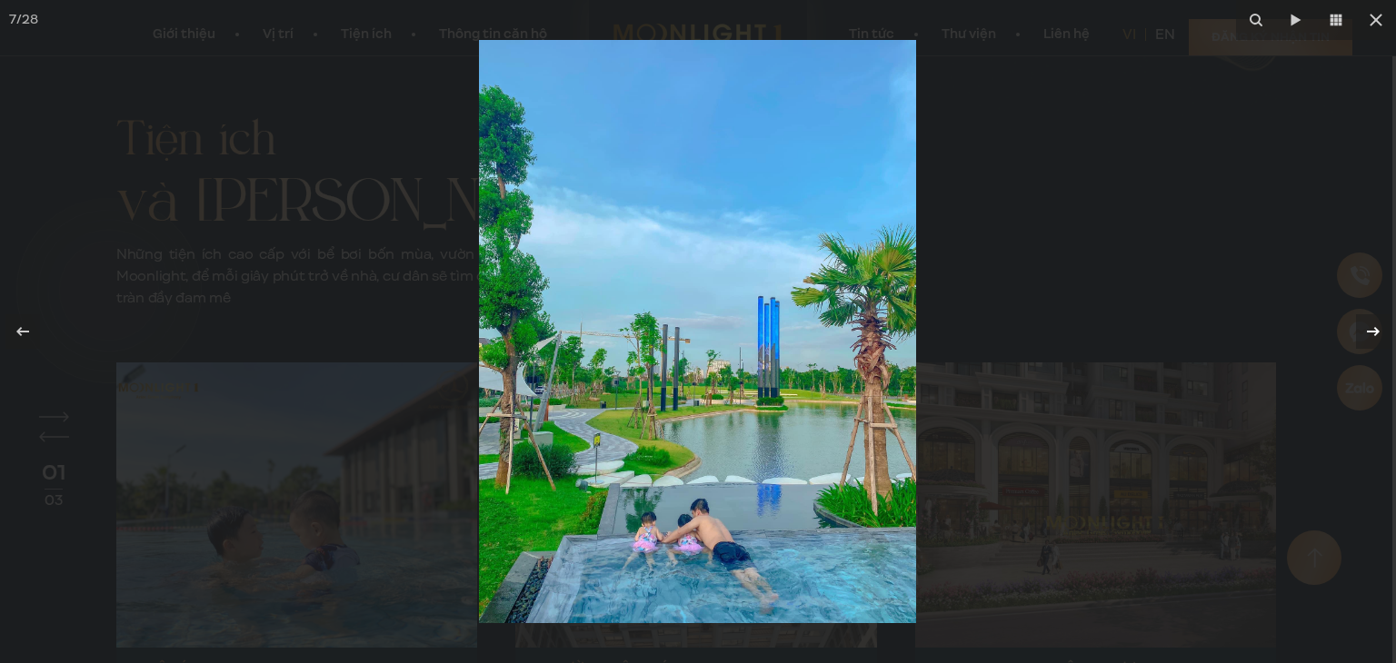
click at [1371, 332] on icon at bounding box center [1372, 331] width 13 height 9
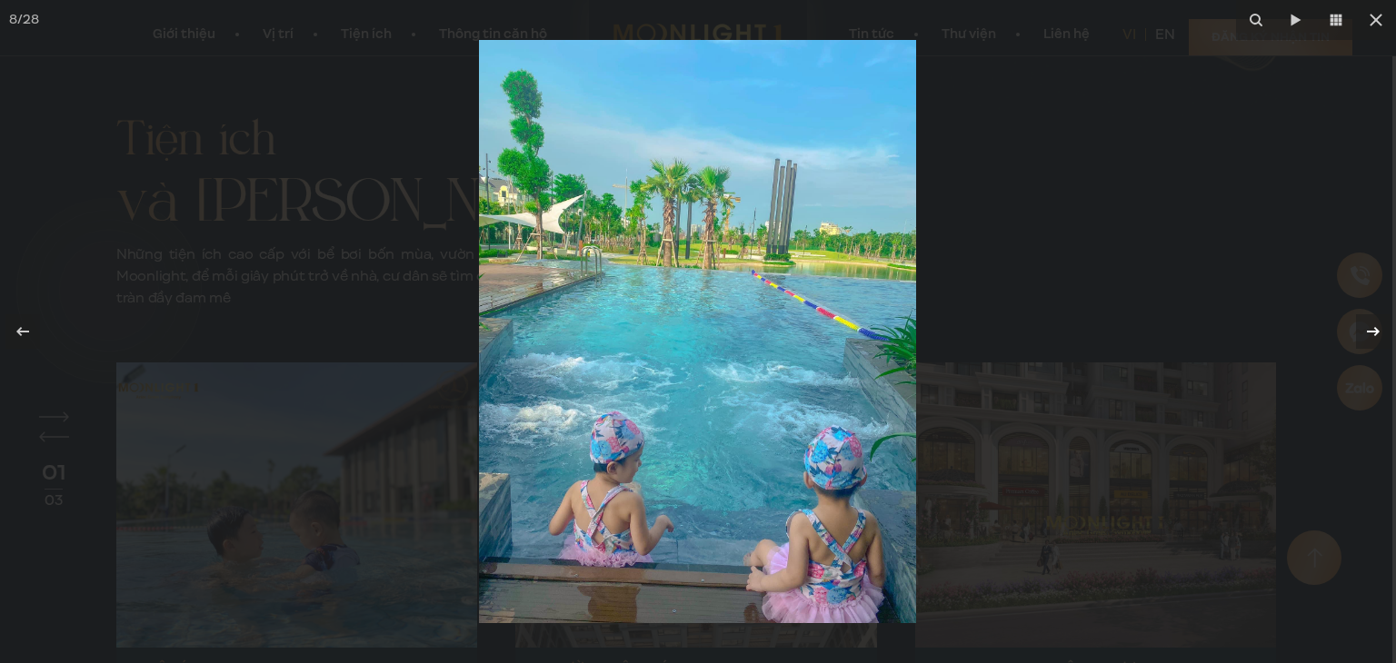
click at [1371, 332] on icon at bounding box center [1372, 331] width 13 height 9
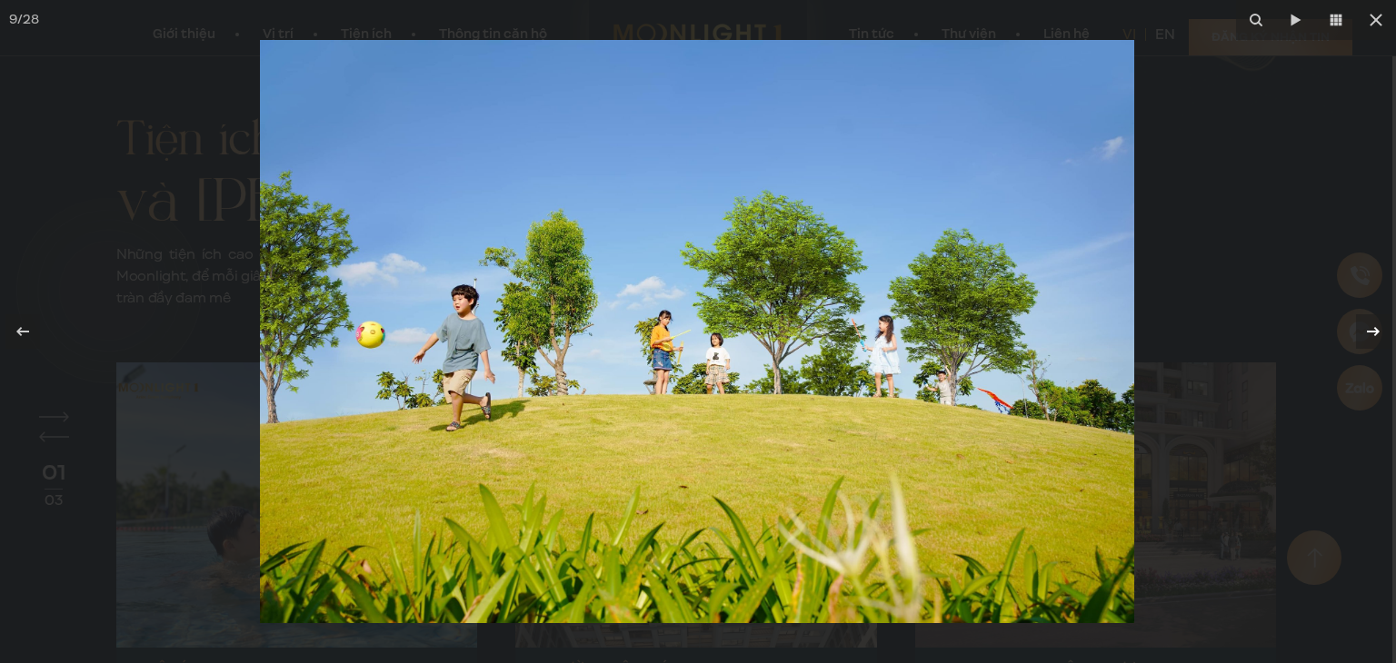
click at [1371, 332] on icon at bounding box center [1372, 331] width 13 height 9
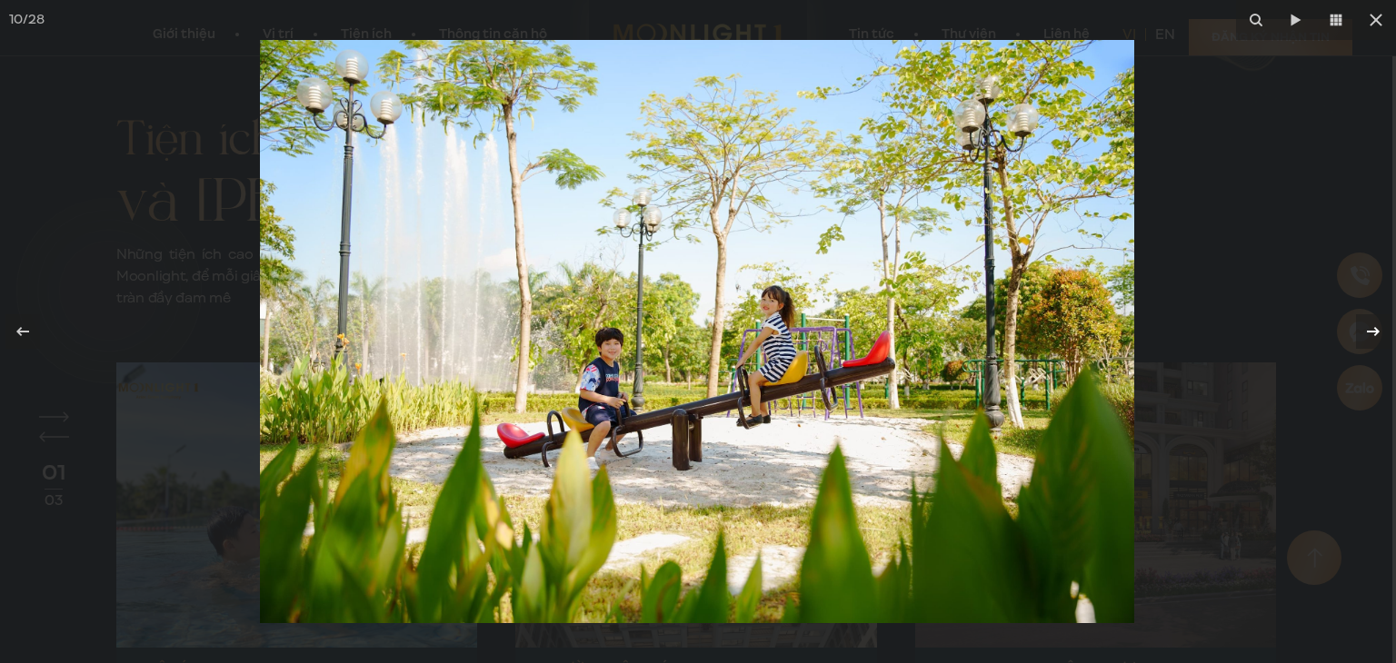
click at [1371, 332] on icon at bounding box center [1372, 331] width 13 height 9
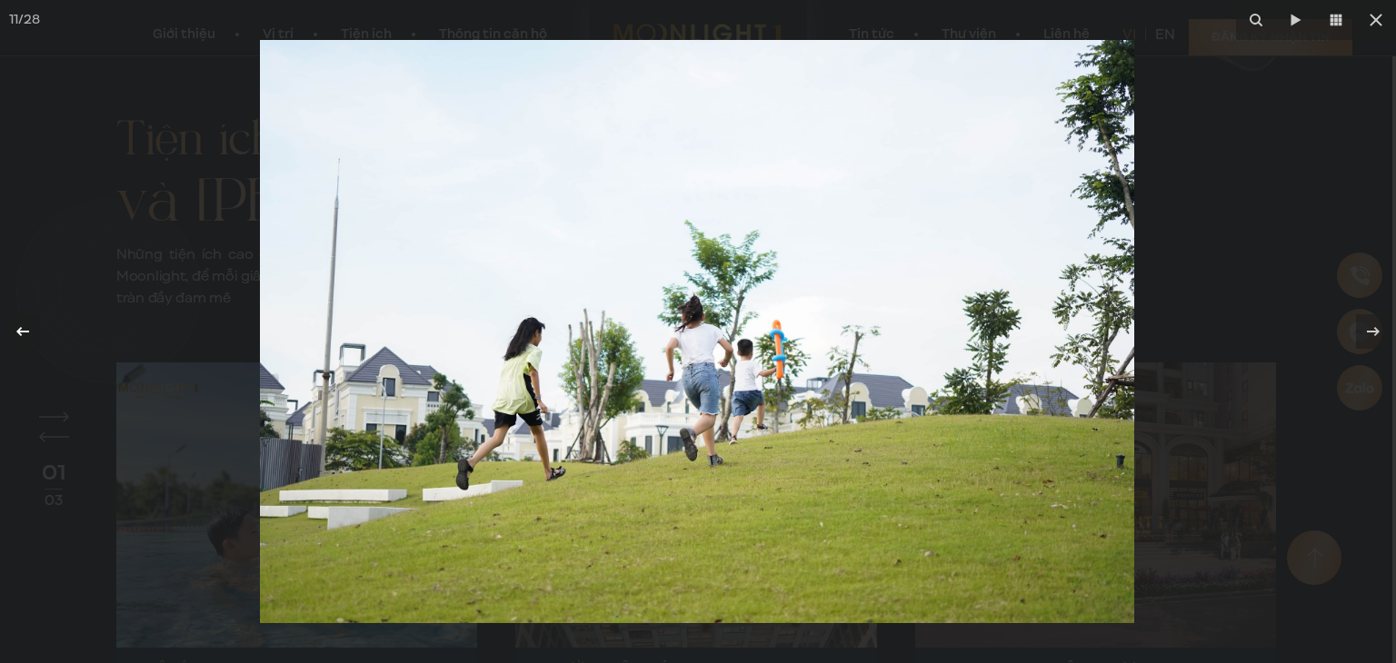
click at [32, 333] on icon at bounding box center [23, 332] width 22 height 22
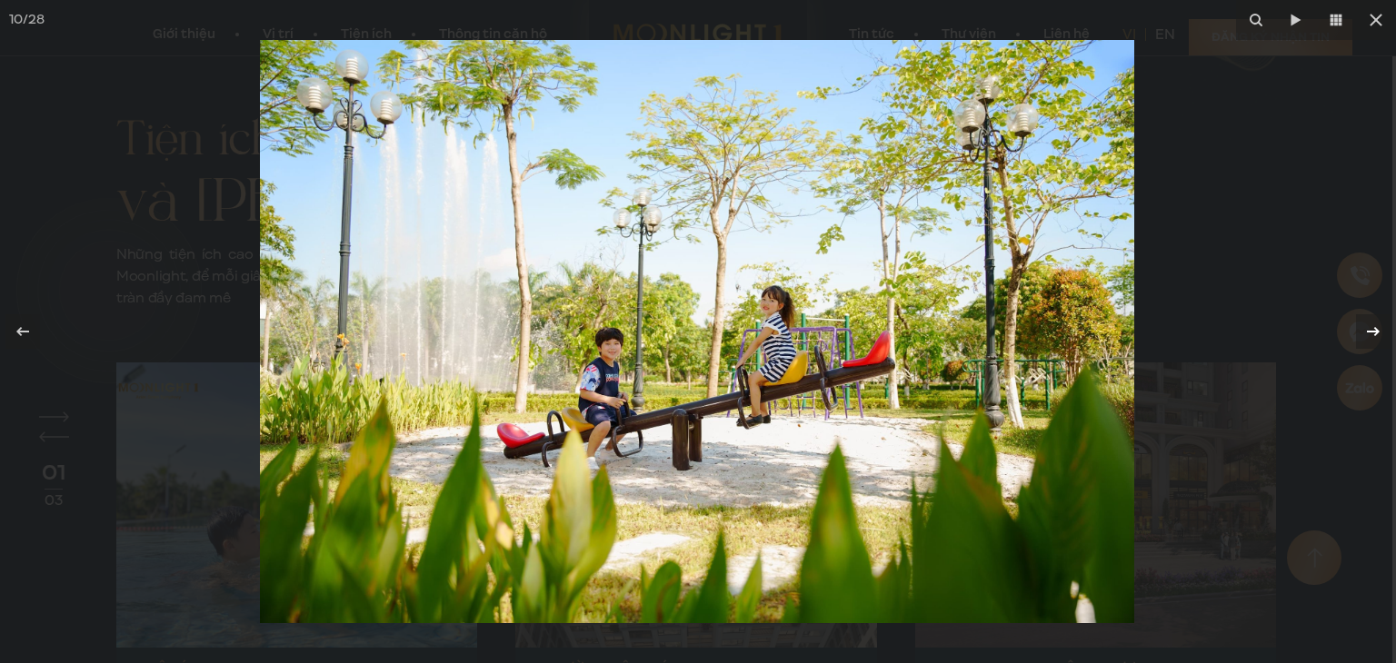
click at [1363, 332] on icon at bounding box center [1373, 332] width 22 height 22
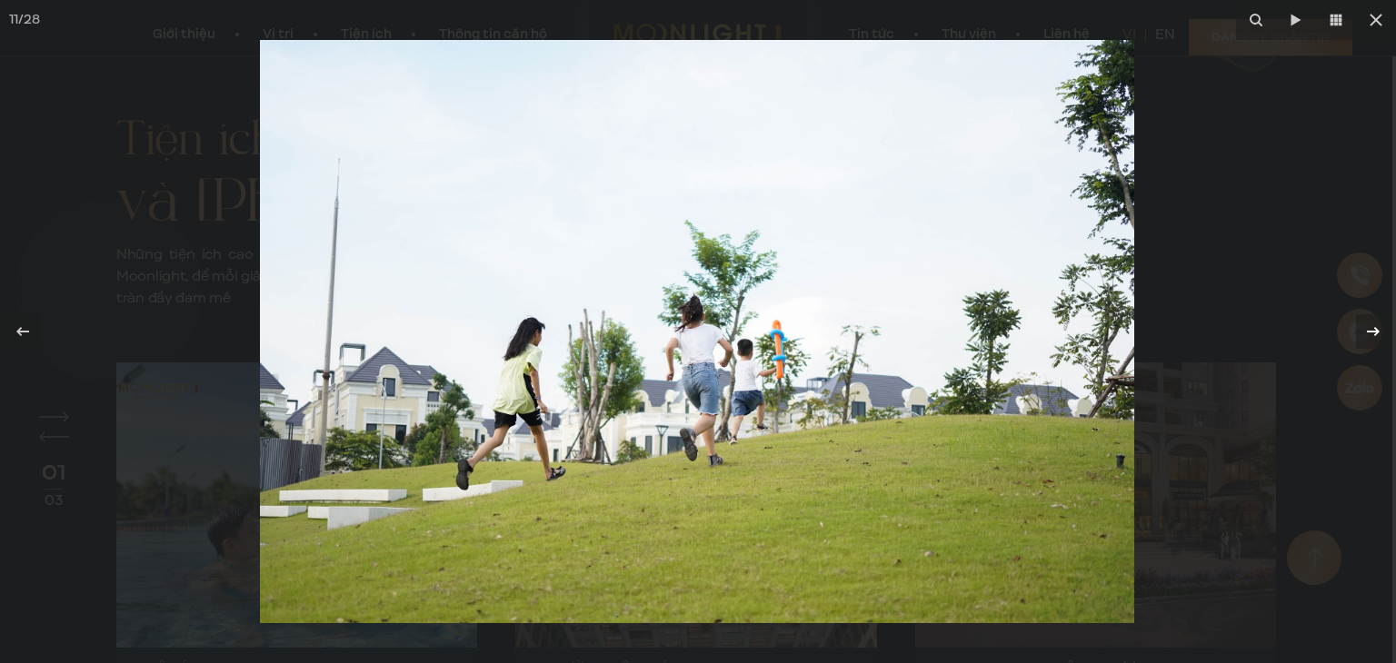
click at [1370, 337] on icon at bounding box center [1373, 332] width 22 height 22
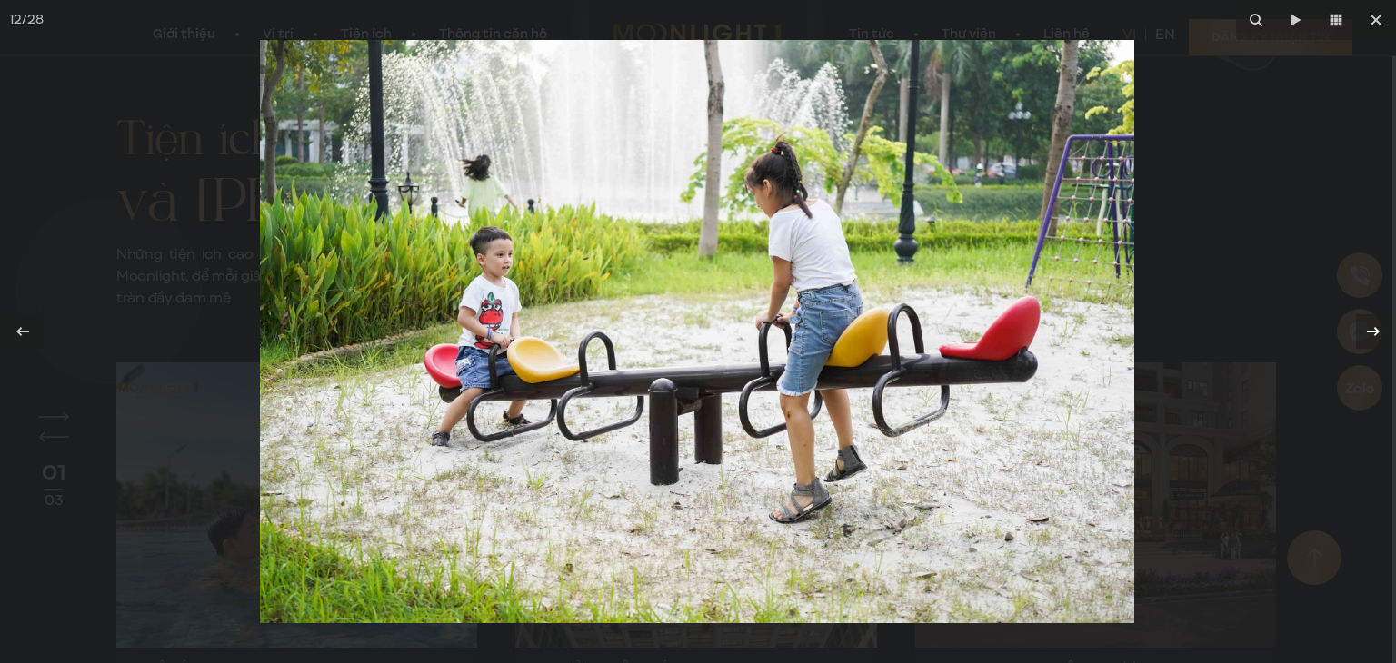
click at [1379, 334] on icon at bounding box center [1373, 332] width 22 height 22
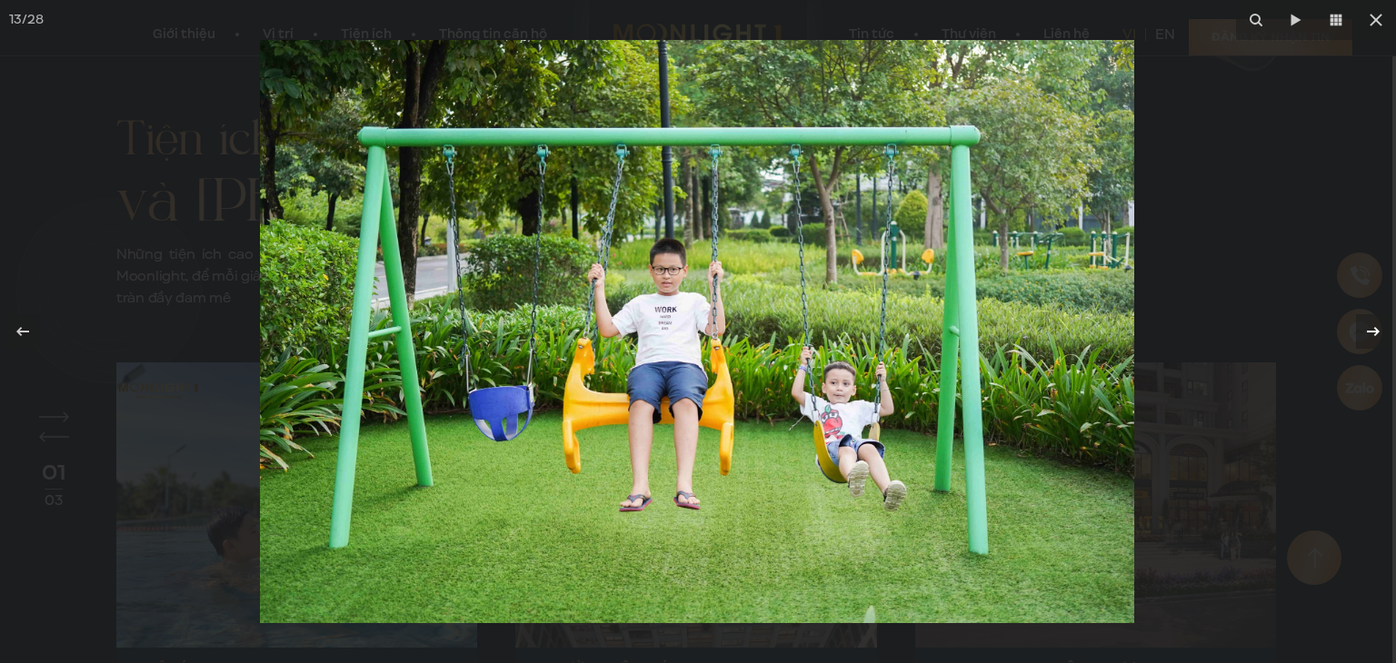
click at [1369, 324] on icon at bounding box center [1373, 332] width 22 height 22
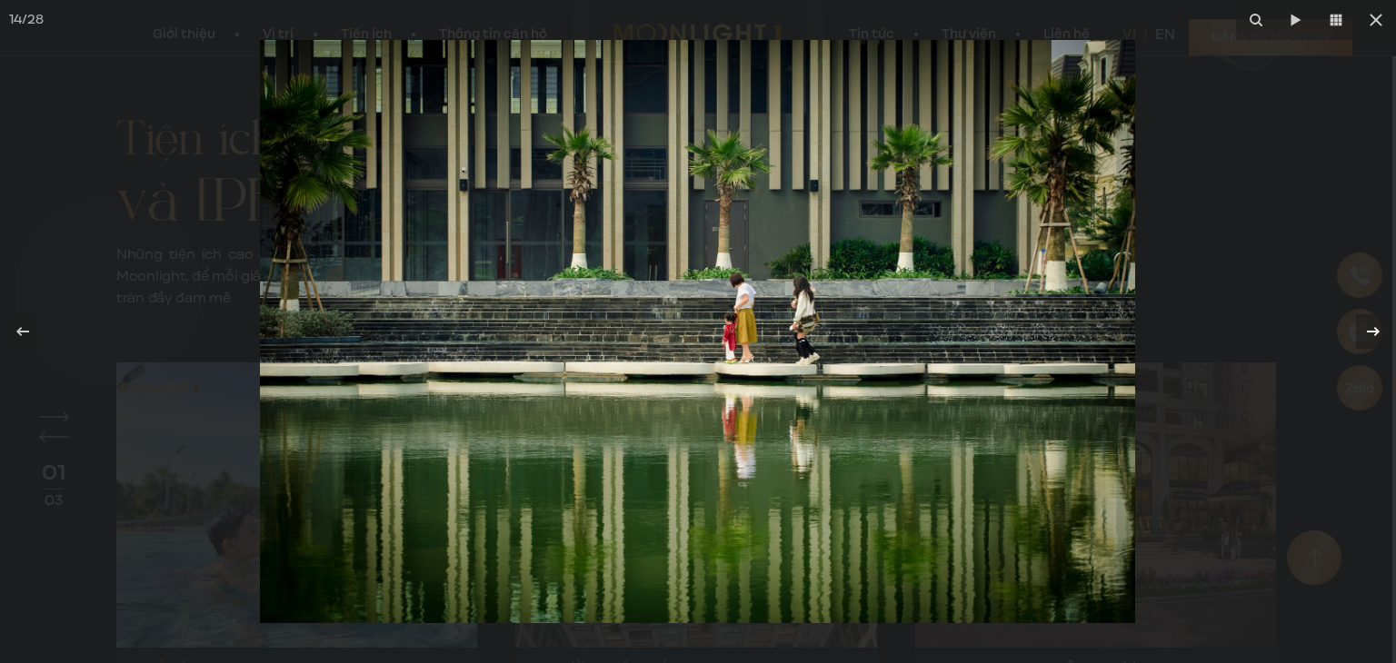
click at [1376, 334] on icon at bounding box center [1373, 332] width 22 height 22
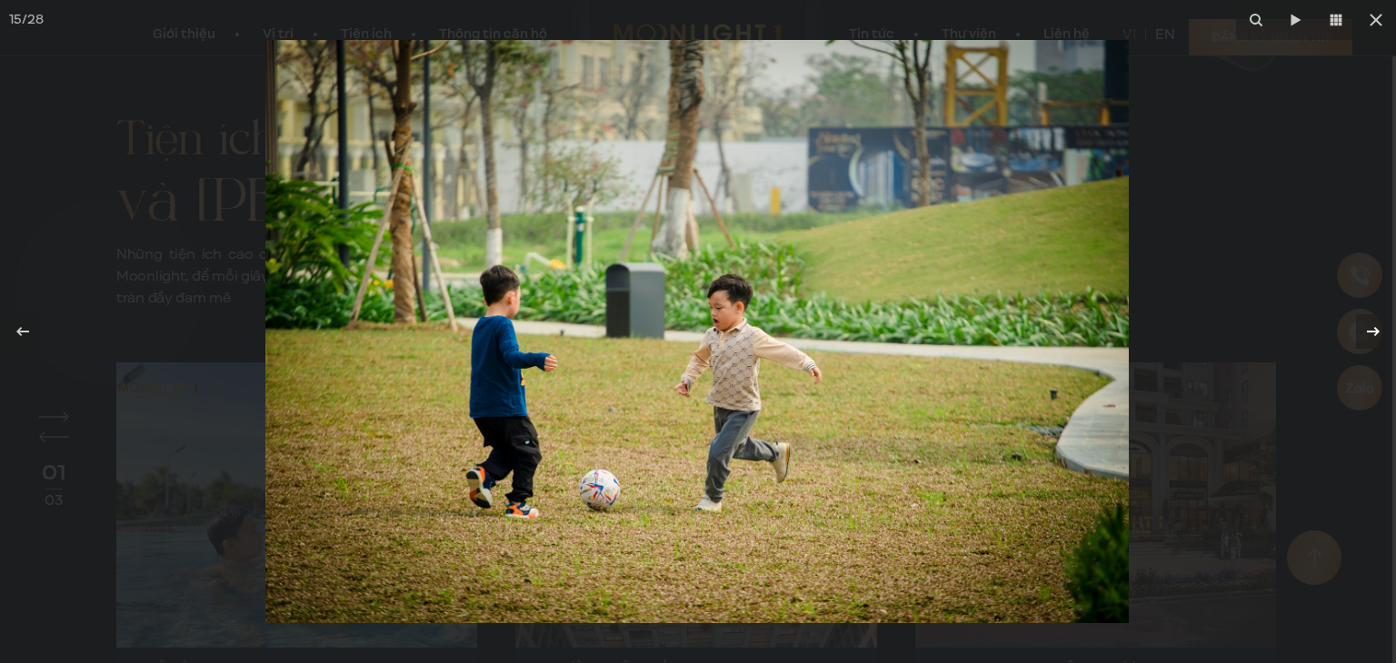
click at [1376, 334] on icon at bounding box center [1373, 332] width 22 height 22
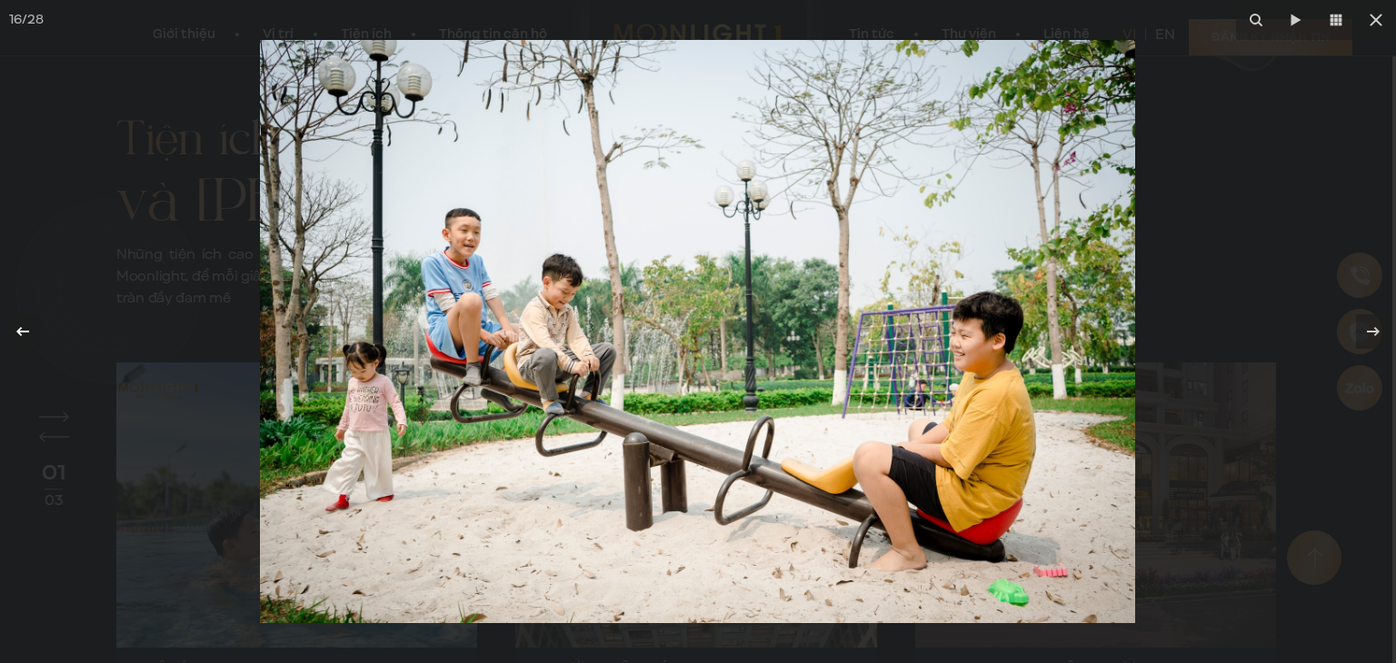
click at [28, 340] on icon at bounding box center [23, 332] width 22 height 22
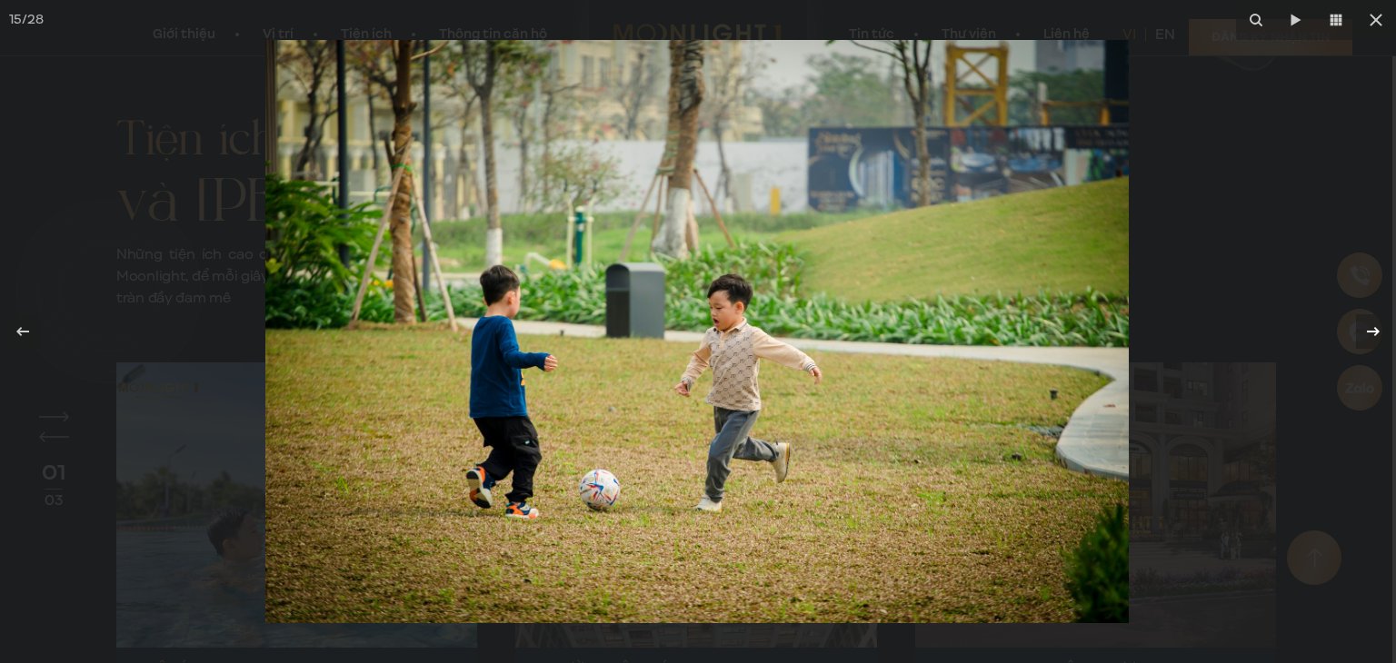
click at [1382, 327] on icon at bounding box center [1373, 332] width 22 height 22
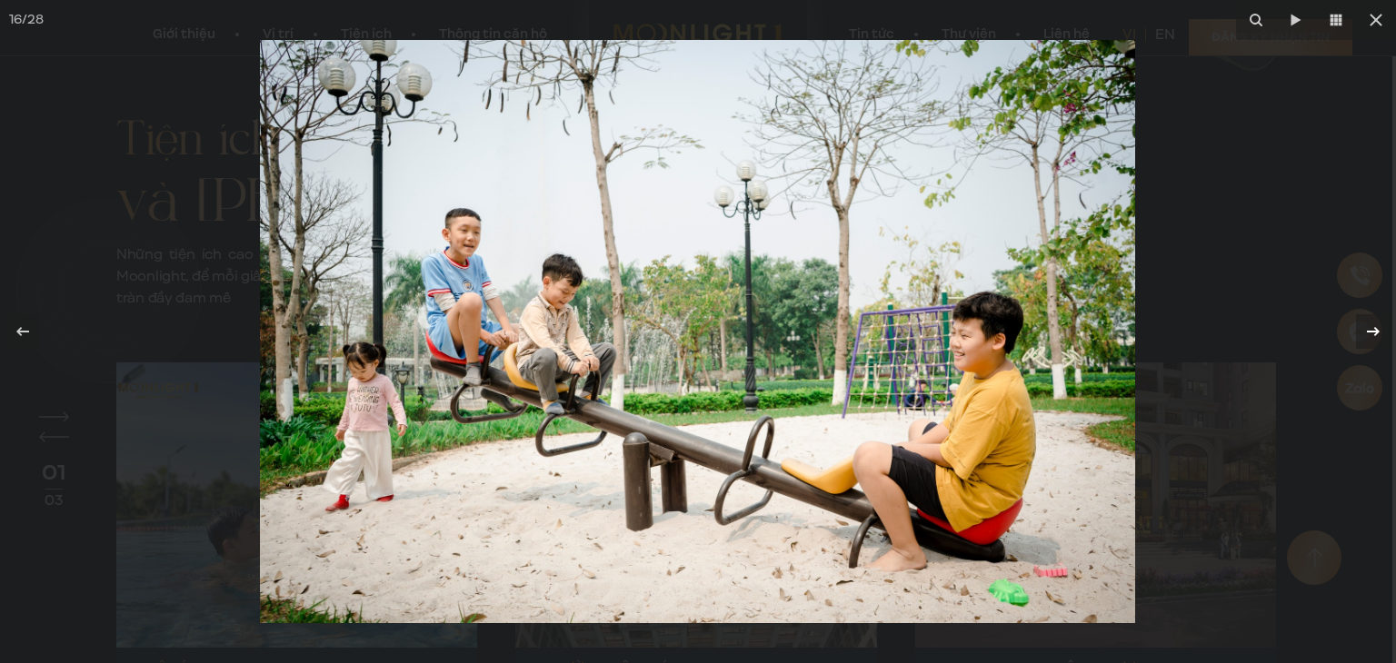
click at [1382, 327] on icon at bounding box center [1373, 332] width 22 height 22
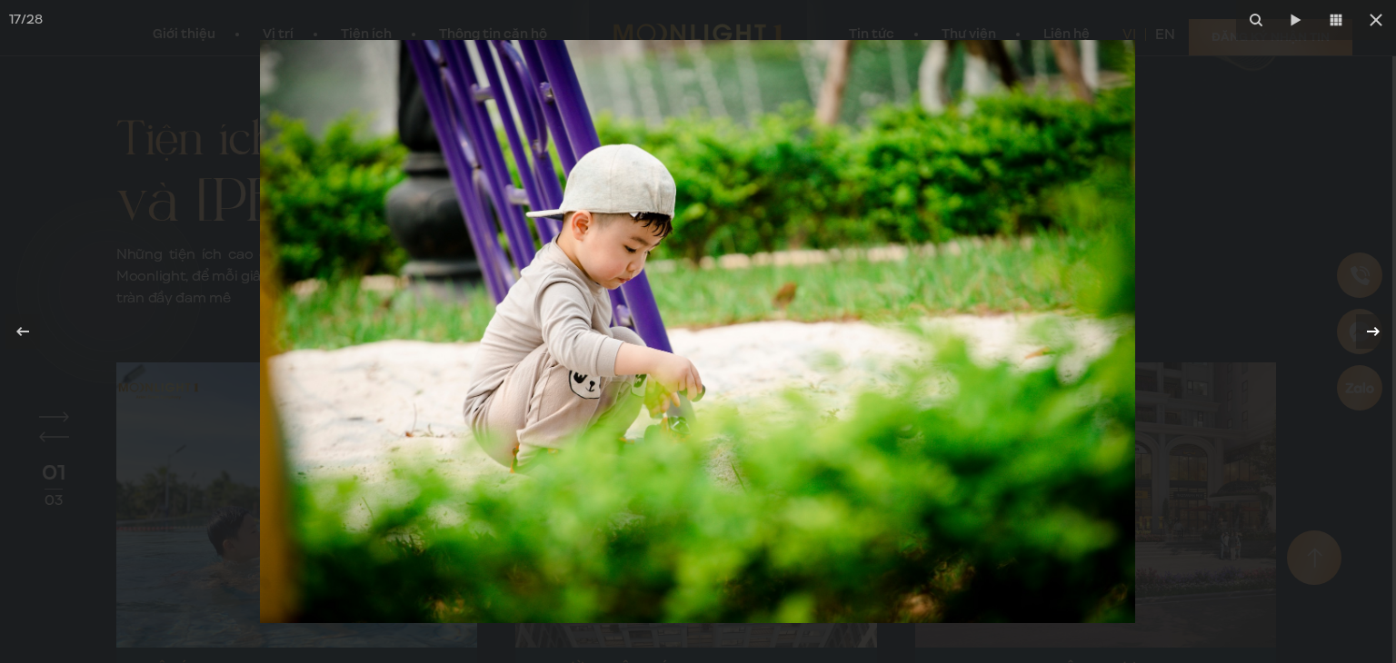
click at [1380, 328] on icon at bounding box center [1373, 332] width 22 height 22
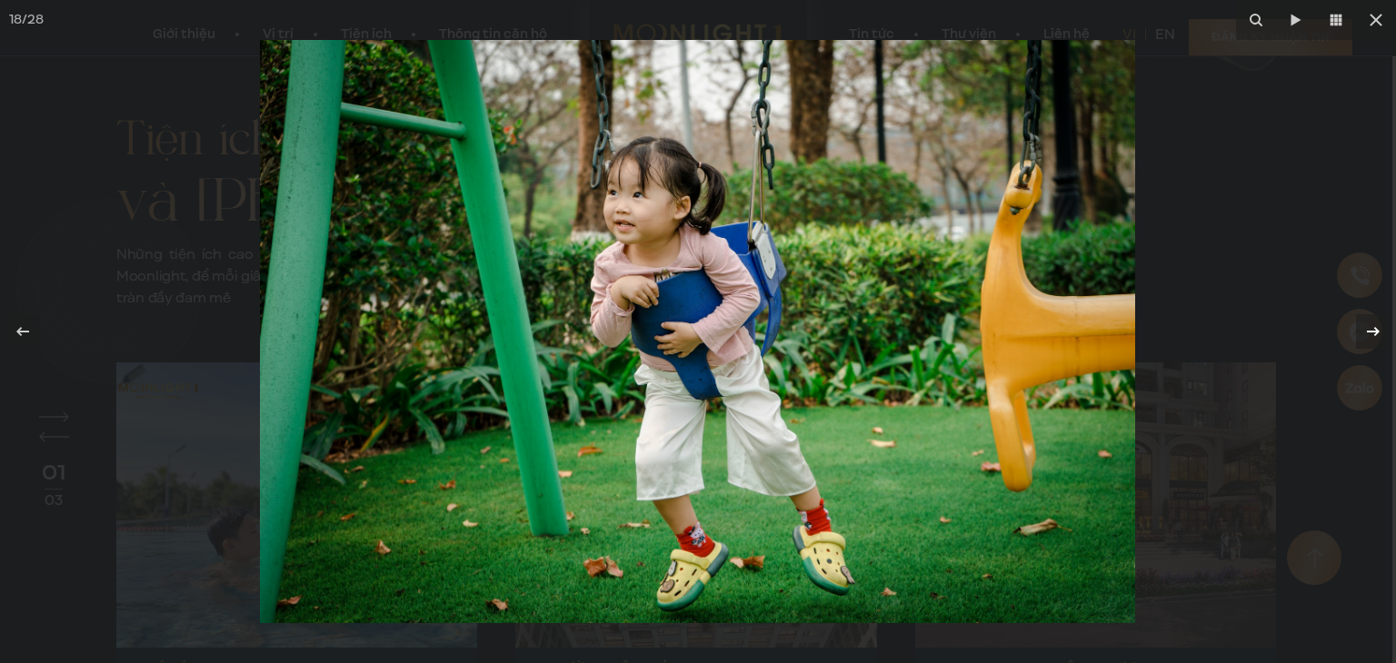
click at [1381, 328] on icon at bounding box center [1373, 332] width 22 height 22
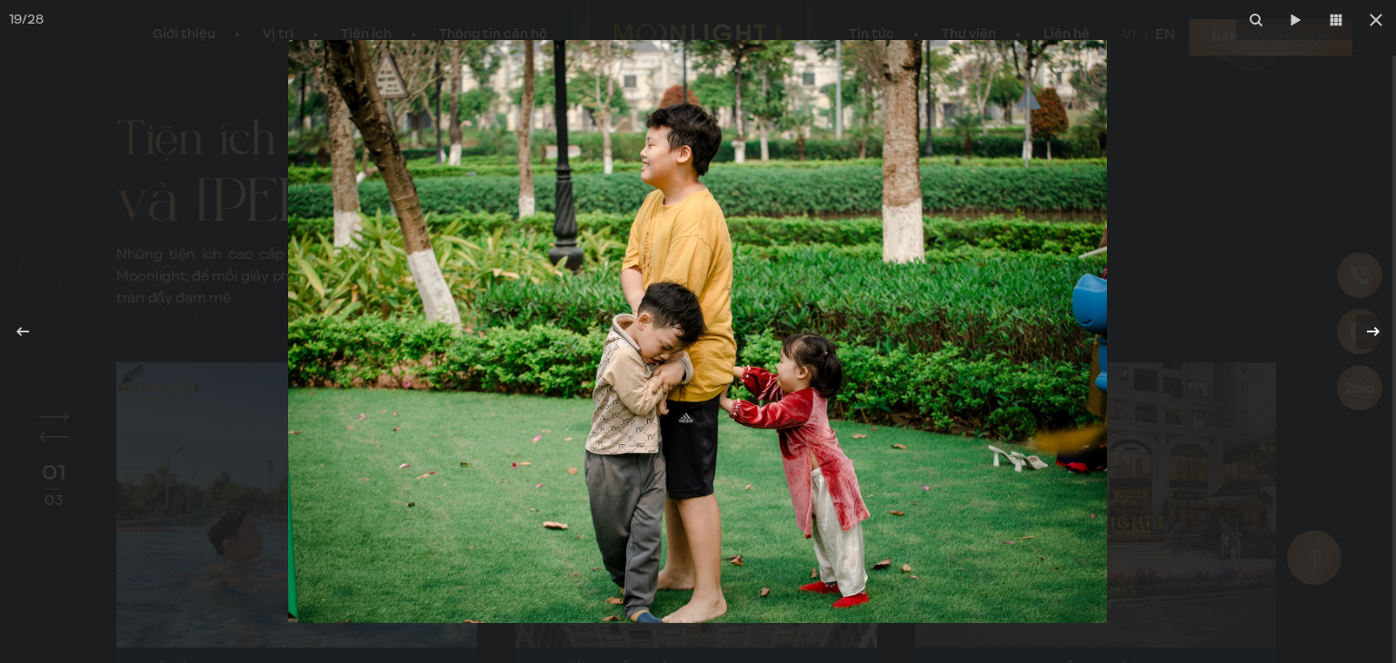
click at [1381, 328] on icon at bounding box center [1373, 332] width 22 height 22
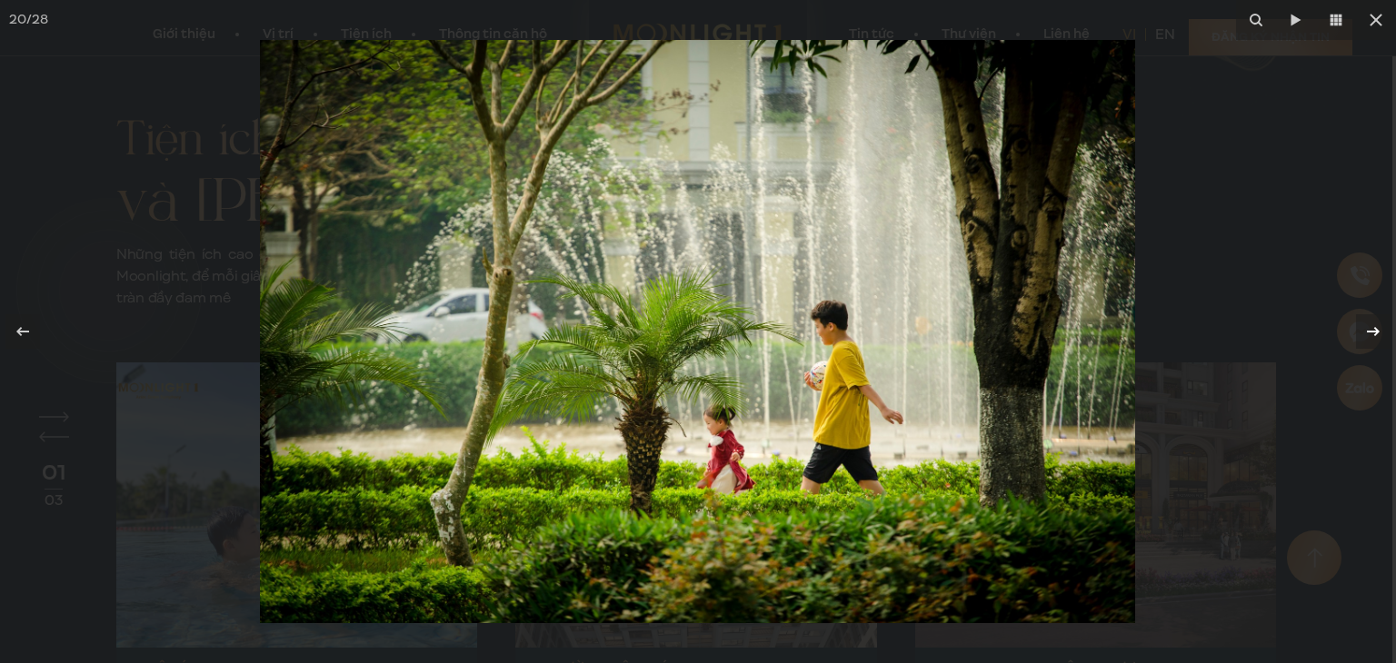
click at [1388, 328] on div at bounding box center [1373, 331] width 35 height 35
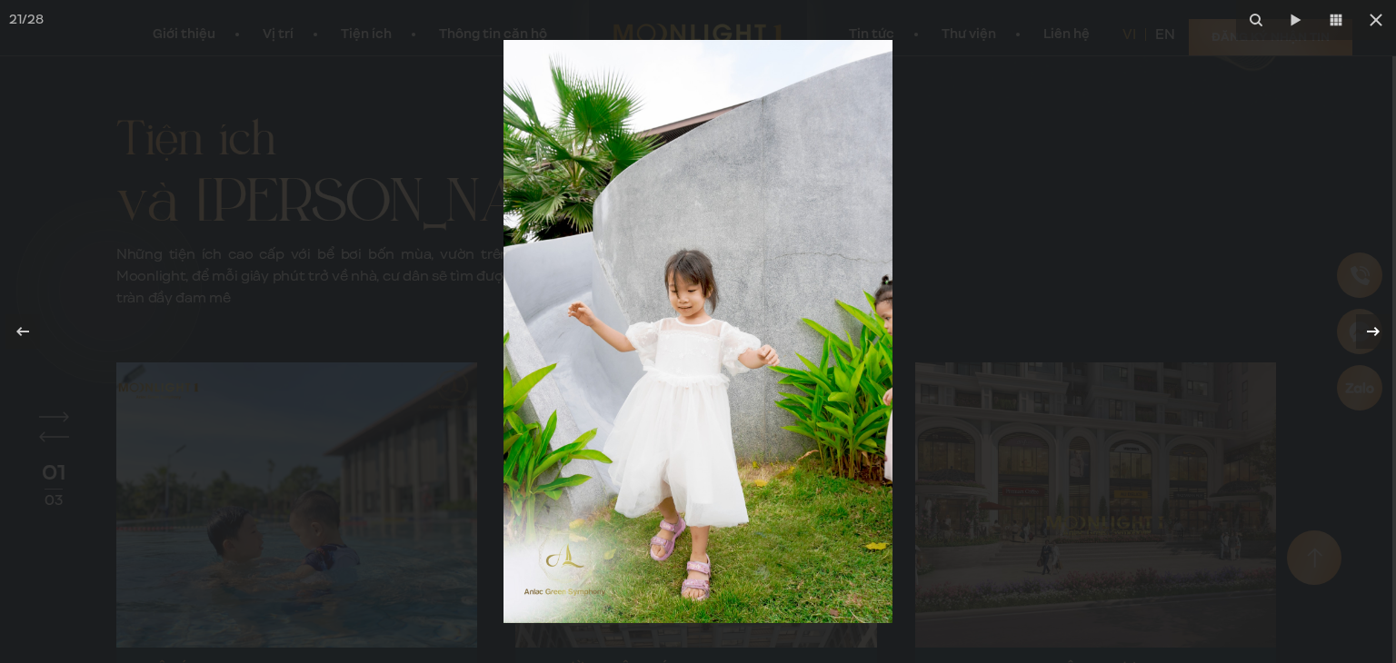
click at [1377, 335] on icon at bounding box center [1373, 332] width 22 height 22
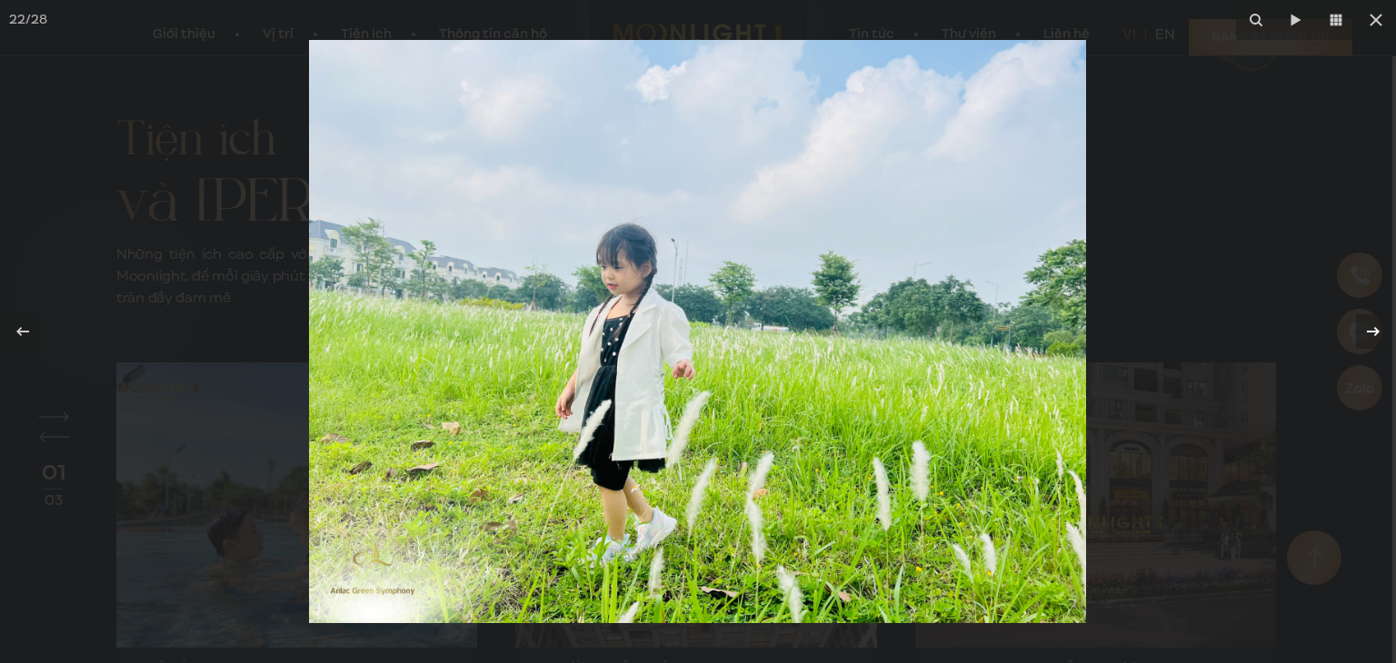
click at [1377, 335] on icon at bounding box center [1373, 332] width 22 height 22
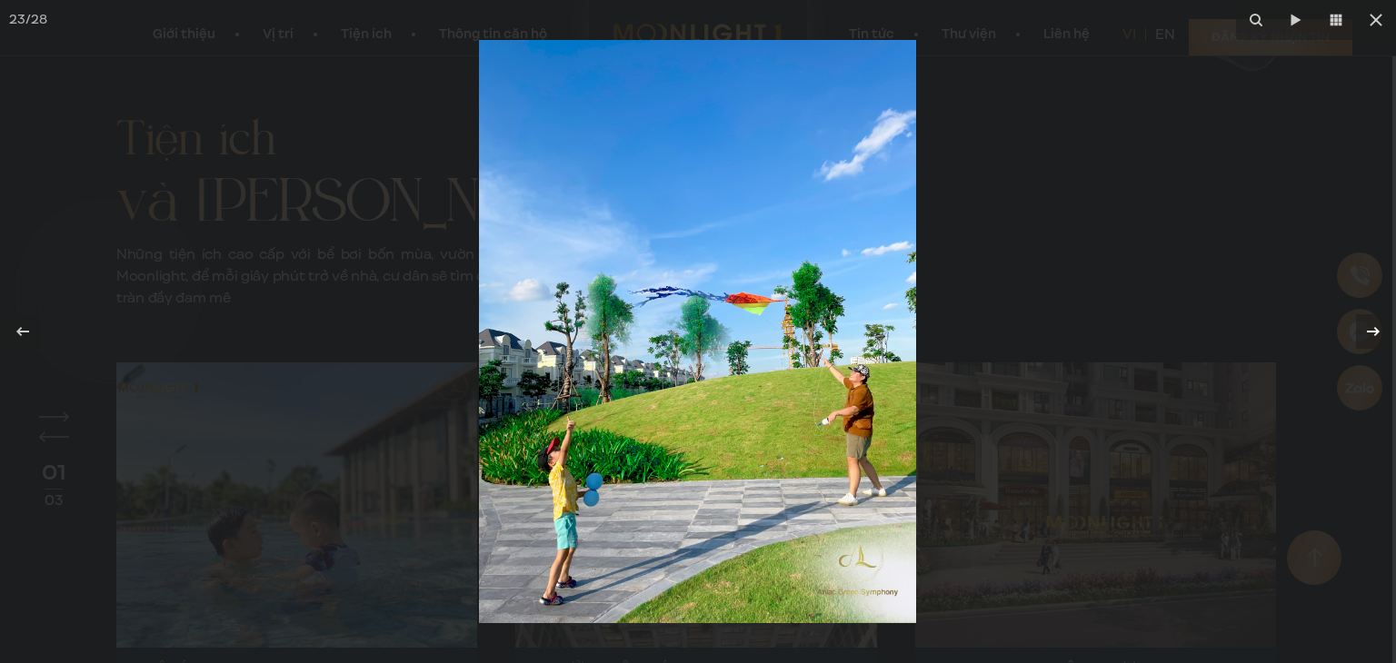
click at [1370, 328] on icon at bounding box center [1373, 332] width 22 height 22
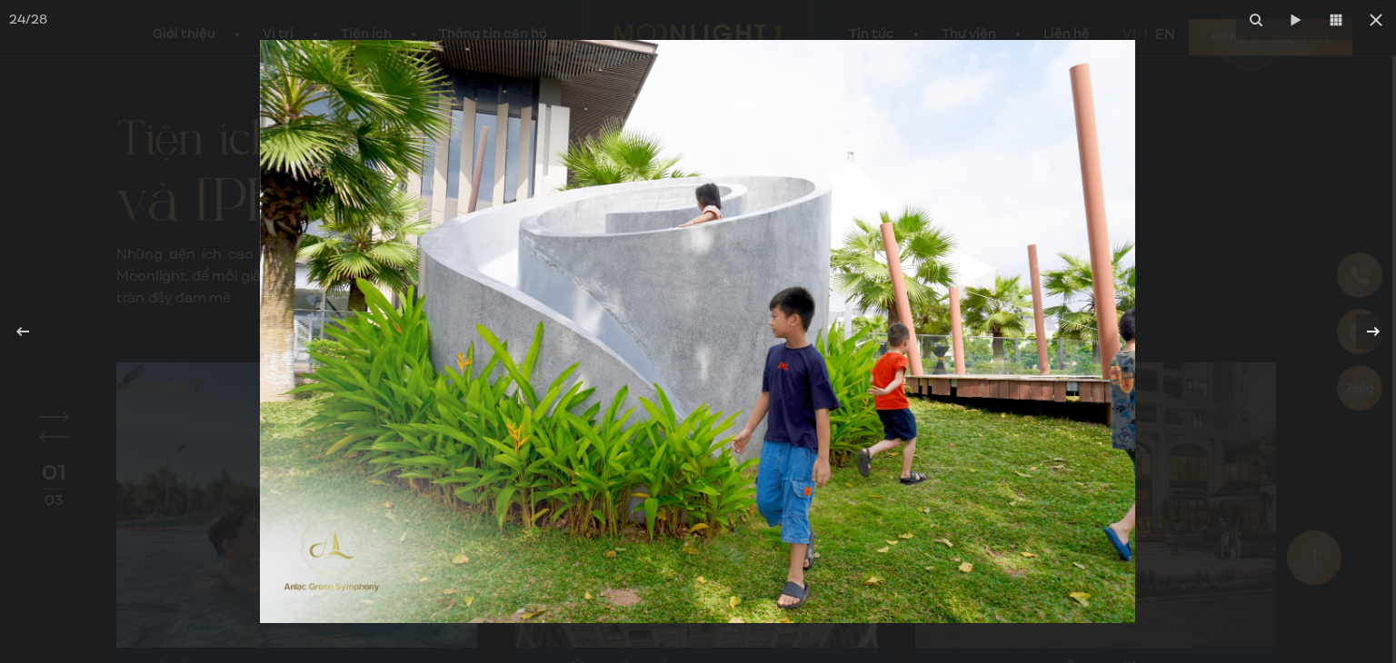
click at [1370, 328] on icon at bounding box center [1373, 332] width 22 height 22
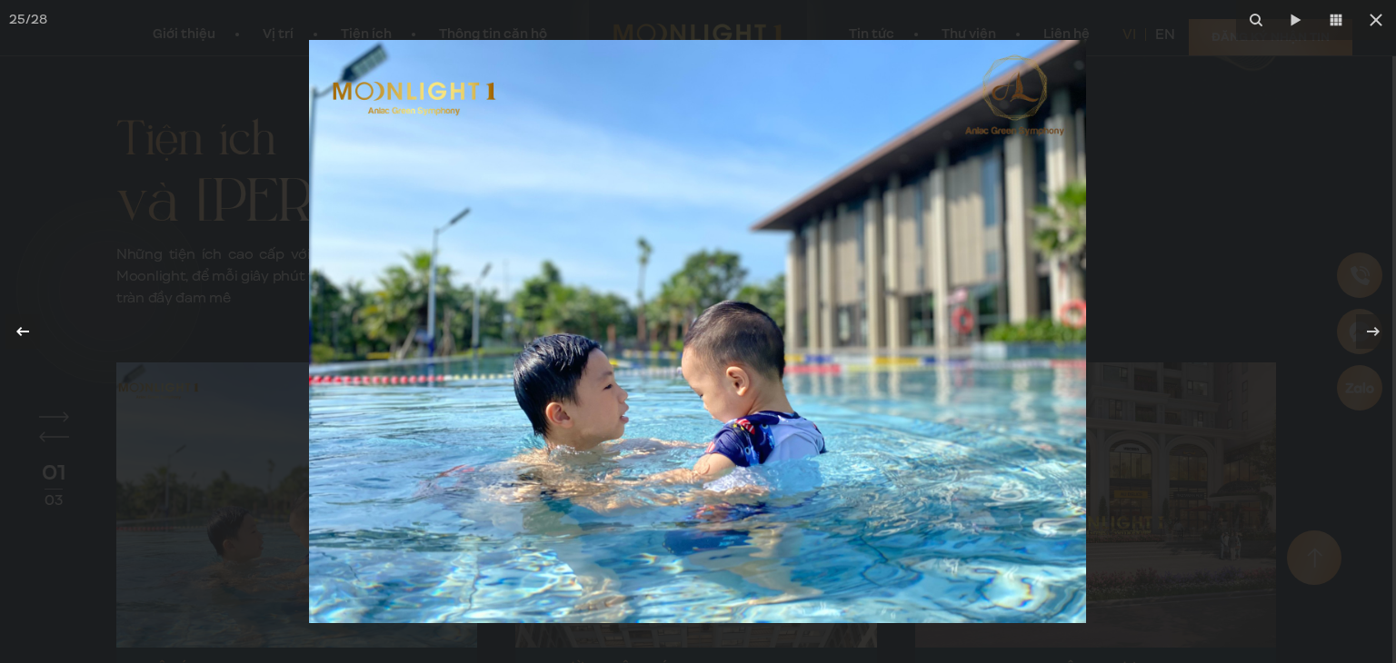
click at [24, 333] on icon at bounding box center [23, 332] width 22 height 22
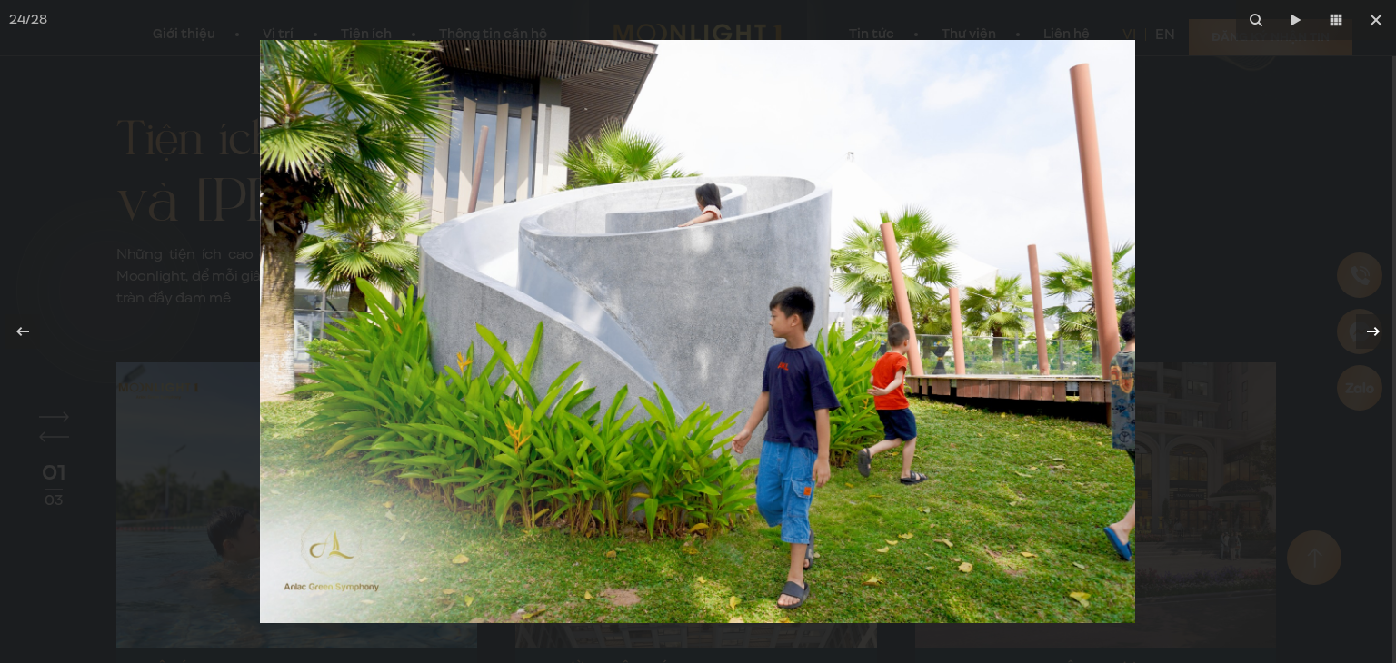
click at [1378, 321] on icon at bounding box center [1373, 332] width 22 height 22
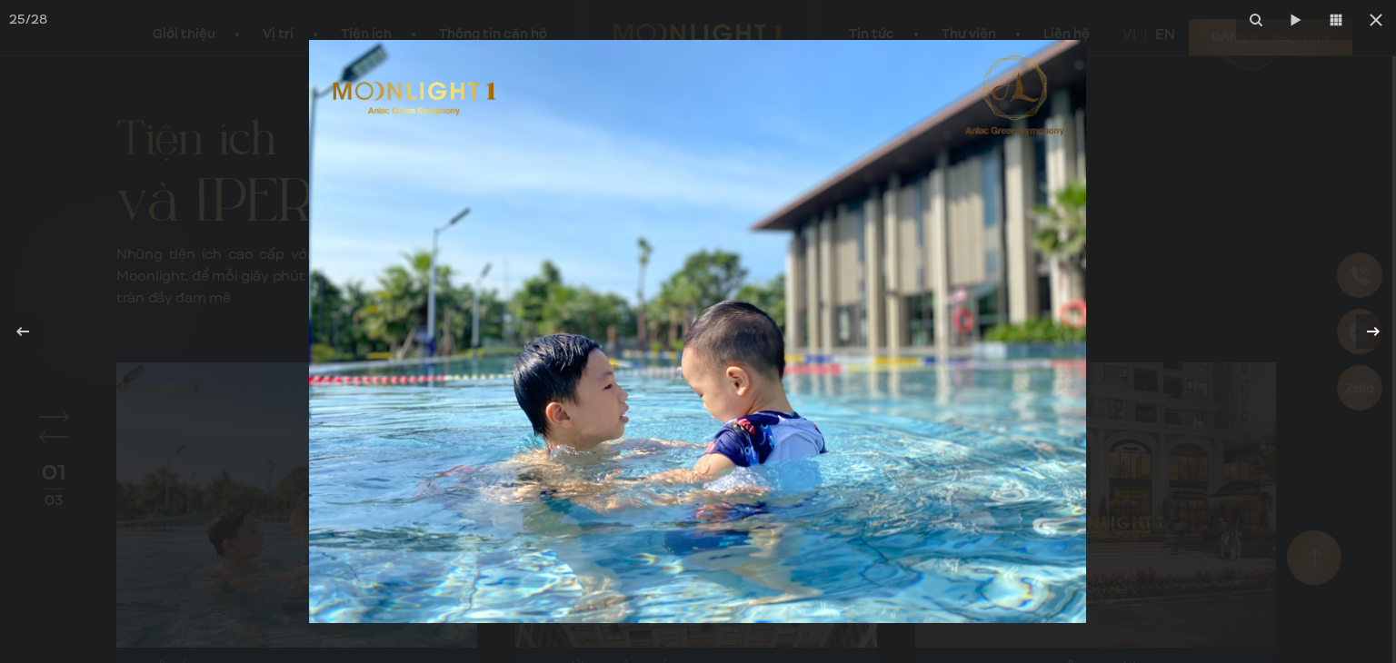
click at [1376, 324] on icon at bounding box center [1373, 332] width 22 height 22
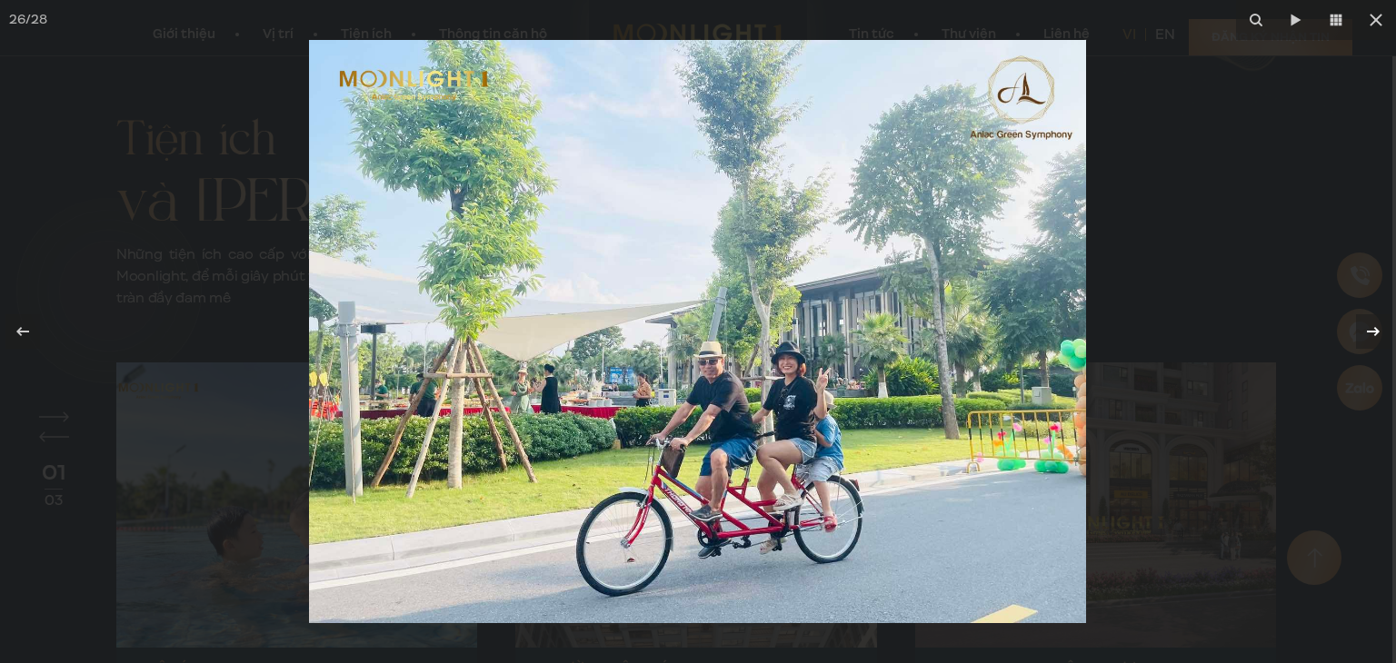
click at [1379, 328] on icon at bounding box center [1373, 332] width 22 height 22
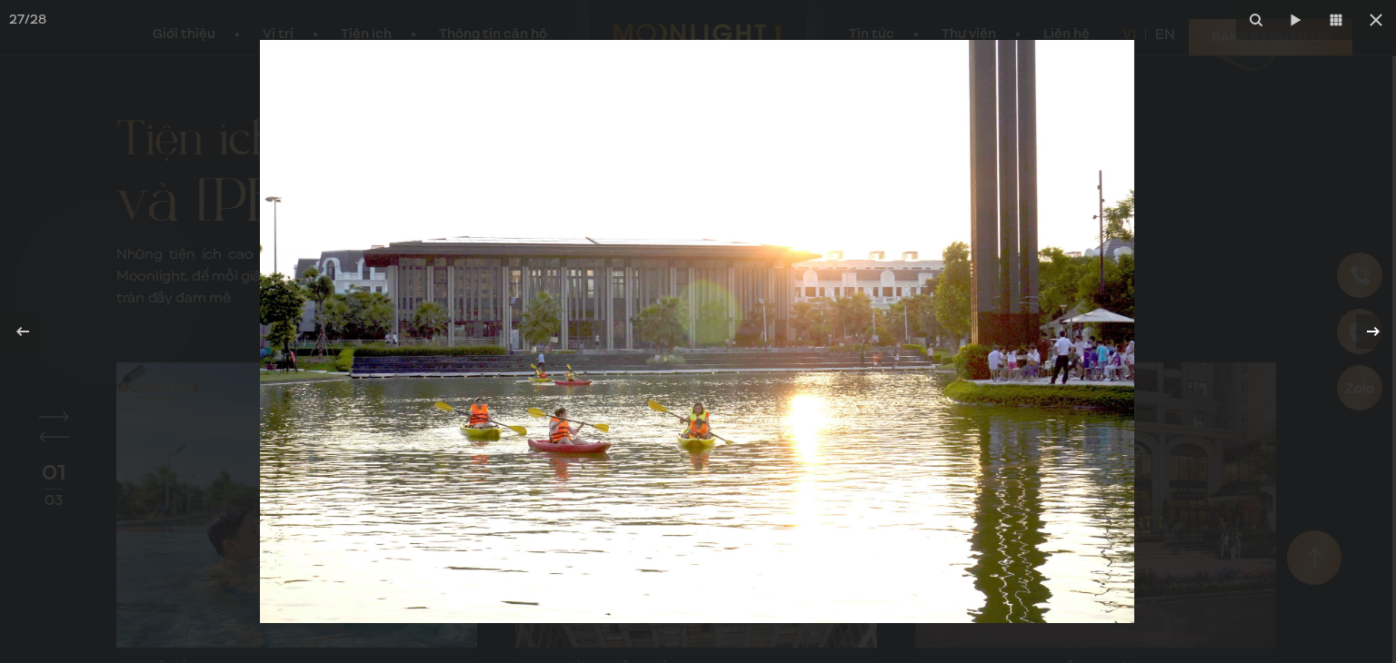
click at [1381, 328] on icon at bounding box center [1373, 332] width 22 height 22
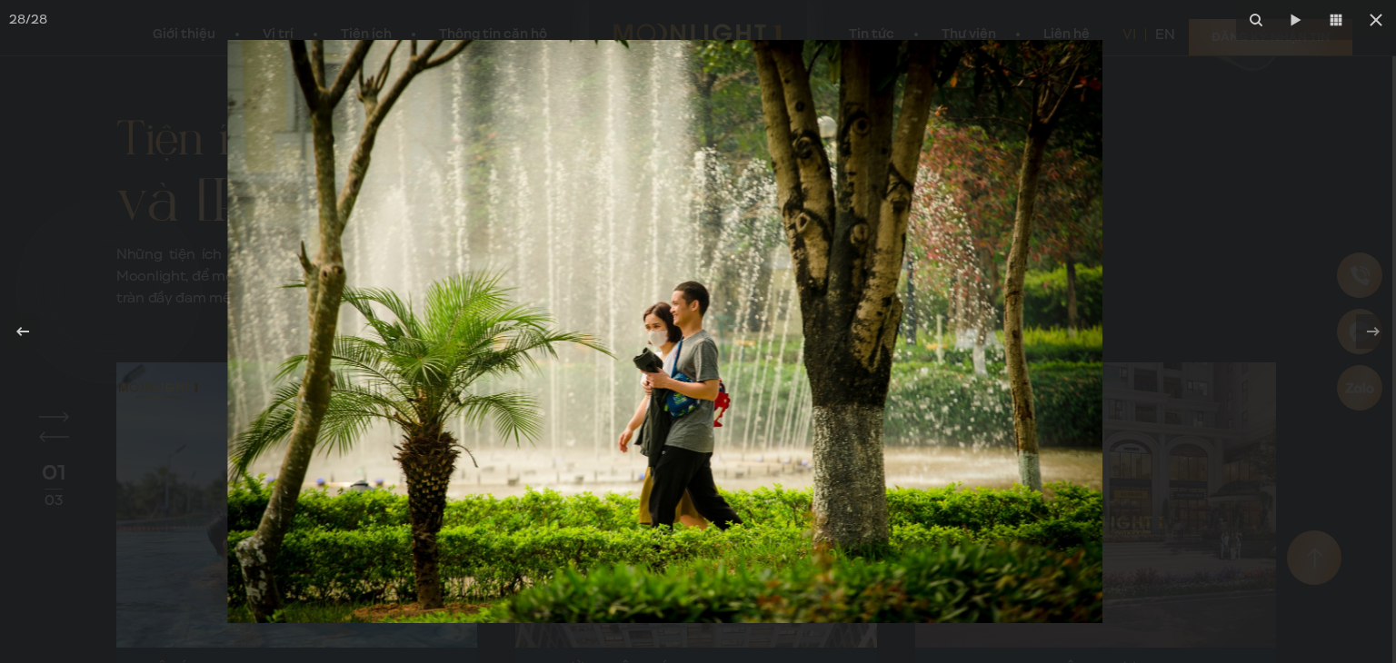
drag, startPoint x: 767, startPoint y: 332, endPoint x: 530, endPoint y: 342, distance: 237.3
click at [560, 342] on img at bounding box center [664, 331] width 875 height 583
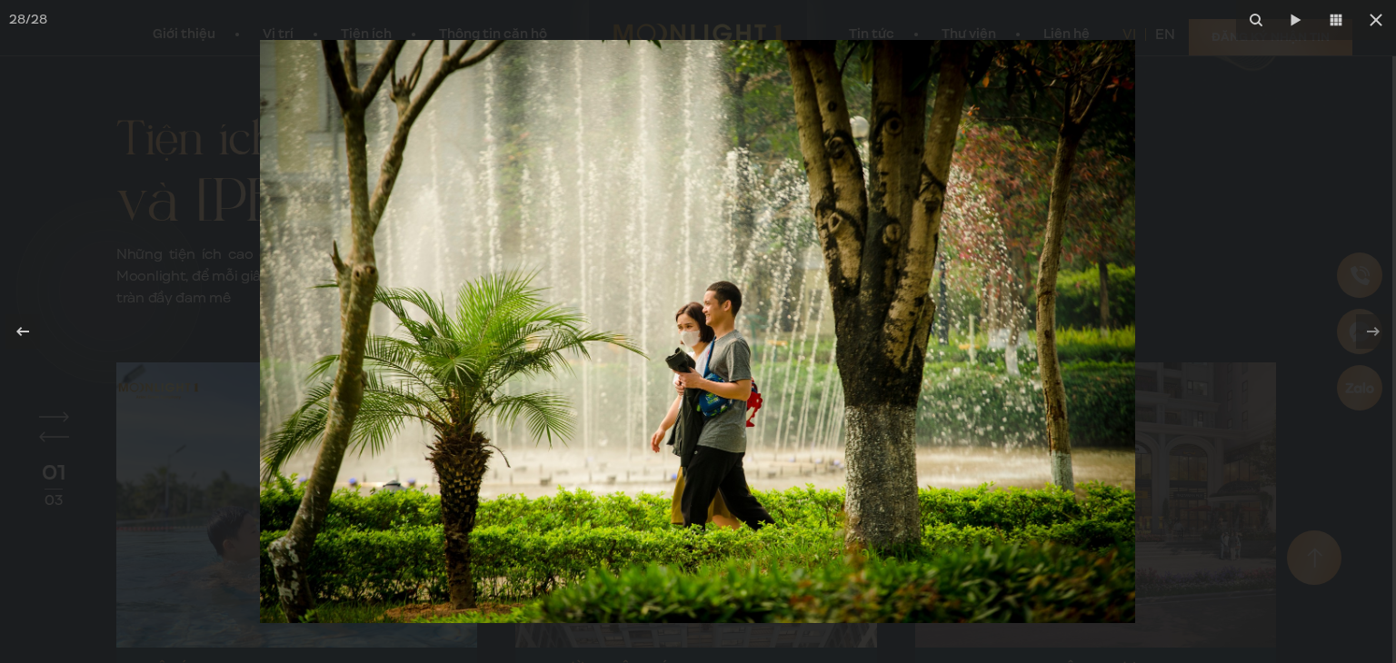
click at [337, 340] on img at bounding box center [697, 331] width 875 height 583
drag, startPoint x: 714, startPoint y: 336, endPoint x: 247, endPoint y: 339, distance: 467.0
click at [313, 339] on img at bounding box center [697, 331] width 875 height 583
click at [33, 321] on icon at bounding box center [23, 332] width 22 height 22
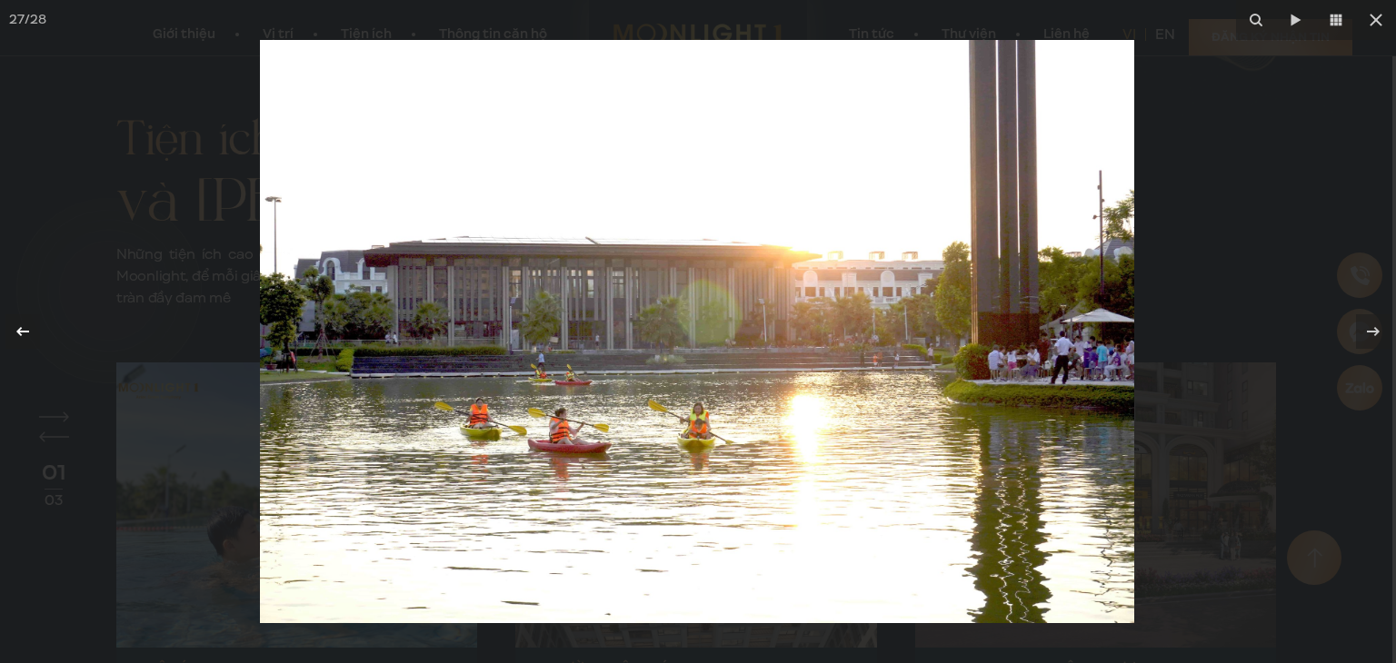
click at [25, 325] on icon at bounding box center [23, 332] width 22 height 22
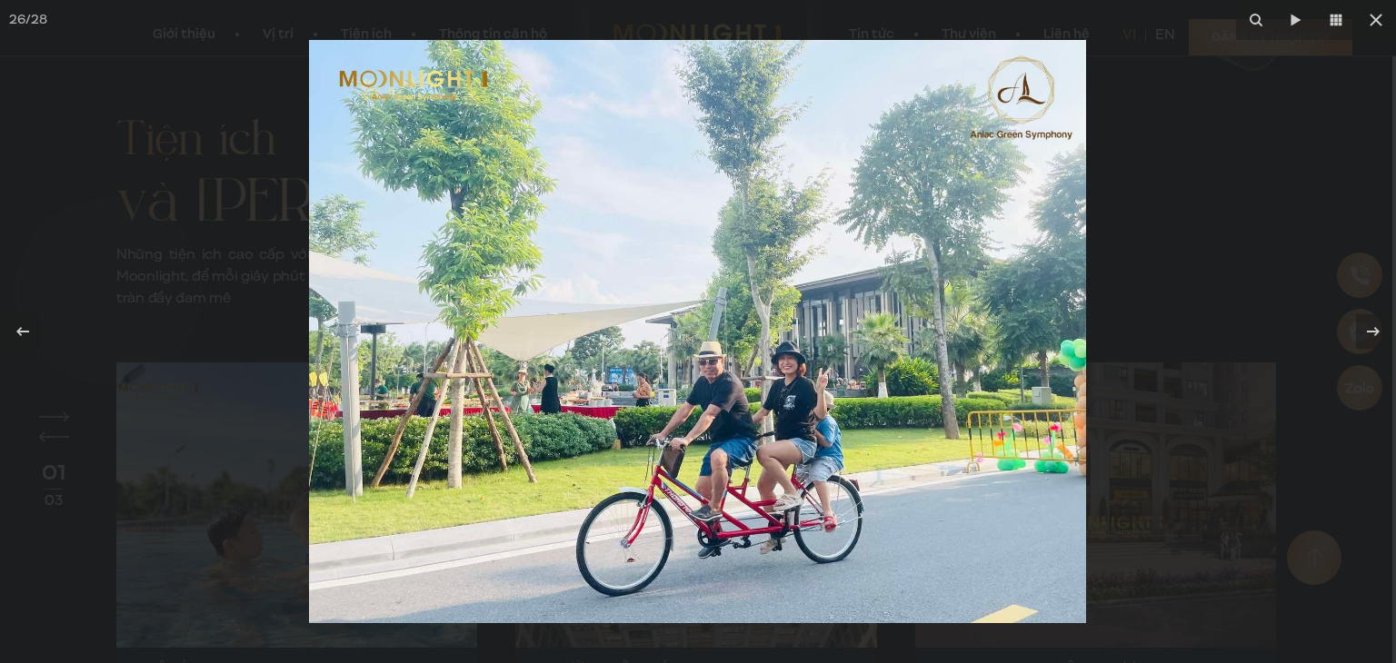
click at [110, 203] on div at bounding box center [698, 331] width 1396 height 663
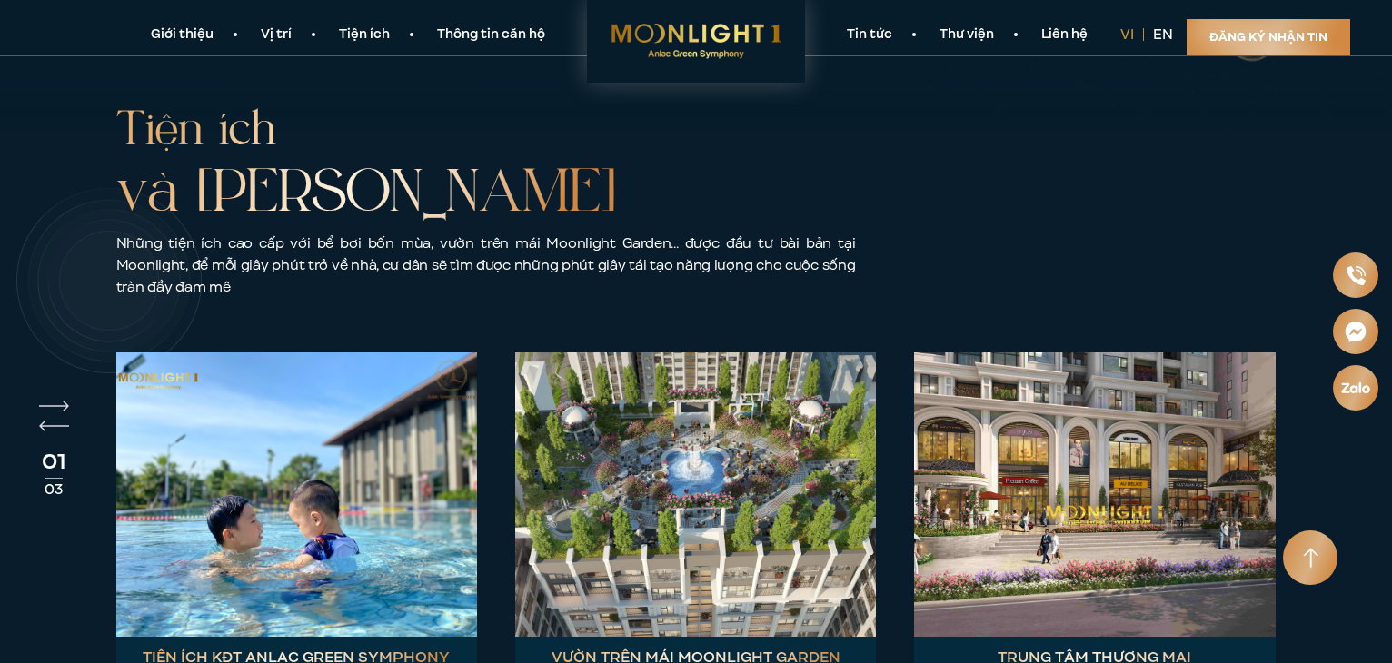
click at [291, 353] on img at bounding box center [296, 495] width 361 height 284
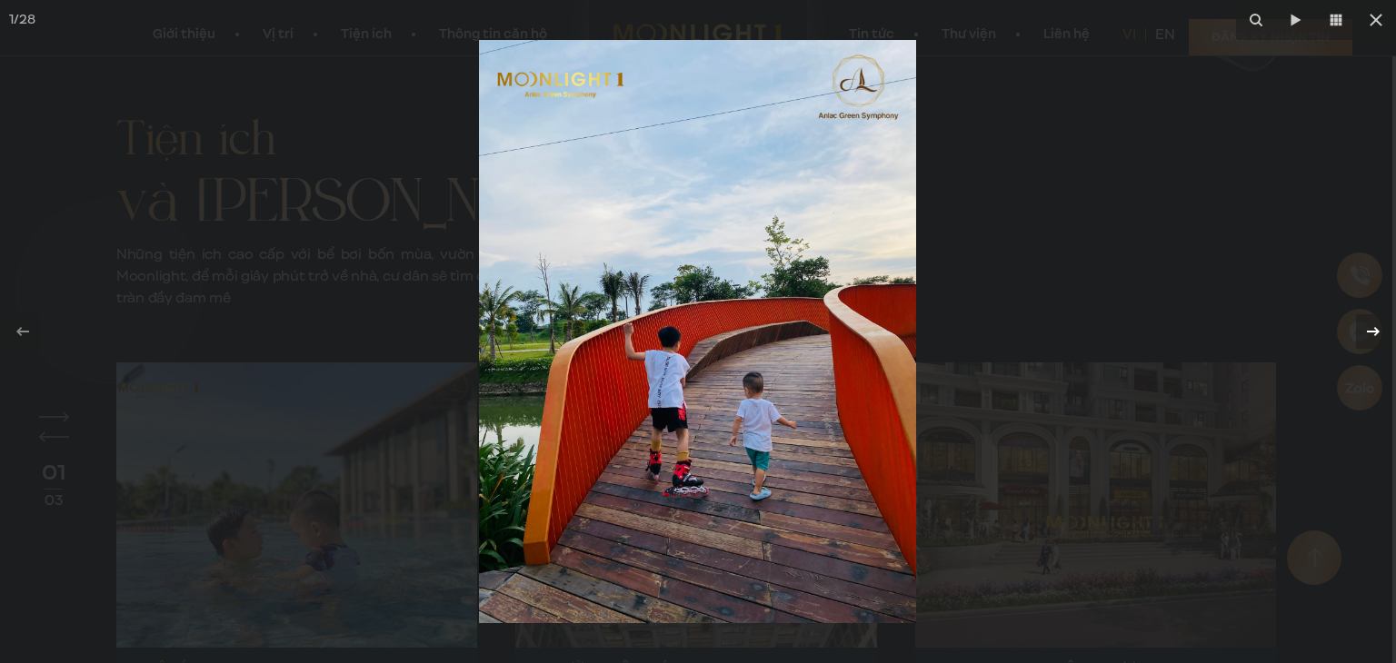
click at [1369, 333] on icon at bounding box center [1373, 332] width 22 height 22
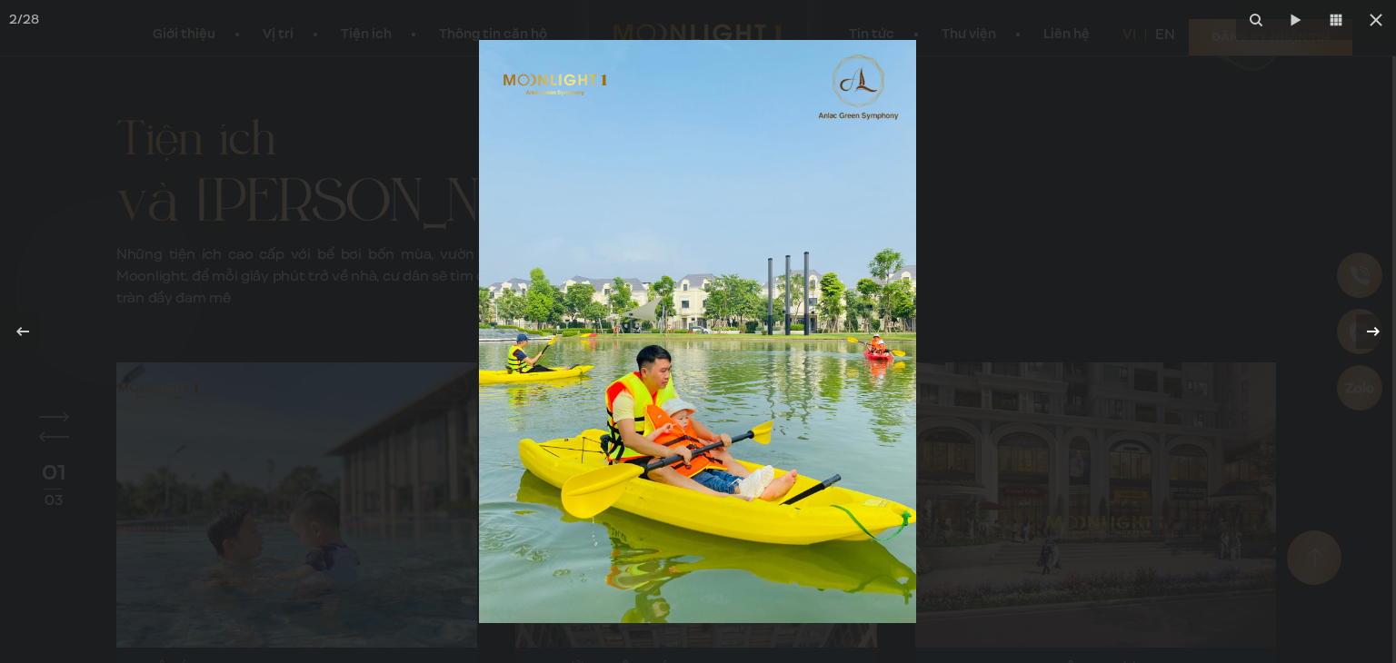
click at [1371, 334] on icon at bounding box center [1373, 332] width 22 height 22
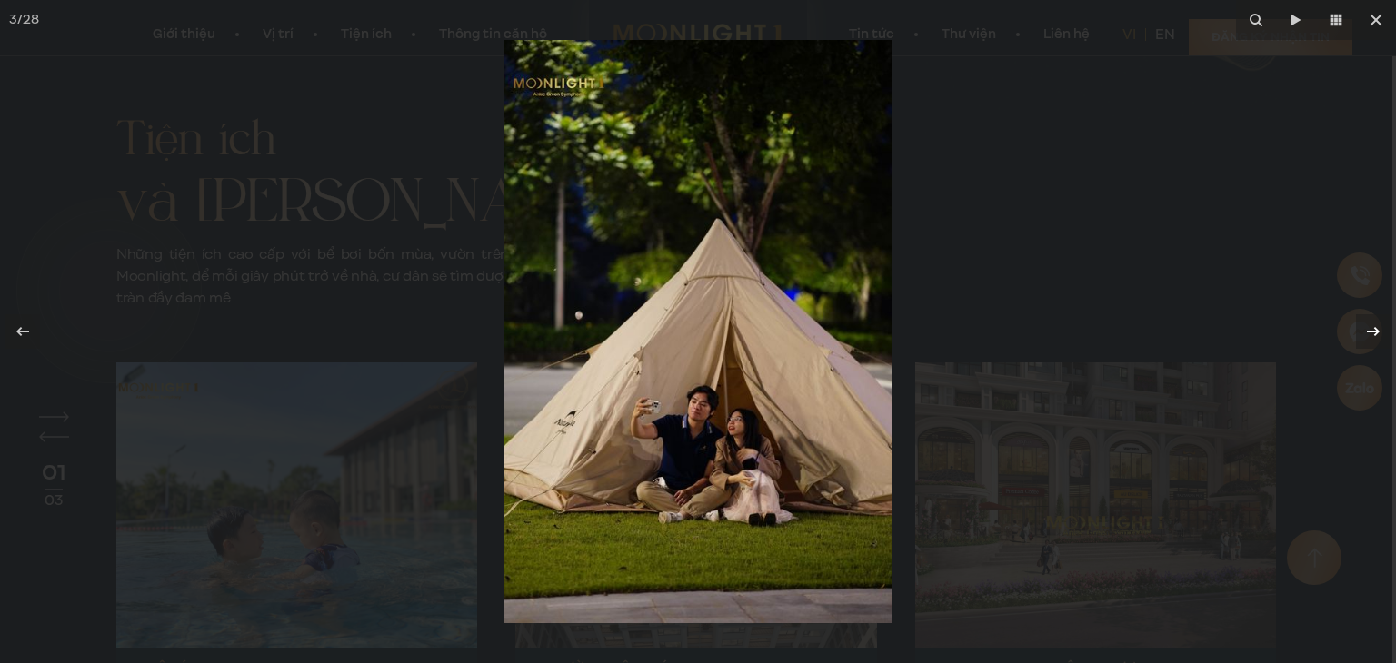
click at [1371, 334] on icon at bounding box center [1373, 332] width 22 height 22
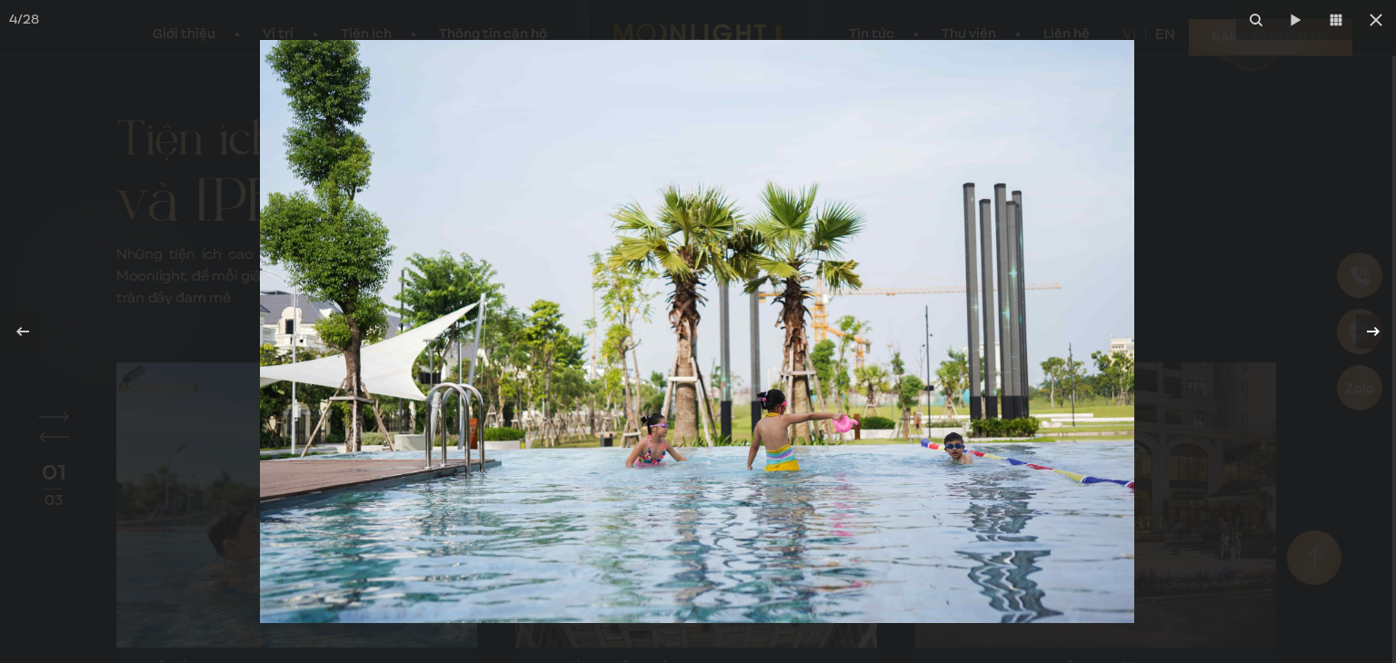
click at [1371, 334] on icon at bounding box center [1373, 332] width 22 height 22
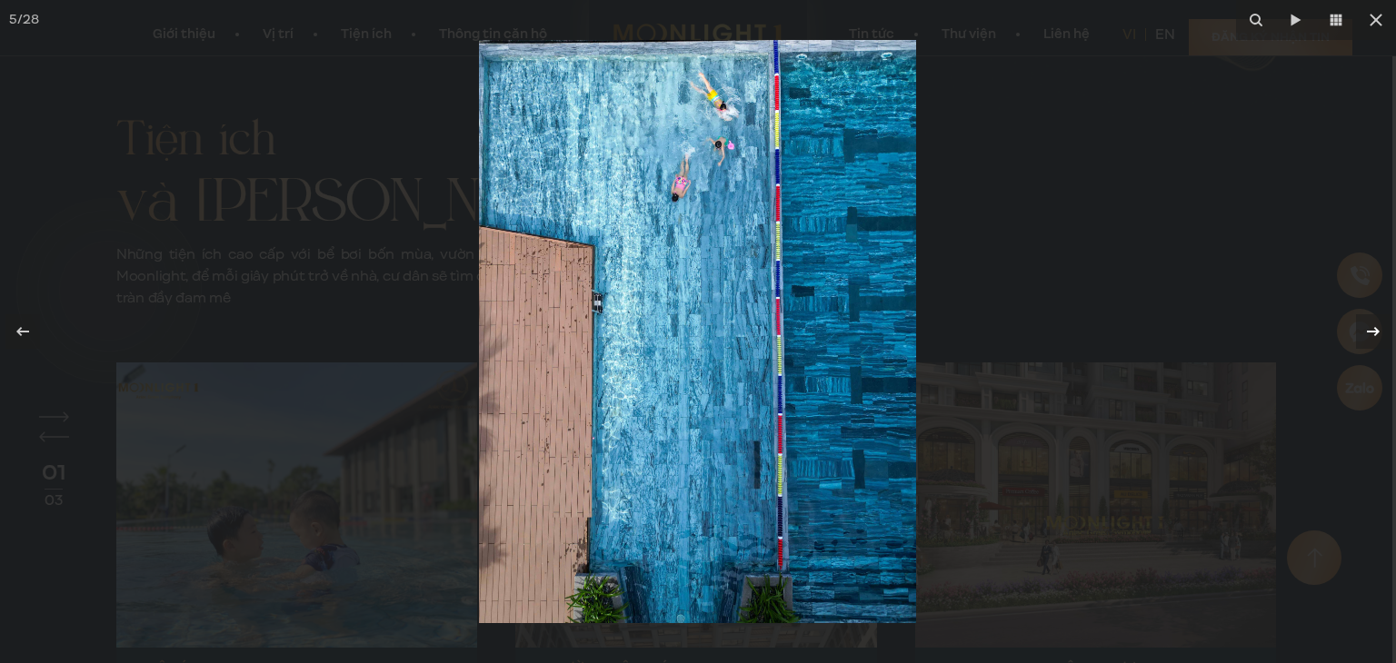
click at [1371, 334] on icon at bounding box center [1373, 332] width 22 height 22
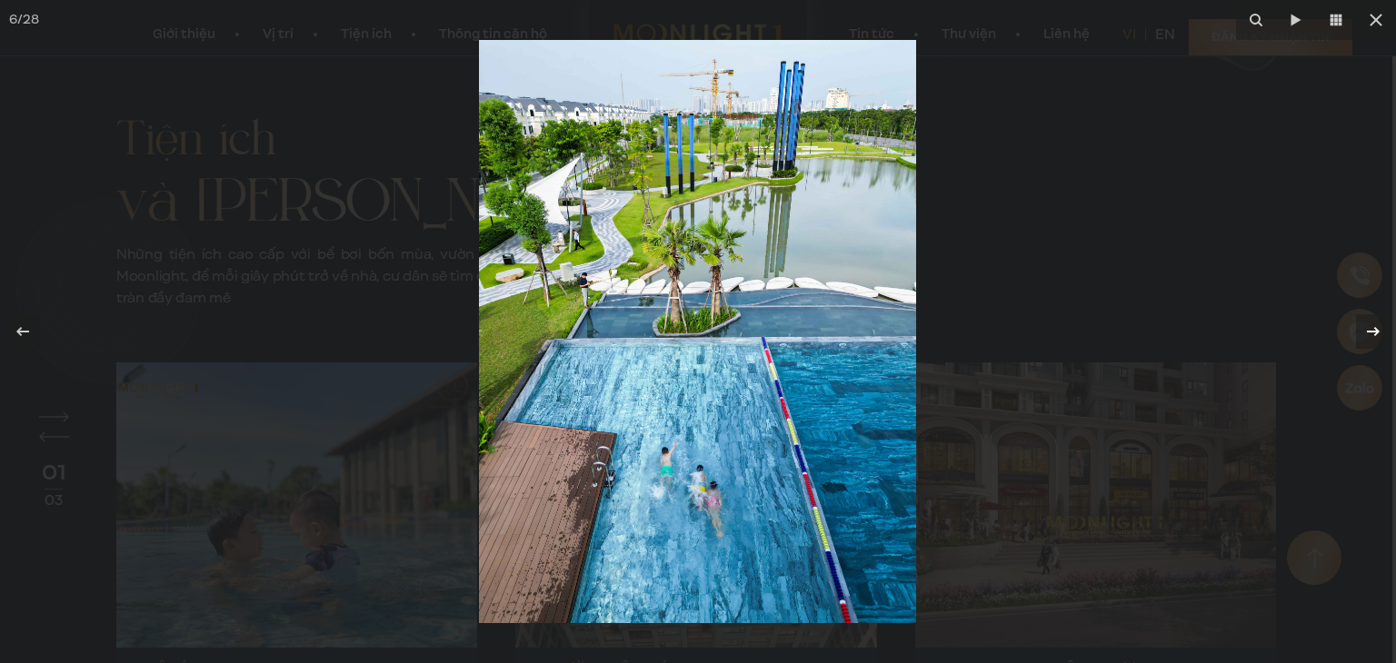
click at [1373, 325] on icon at bounding box center [1373, 332] width 22 height 22
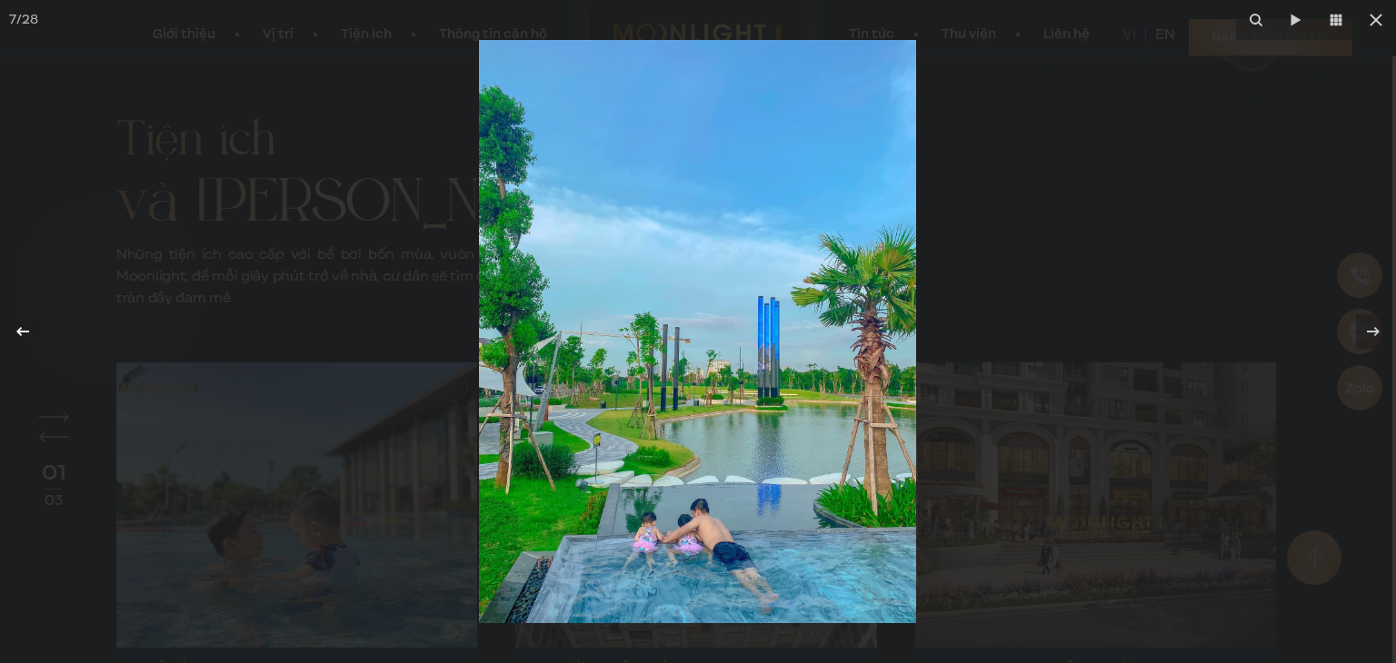
click at [11, 328] on div at bounding box center [22, 331] width 35 height 35
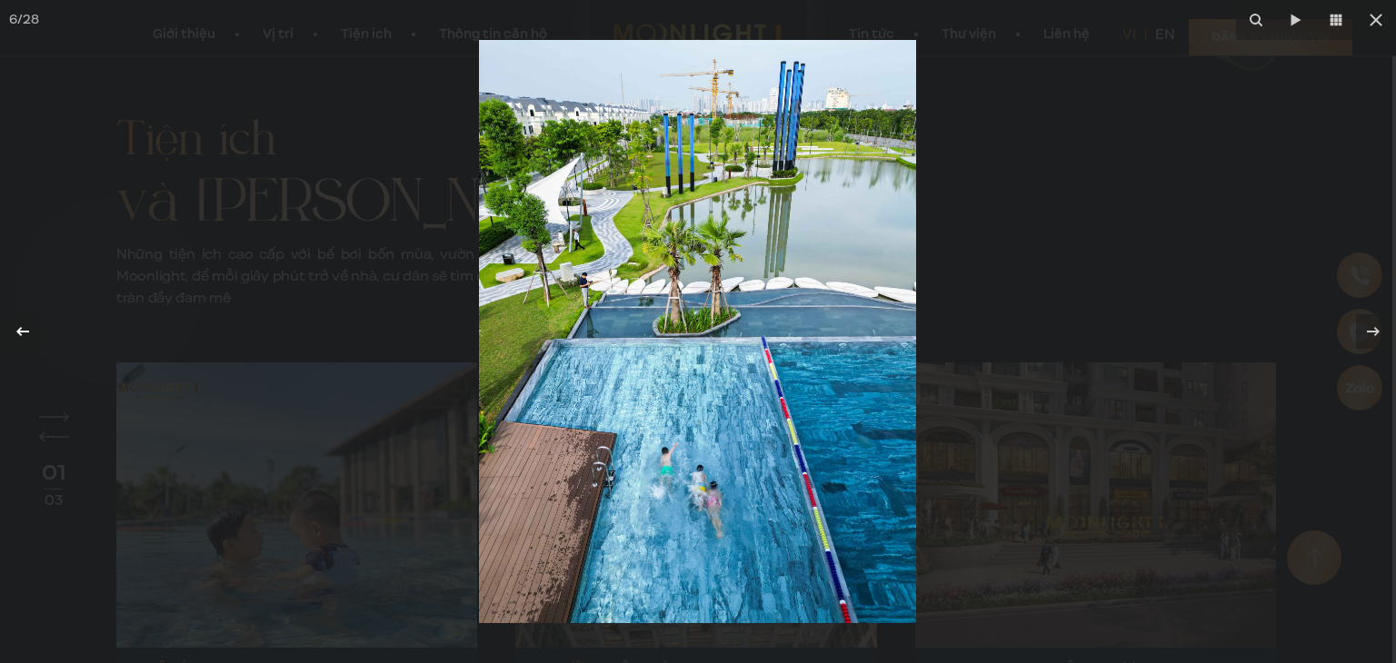
click at [11, 328] on div at bounding box center [22, 331] width 35 height 35
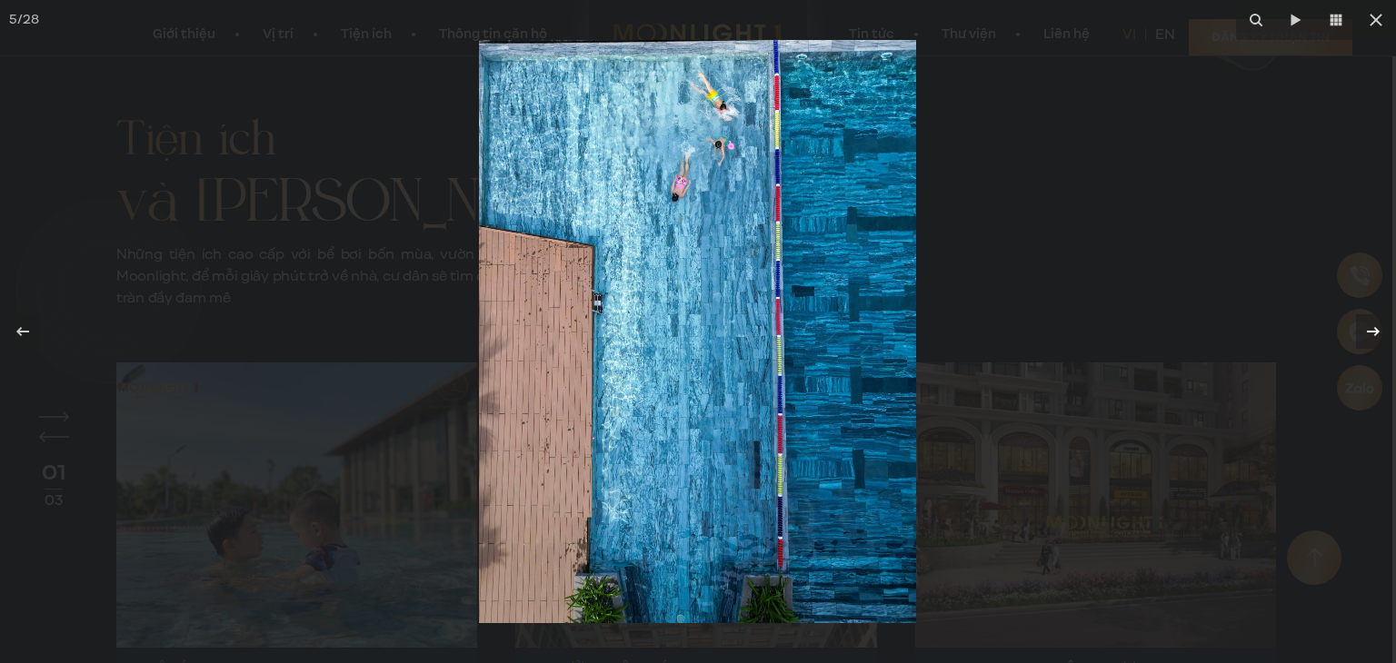
click at [1369, 339] on icon at bounding box center [1373, 332] width 22 height 22
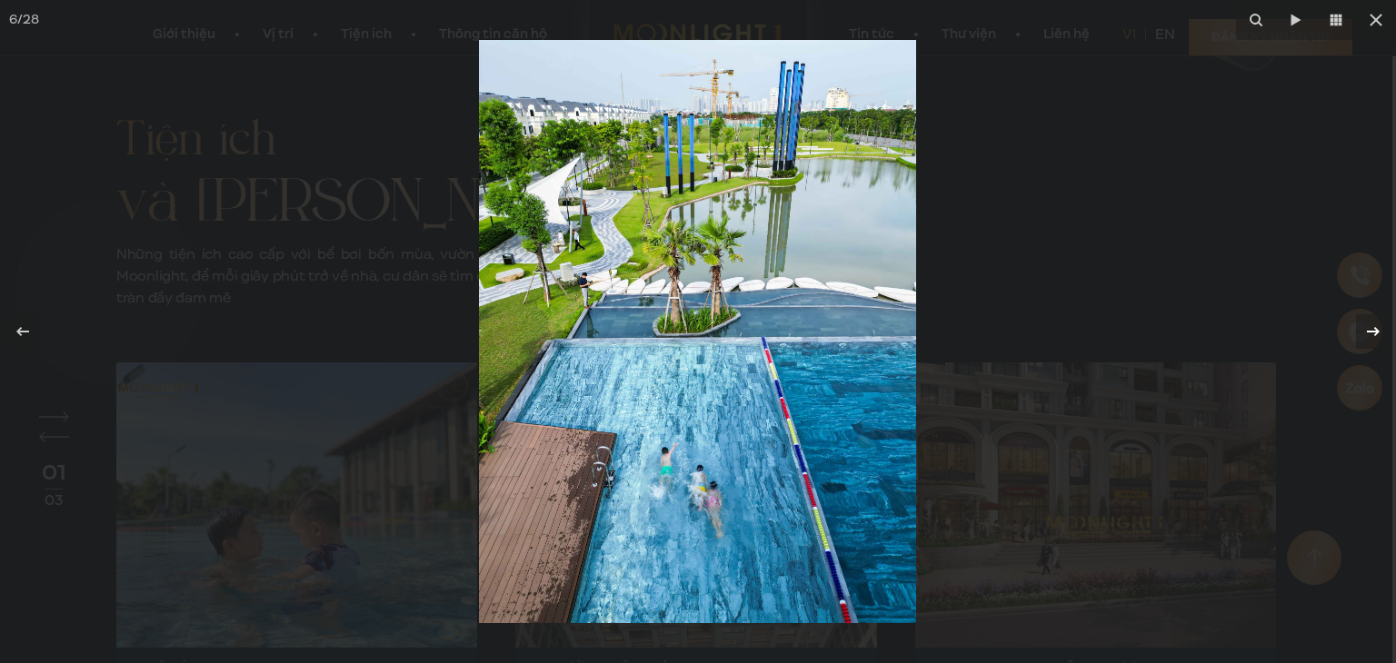
click at [1374, 328] on icon at bounding box center [1372, 331] width 13 height 9
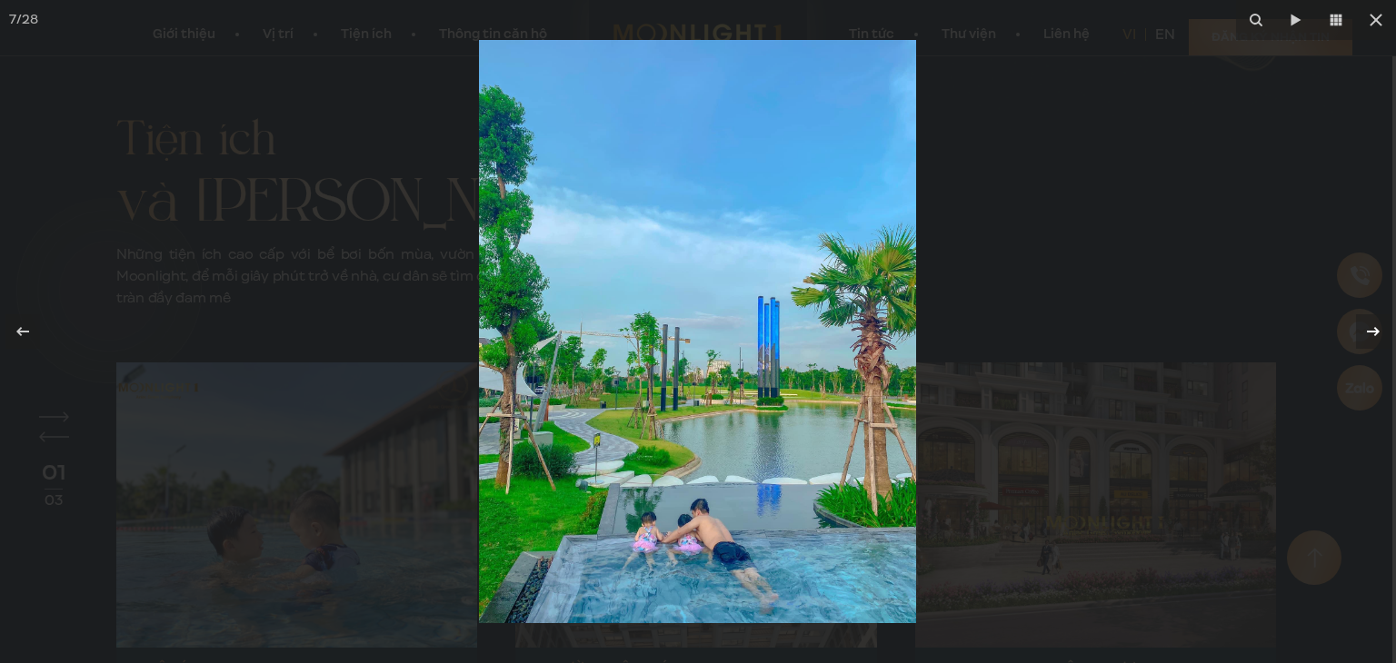
click at [1374, 328] on icon at bounding box center [1372, 331] width 13 height 9
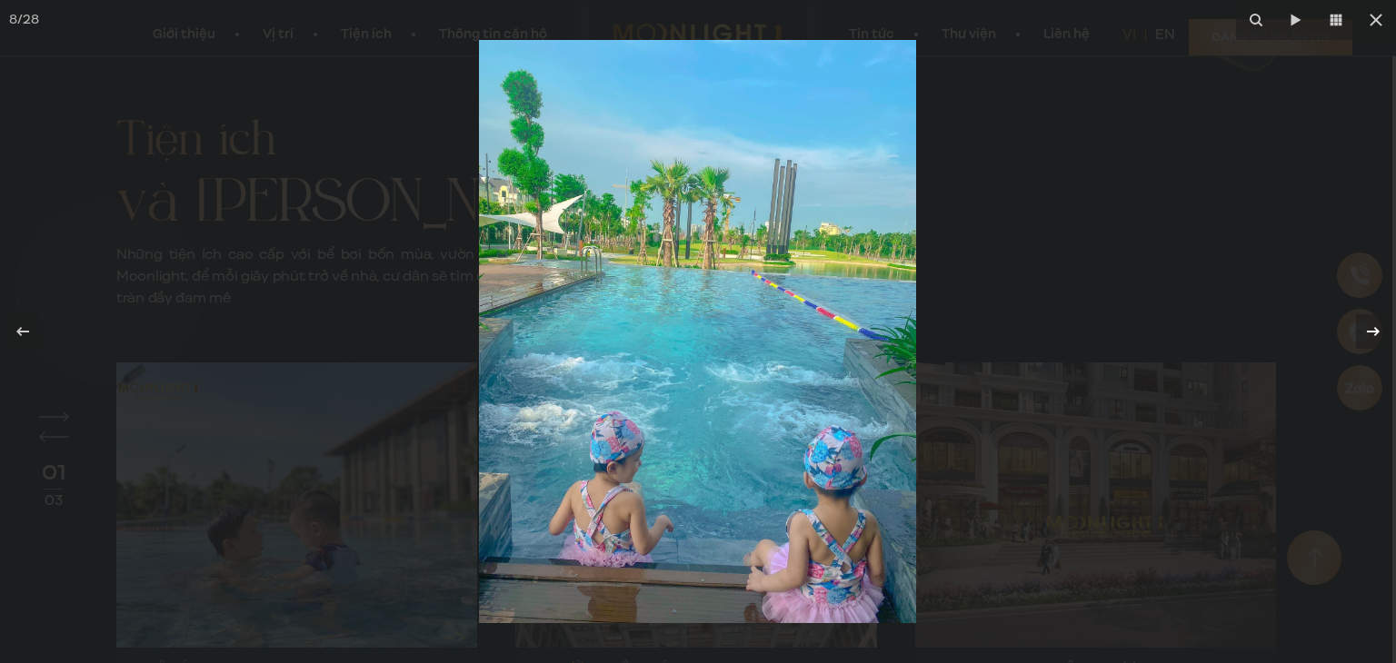
click at [1374, 328] on icon at bounding box center [1372, 331] width 13 height 9
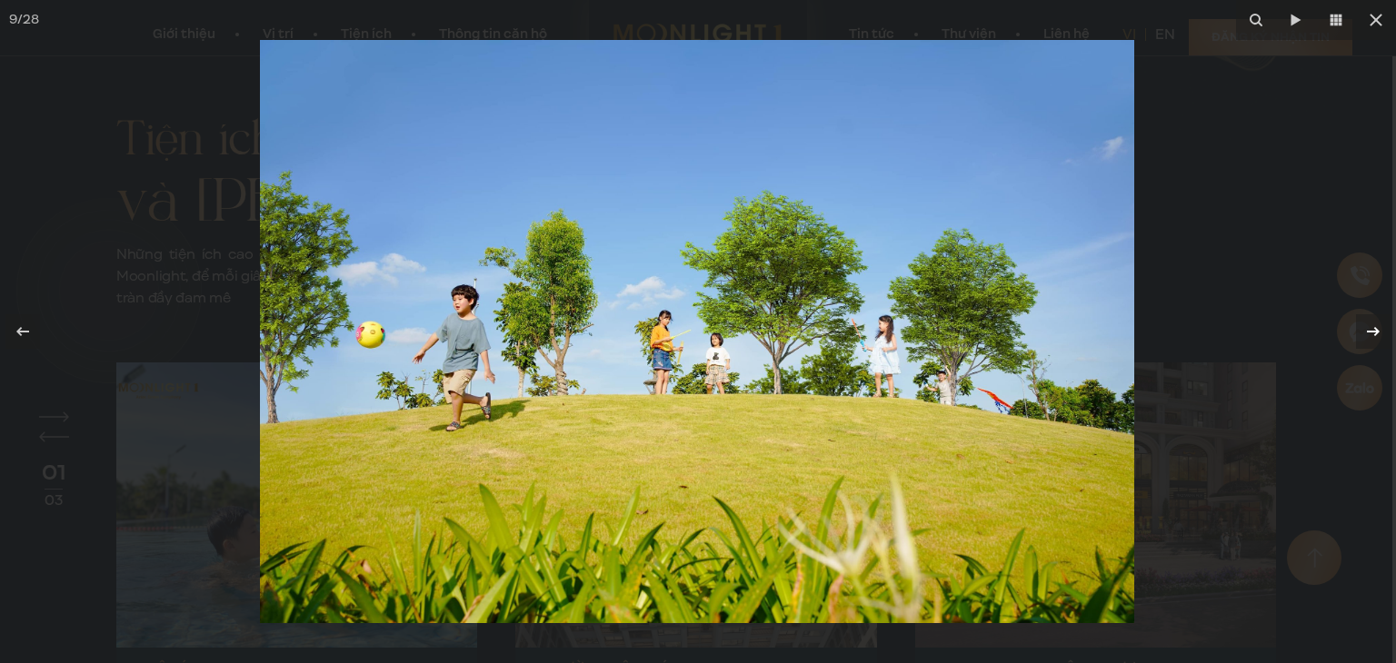
click at [1374, 328] on icon at bounding box center [1372, 331] width 13 height 9
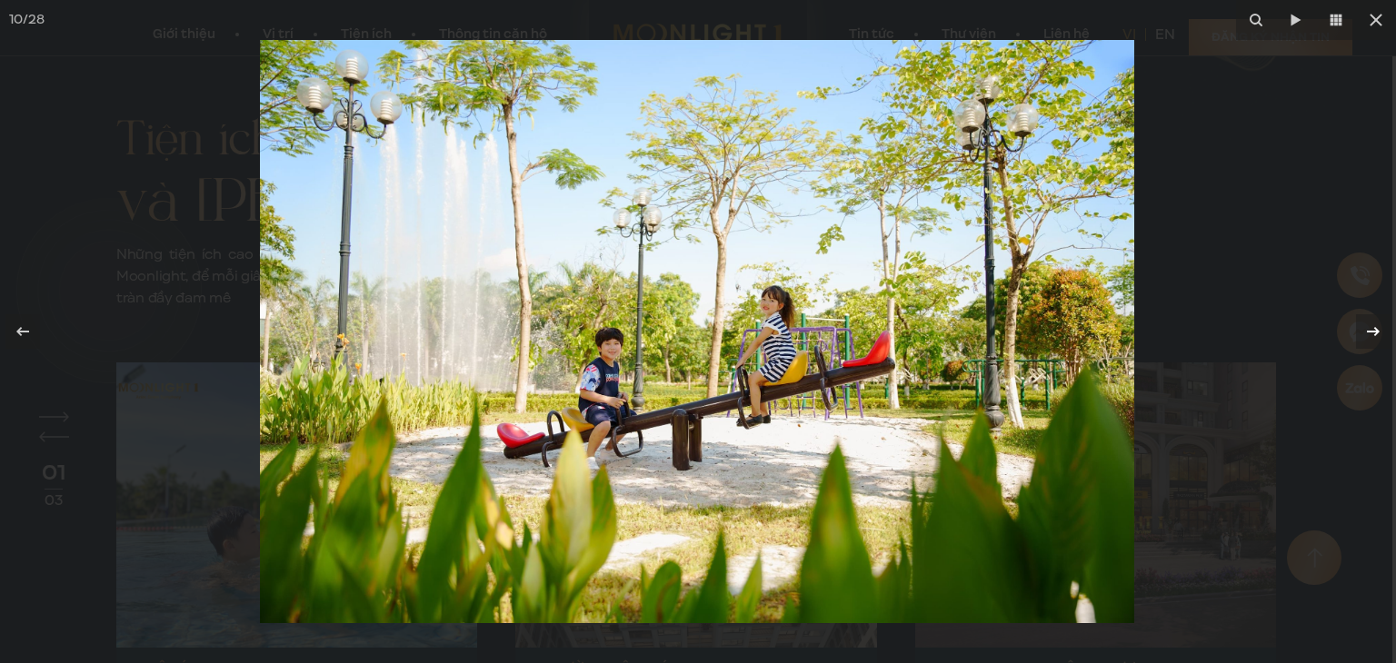
click at [1374, 328] on icon at bounding box center [1372, 331] width 13 height 9
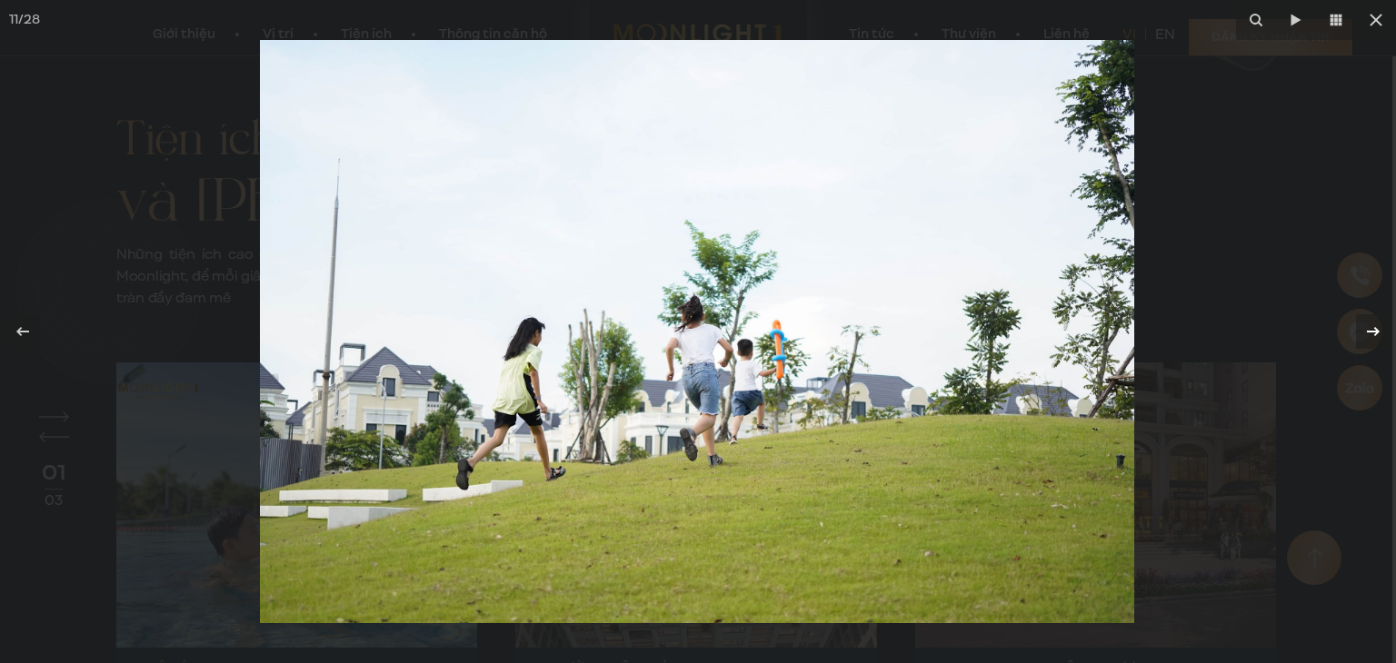
click at [1374, 328] on icon at bounding box center [1372, 331] width 13 height 9
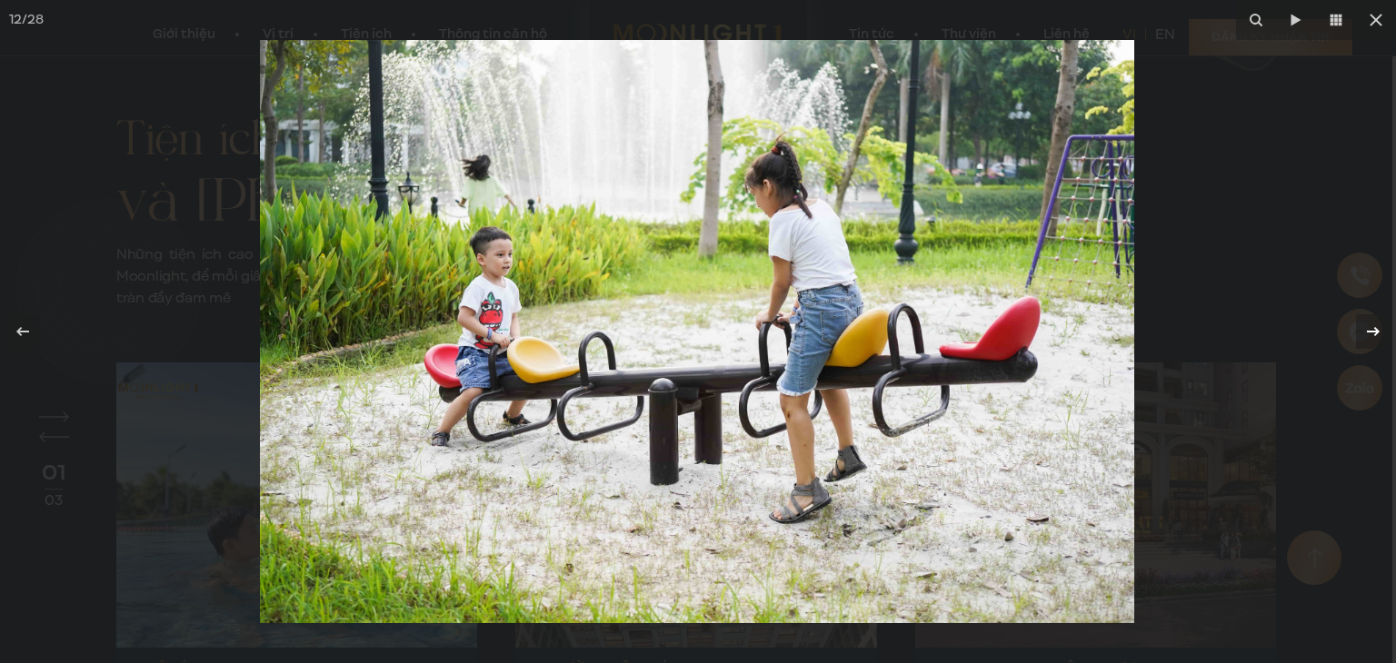
click at [1374, 328] on icon at bounding box center [1372, 331] width 13 height 9
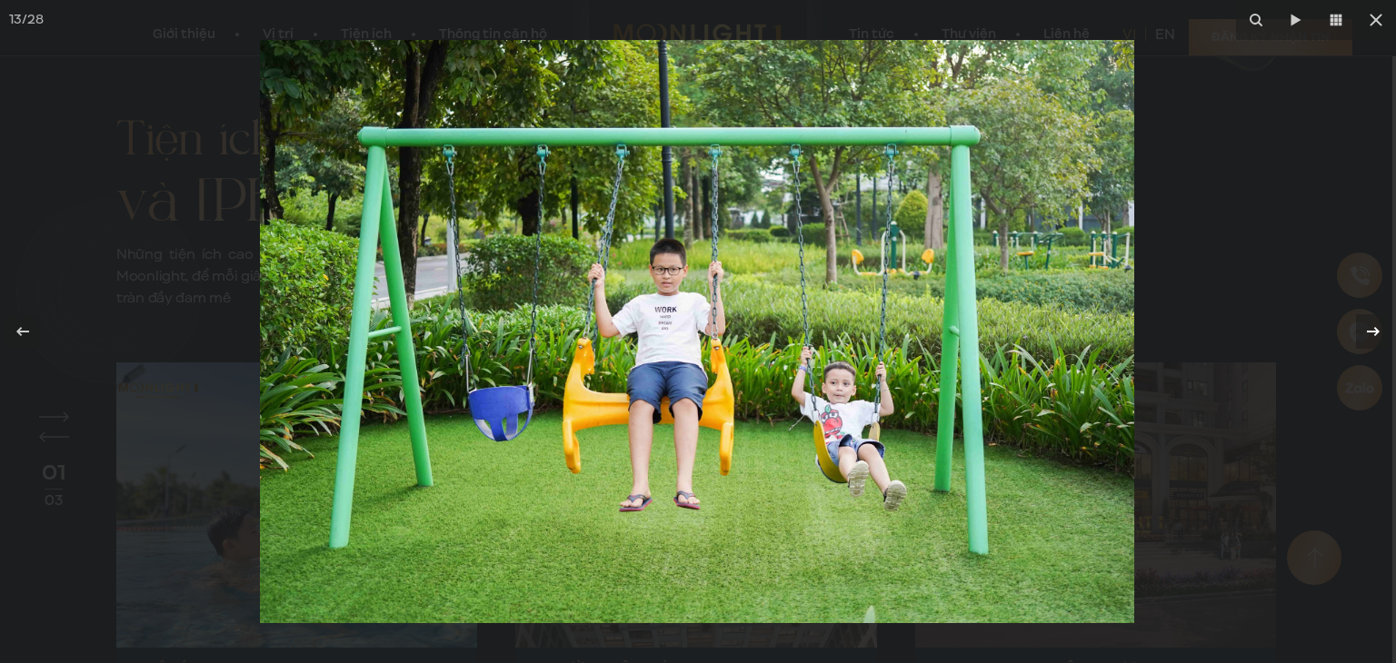
click at [1374, 328] on icon at bounding box center [1372, 331] width 13 height 9
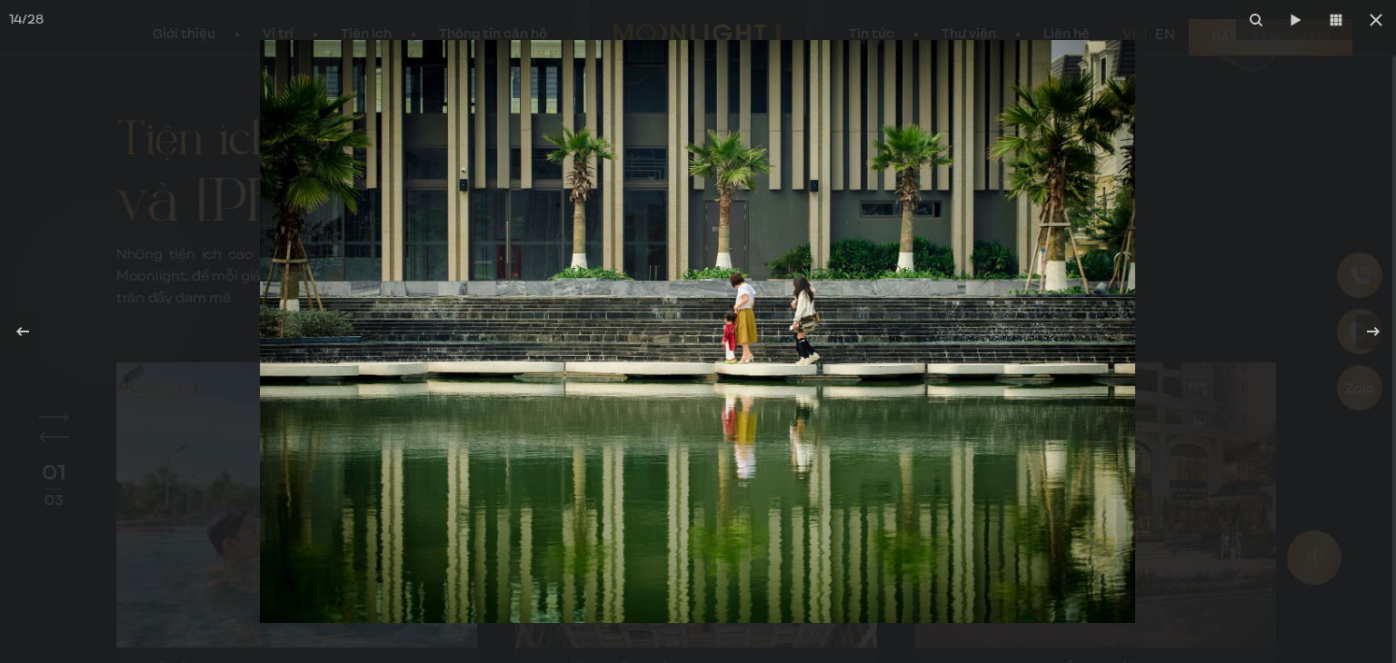
click at [1257, 303] on div at bounding box center [698, 331] width 1396 height 663
drag, startPoint x: 1354, startPoint y: 111, endPoint x: 1363, endPoint y: 66, distance: 45.4
click at [1355, 110] on div at bounding box center [698, 331] width 1396 height 663
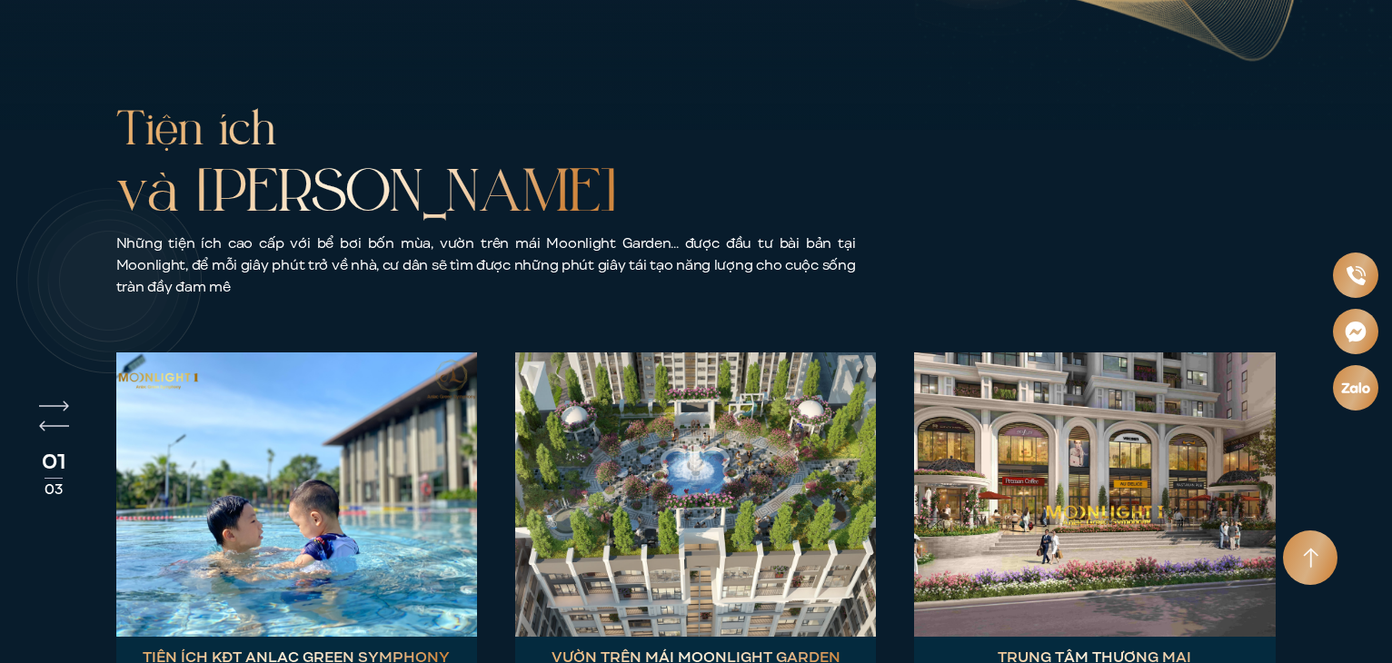
scroll to position [5815, 0]
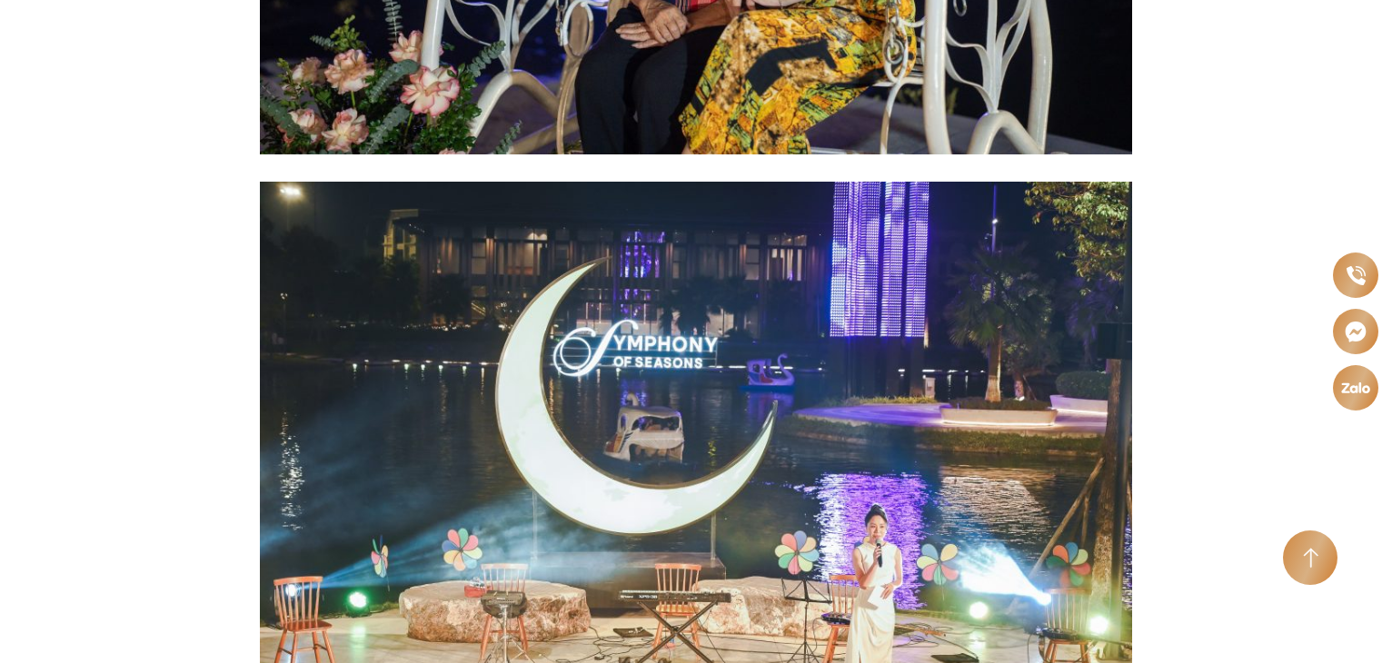
scroll to position [4270, 0]
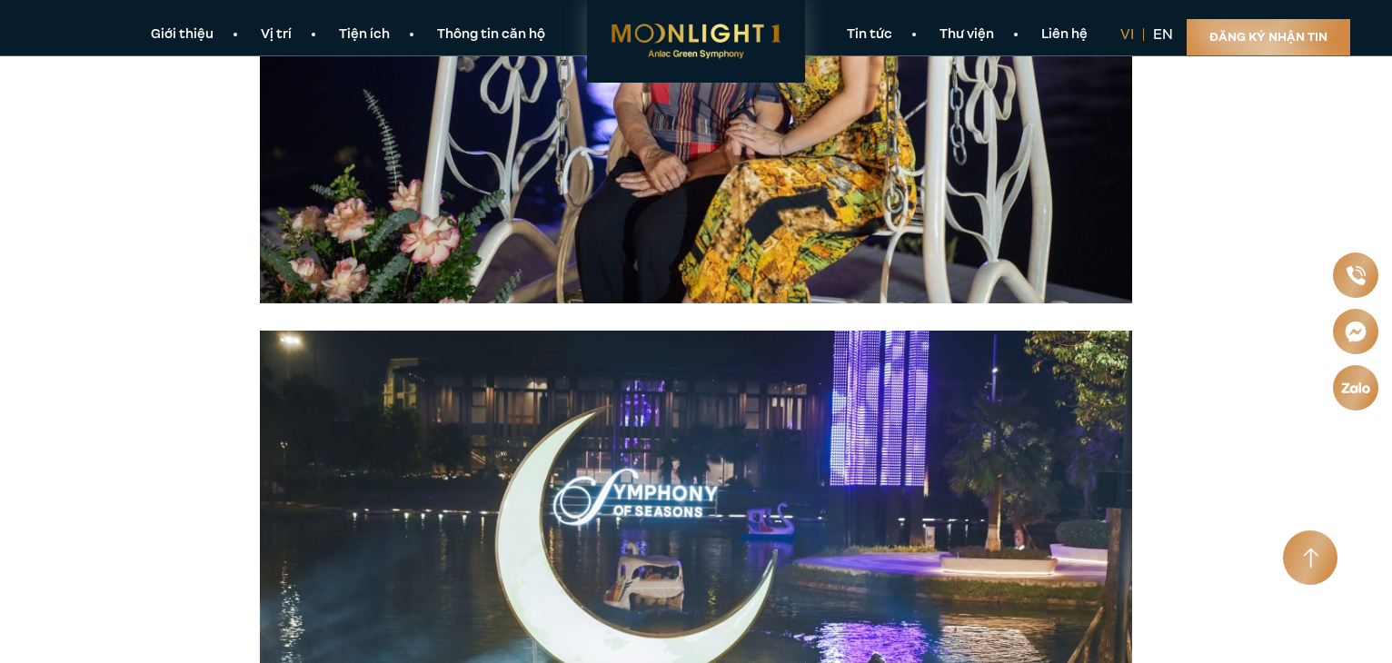
click at [708, 331] on img at bounding box center [696, 621] width 872 height 581
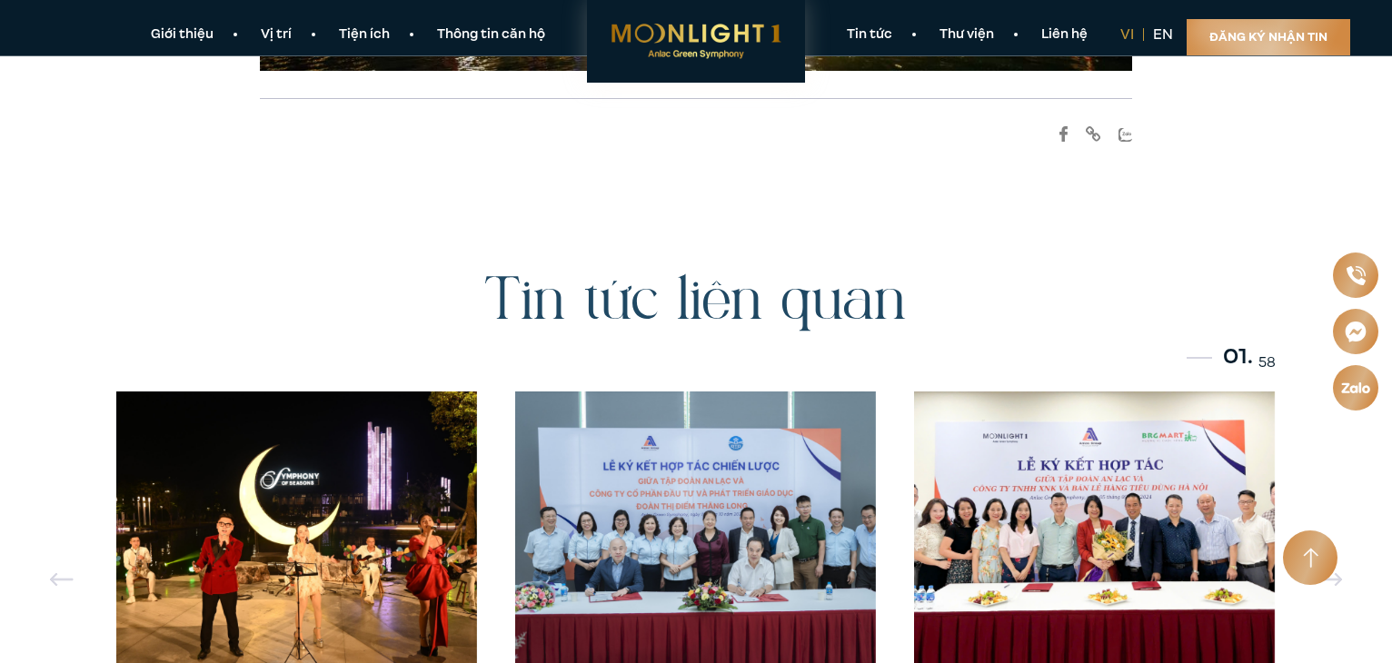
scroll to position [10993, 0]
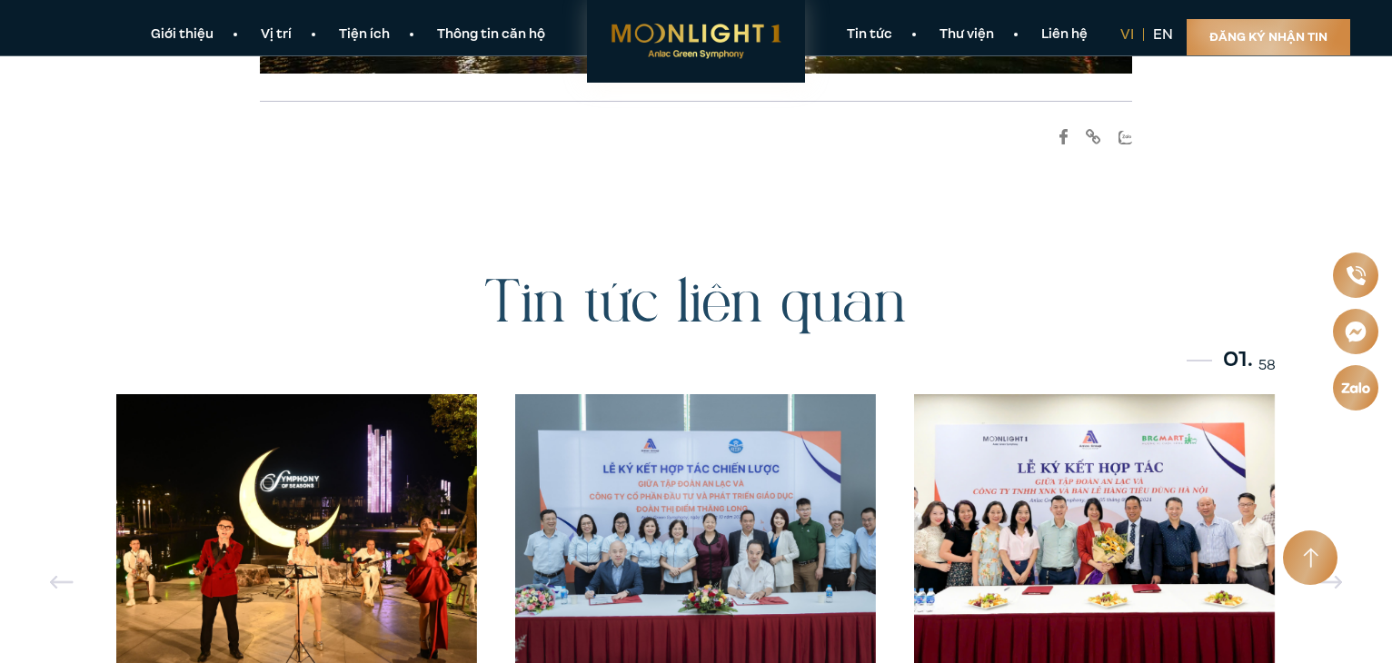
click at [890, 343] on div "01. 58" at bounding box center [696, 359] width 1160 height 33
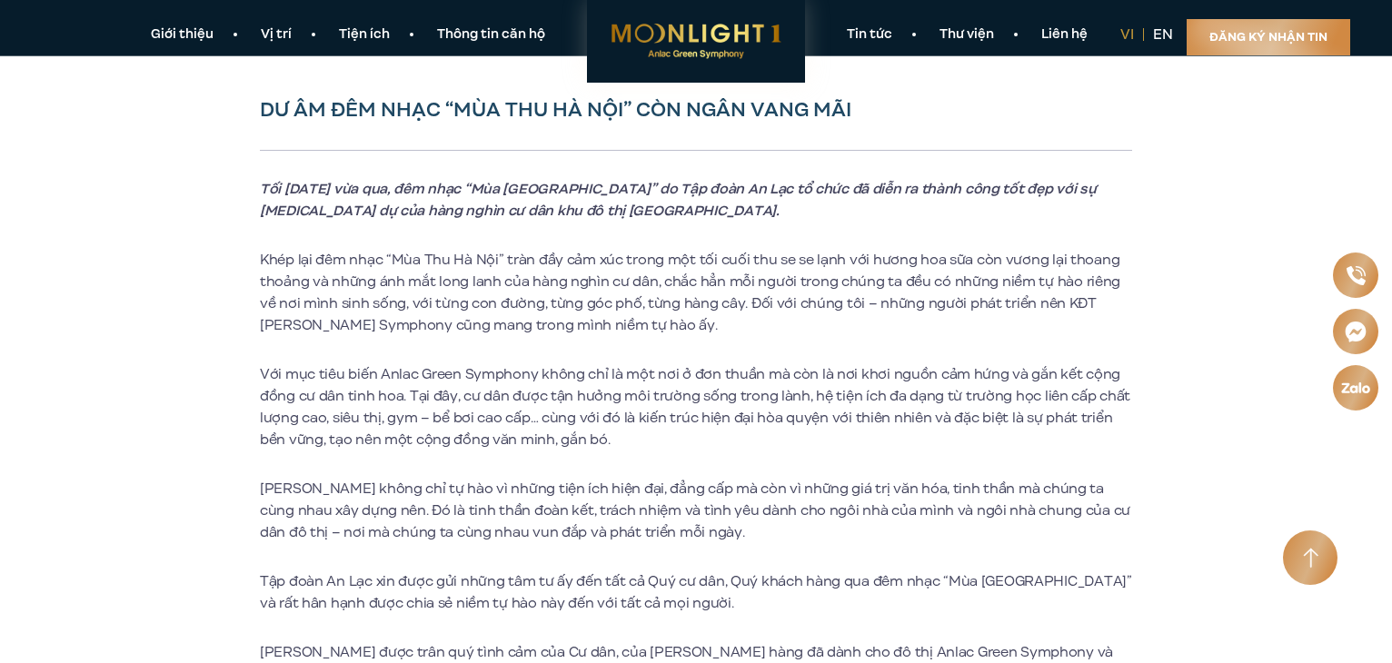
scroll to position [273, 0]
